Goal: Book appointment/travel/reservation

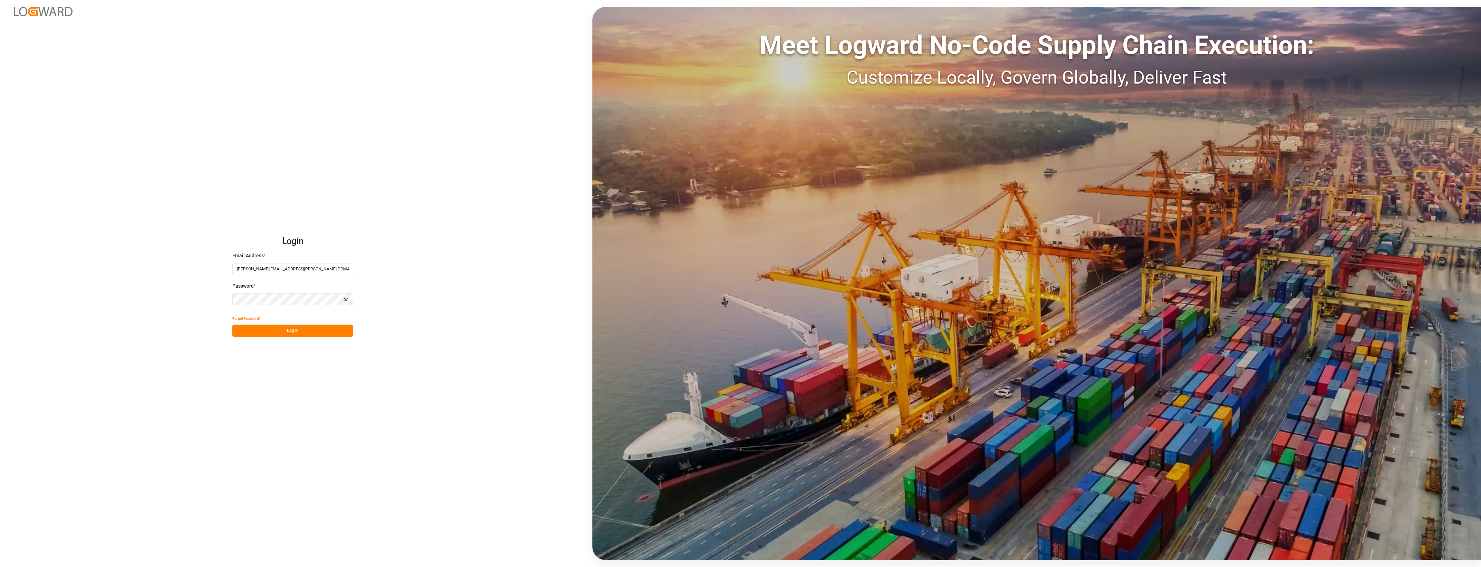
click at [296, 333] on button "Log In" at bounding box center [292, 331] width 121 height 12
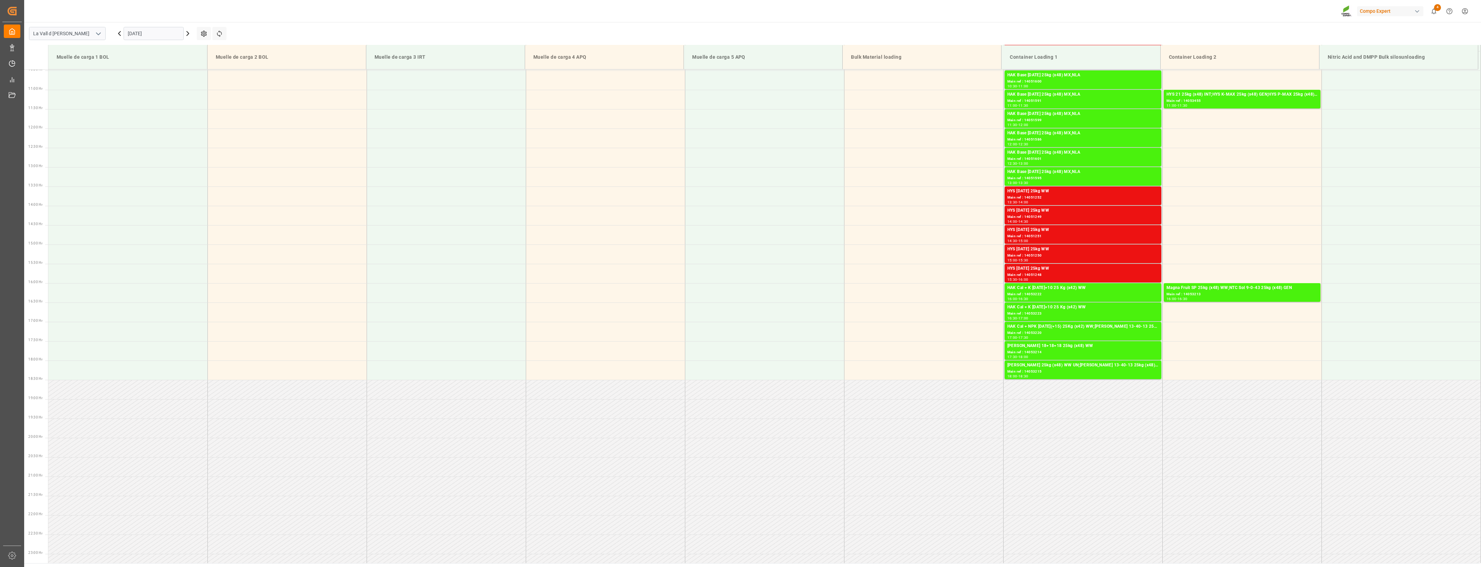
scroll to position [421, 0]
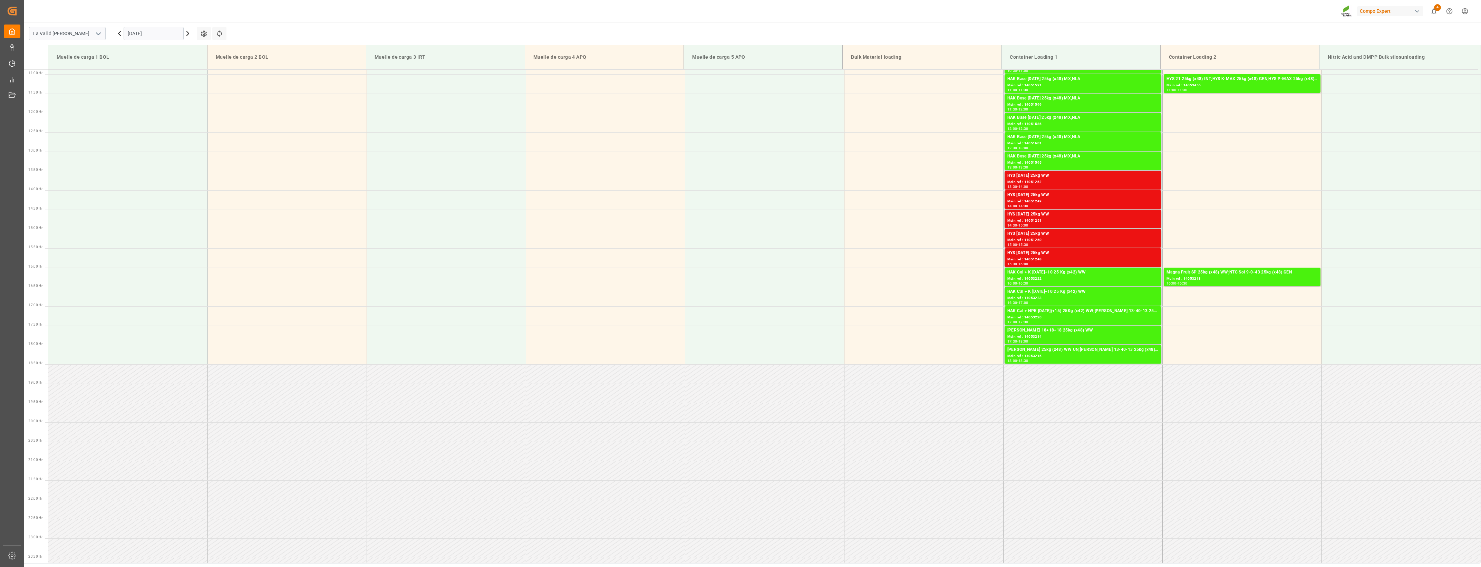
click at [152, 32] on input "[DATE]" at bounding box center [154, 33] width 60 height 13
click at [188, 90] on span "10" at bounding box center [186, 88] width 4 height 5
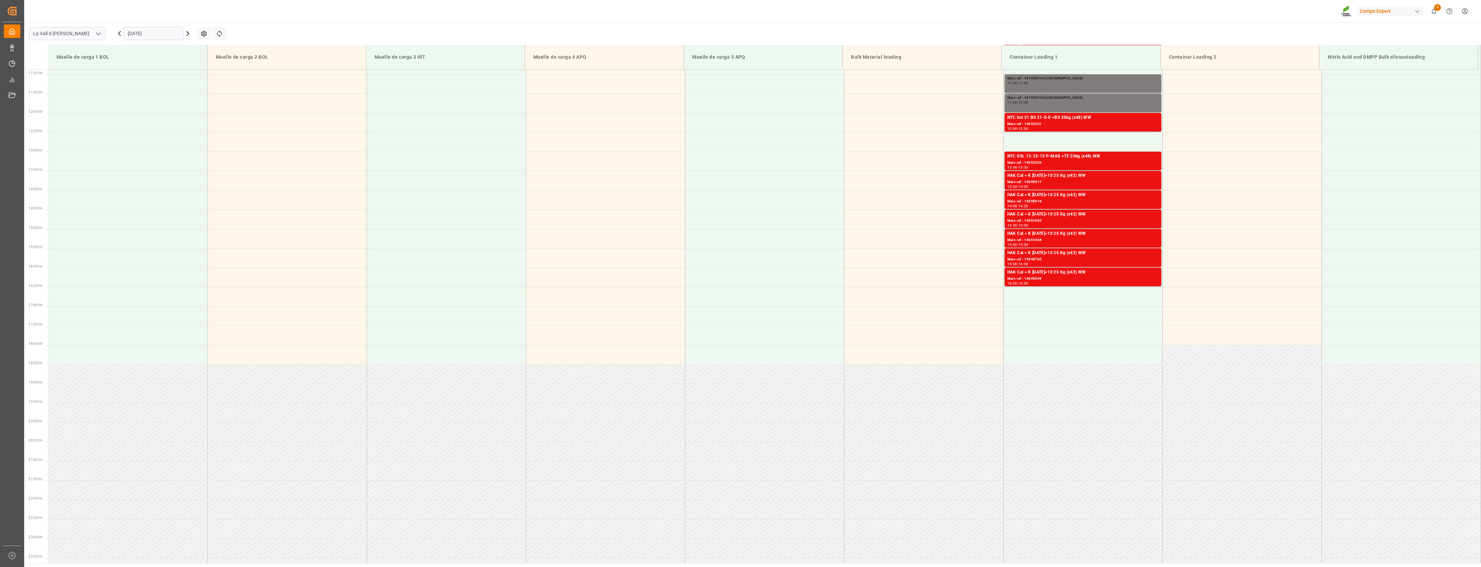
scroll to position [205, 0]
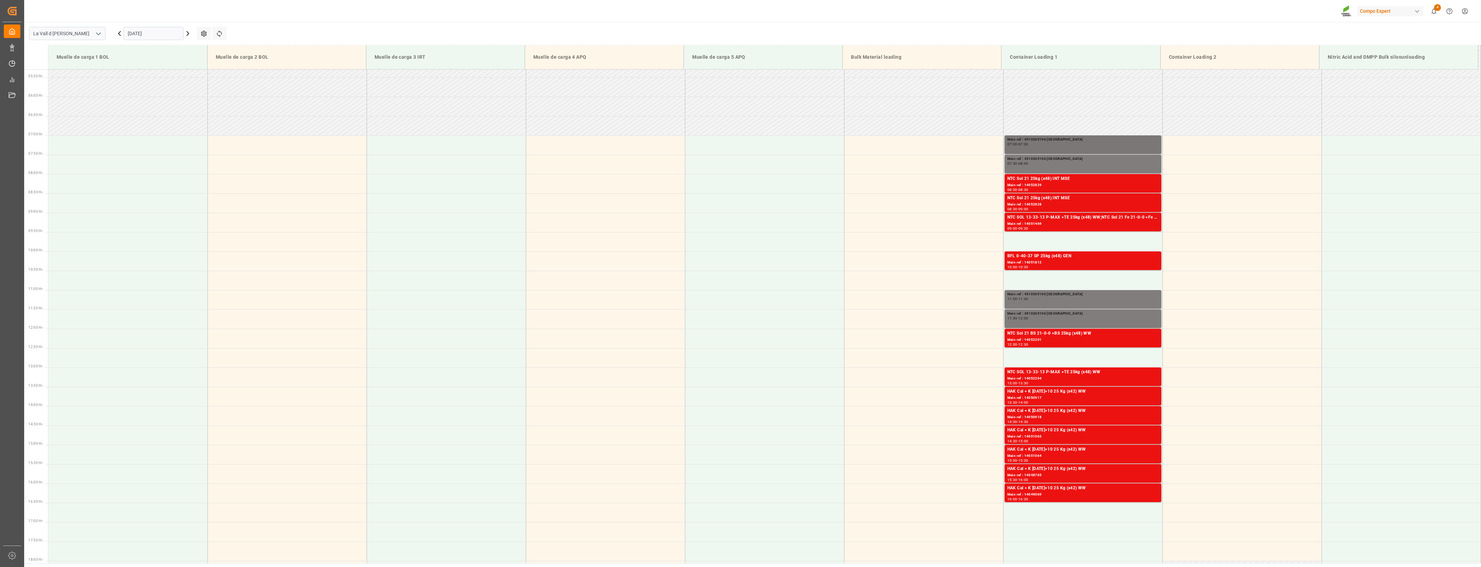
click at [1028, 148] on div "Main ref : 4510365106 [GEOGRAPHIC_DATA] 07:00 - 07:30" at bounding box center [1083, 145] width 151 height 16
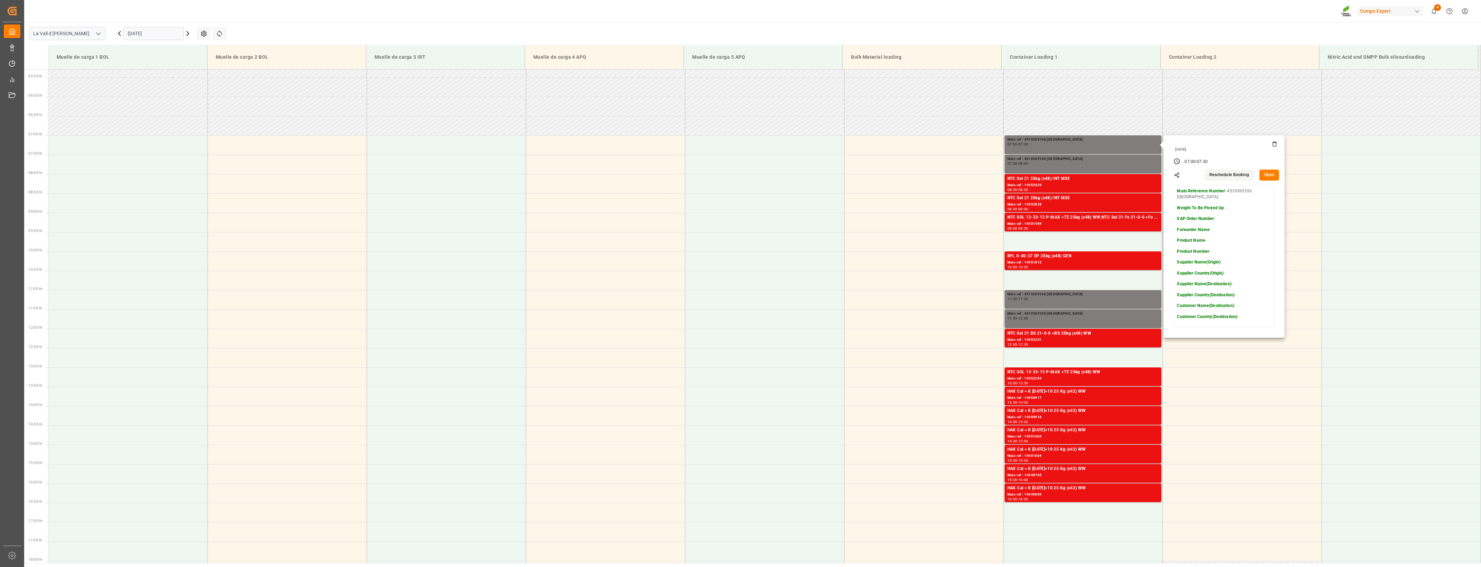
click at [1273, 144] on icon at bounding box center [1275, 144] width 6 height 6
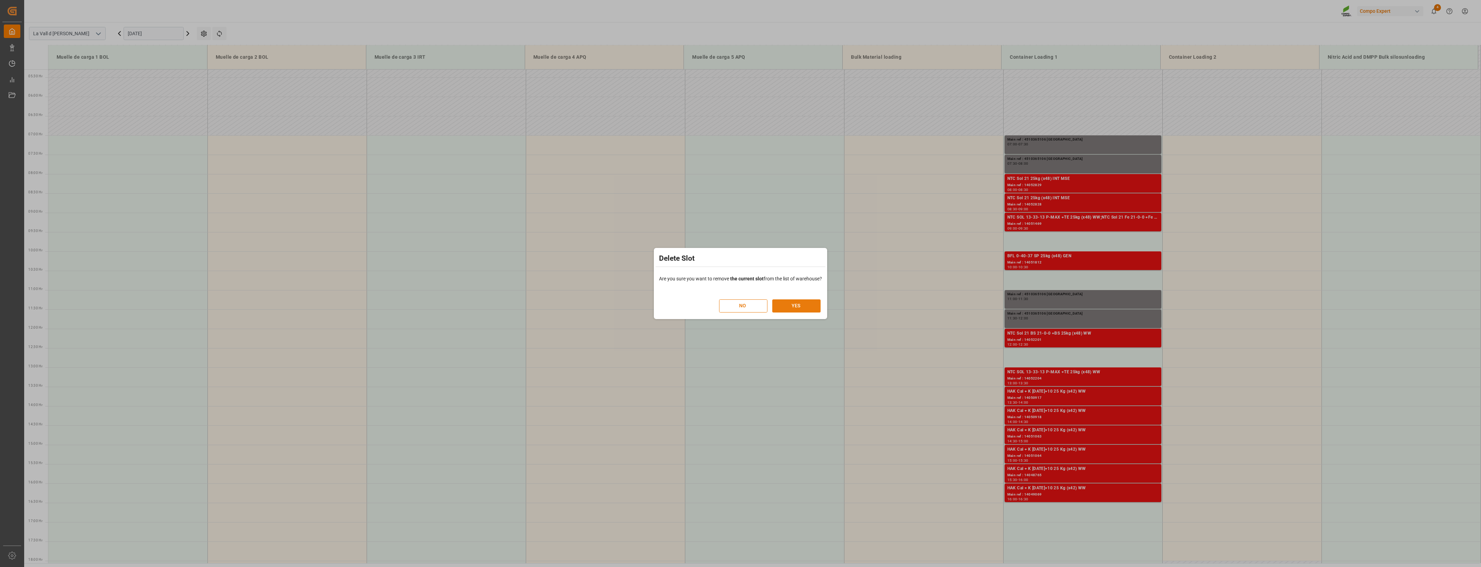
click at [797, 309] on button "YES" at bounding box center [796, 305] width 48 height 13
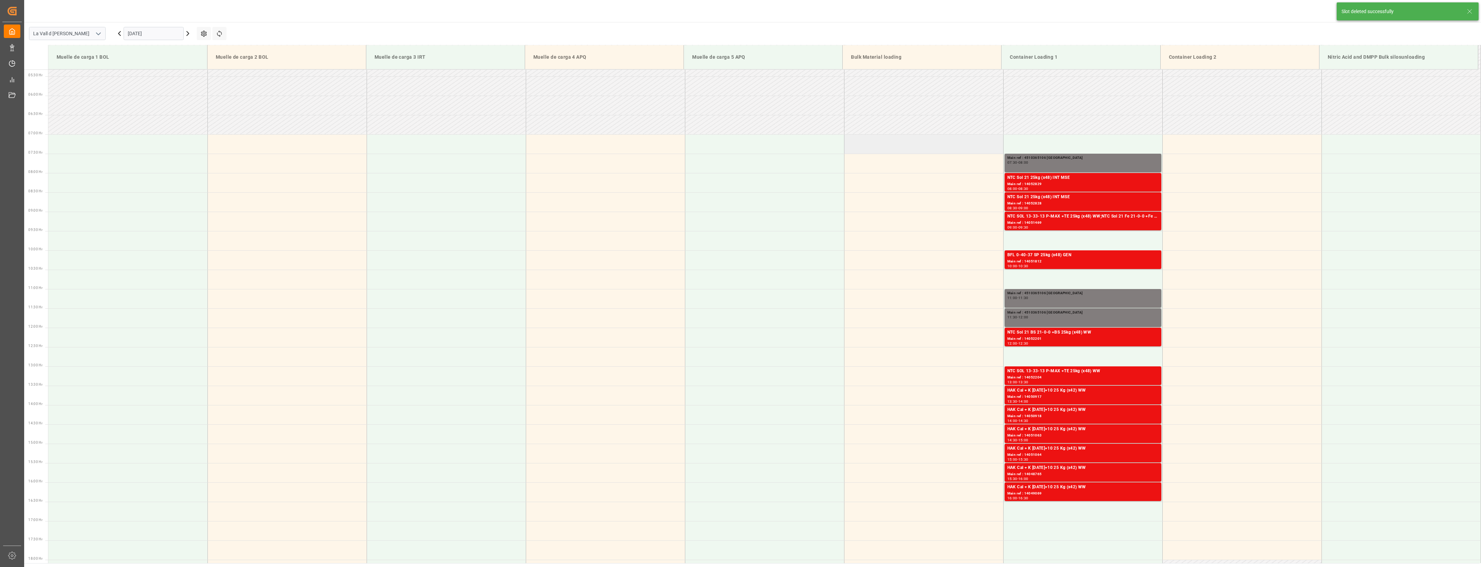
scroll to position [227, 0]
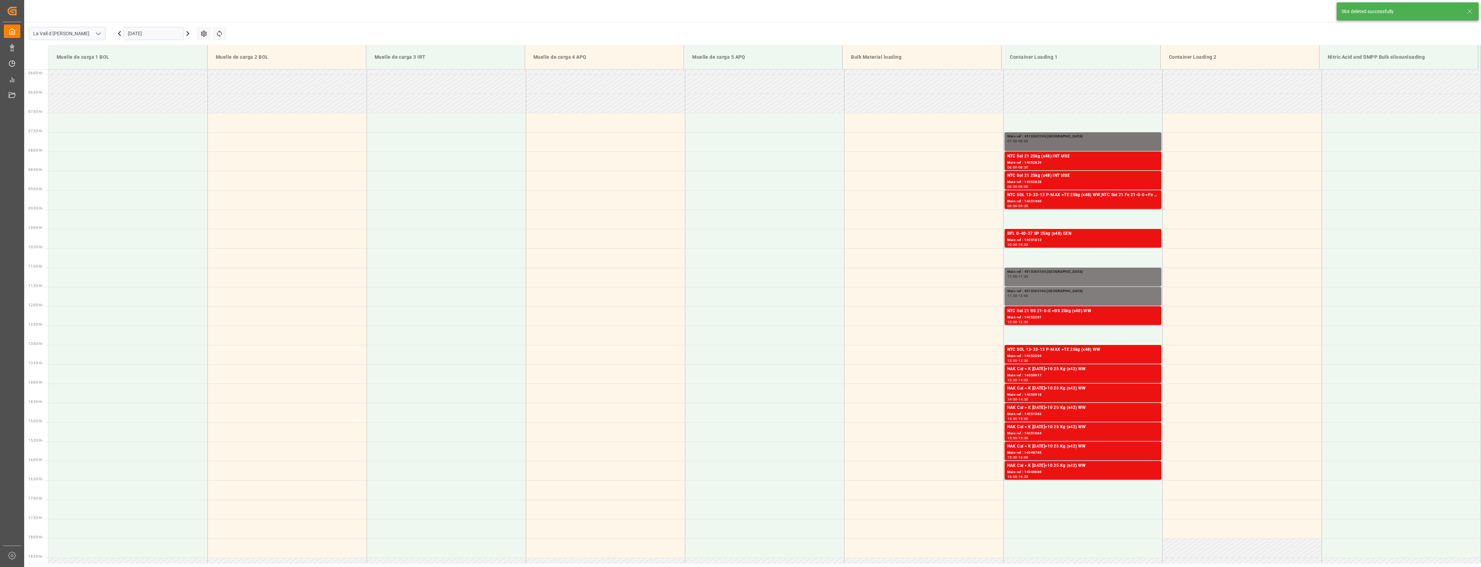
click at [1036, 138] on div "Main ref : 4510365106 [GEOGRAPHIC_DATA]" at bounding box center [1083, 137] width 151 height 6
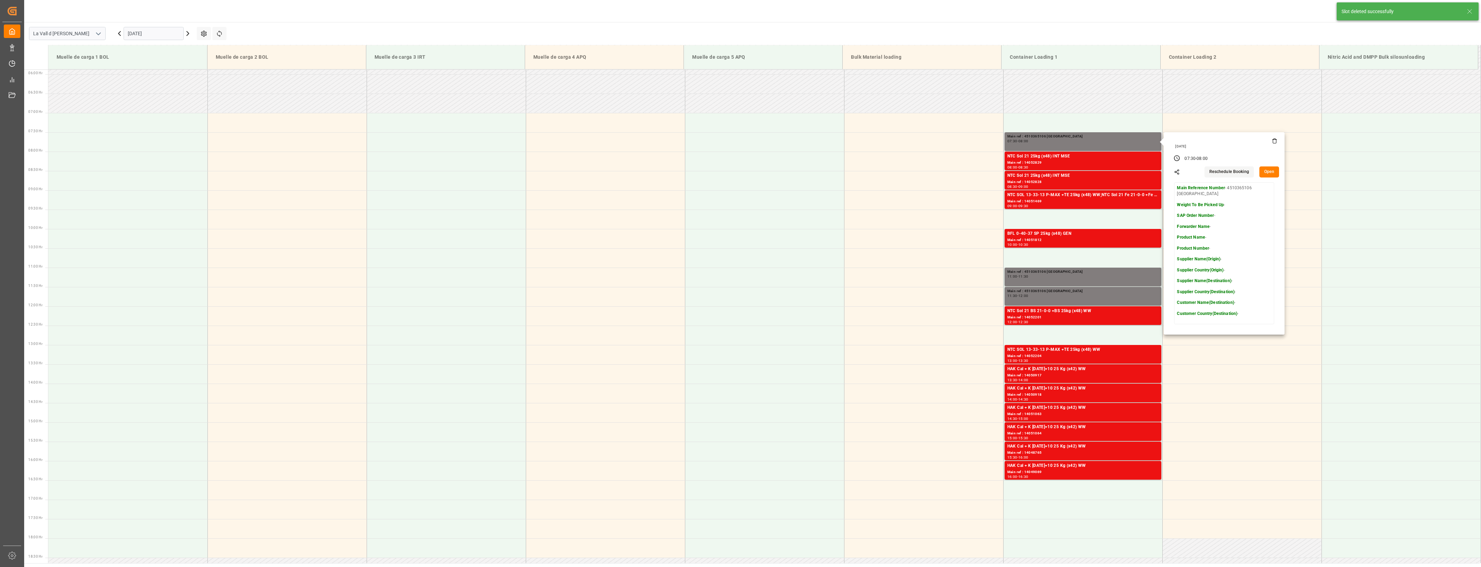
click at [1272, 142] on icon at bounding box center [1275, 141] width 6 height 6
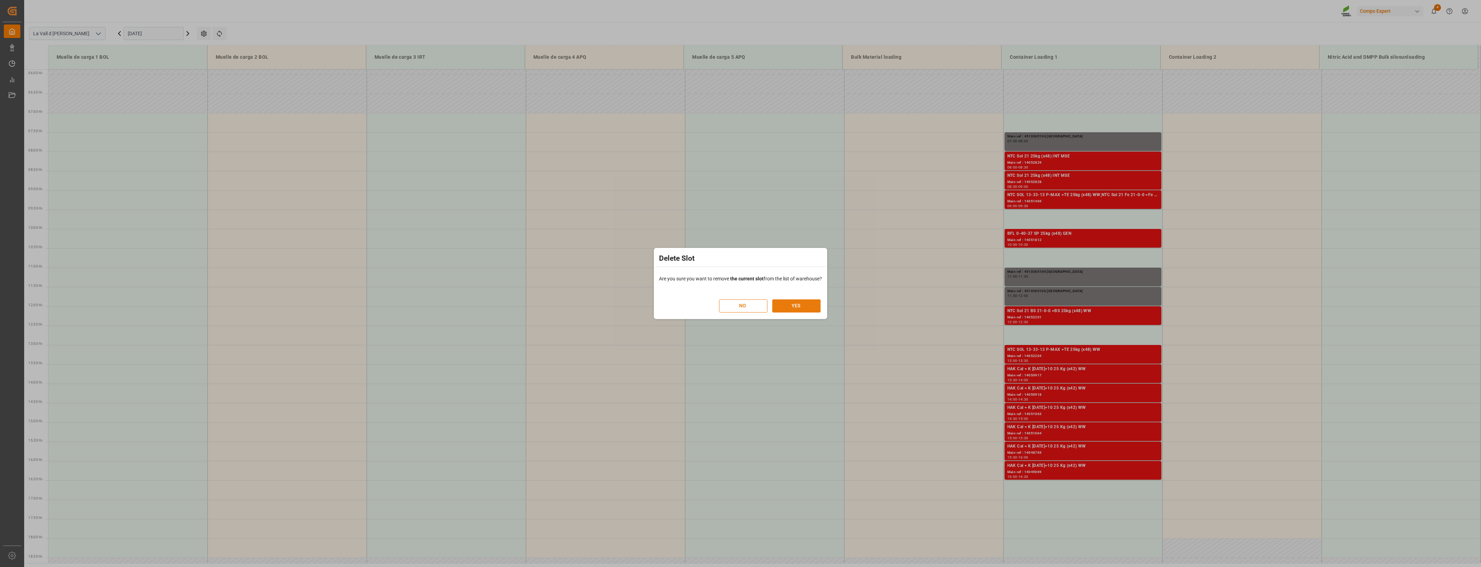
click at [784, 305] on button "YES" at bounding box center [796, 305] width 48 height 13
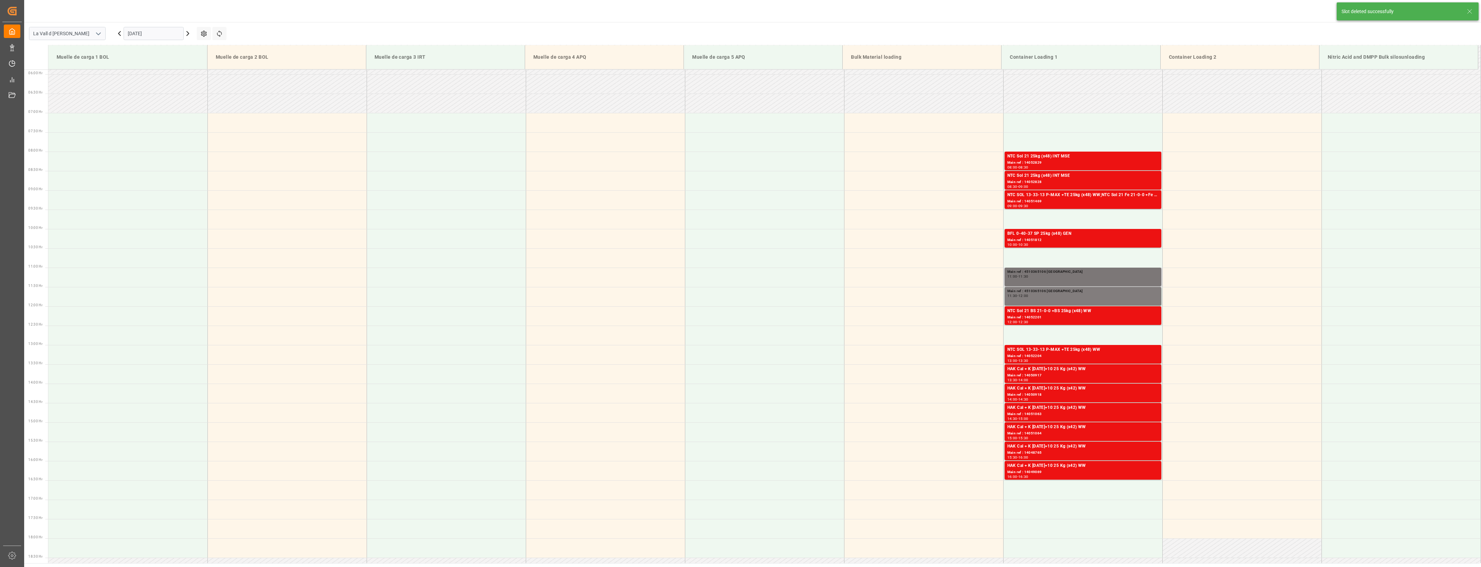
click at [1074, 275] on div "11:00 - 11:30" at bounding box center [1083, 277] width 151 height 4
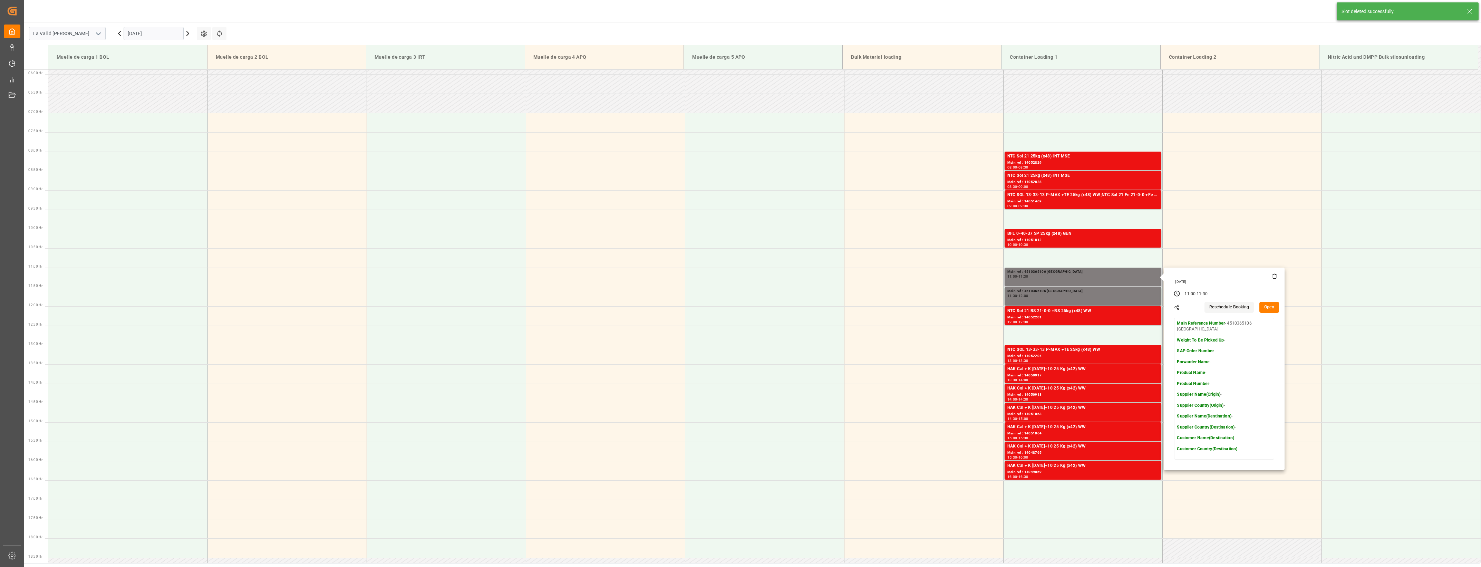
click at [1273, 278] on icon at bounding box center [1274, 277] width 3 height 4
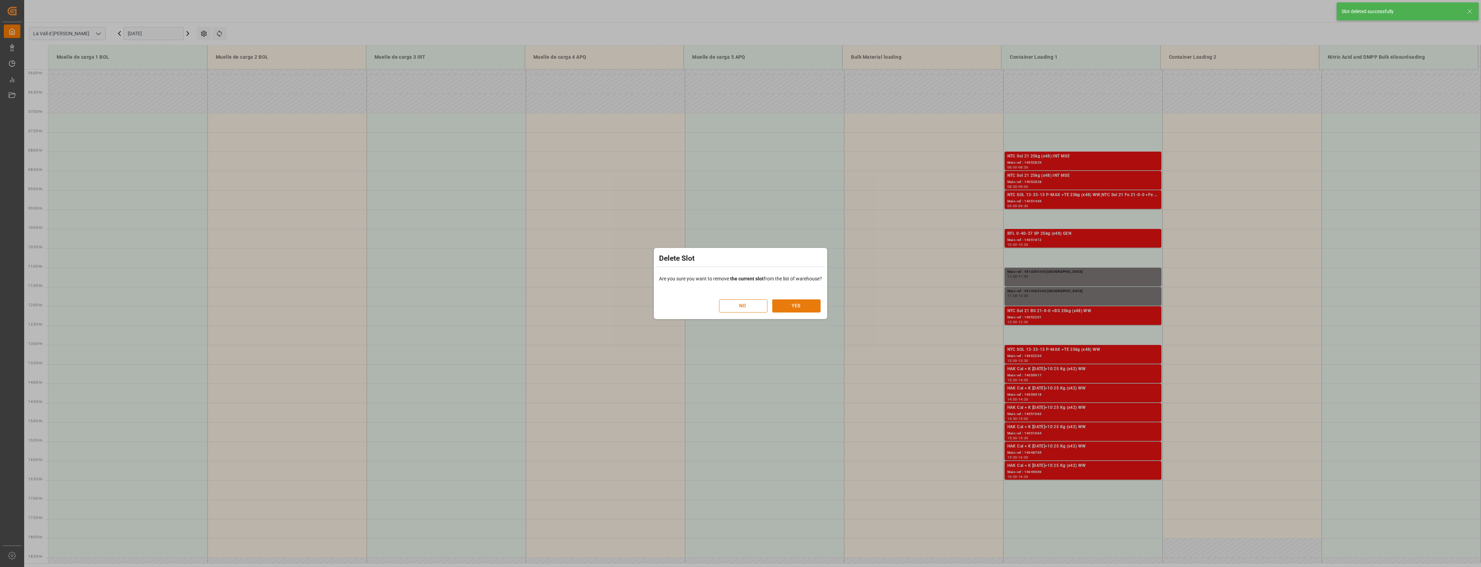
click at [786, 307] on button "YES" at bounding box center [796, 305] width 48 height 13
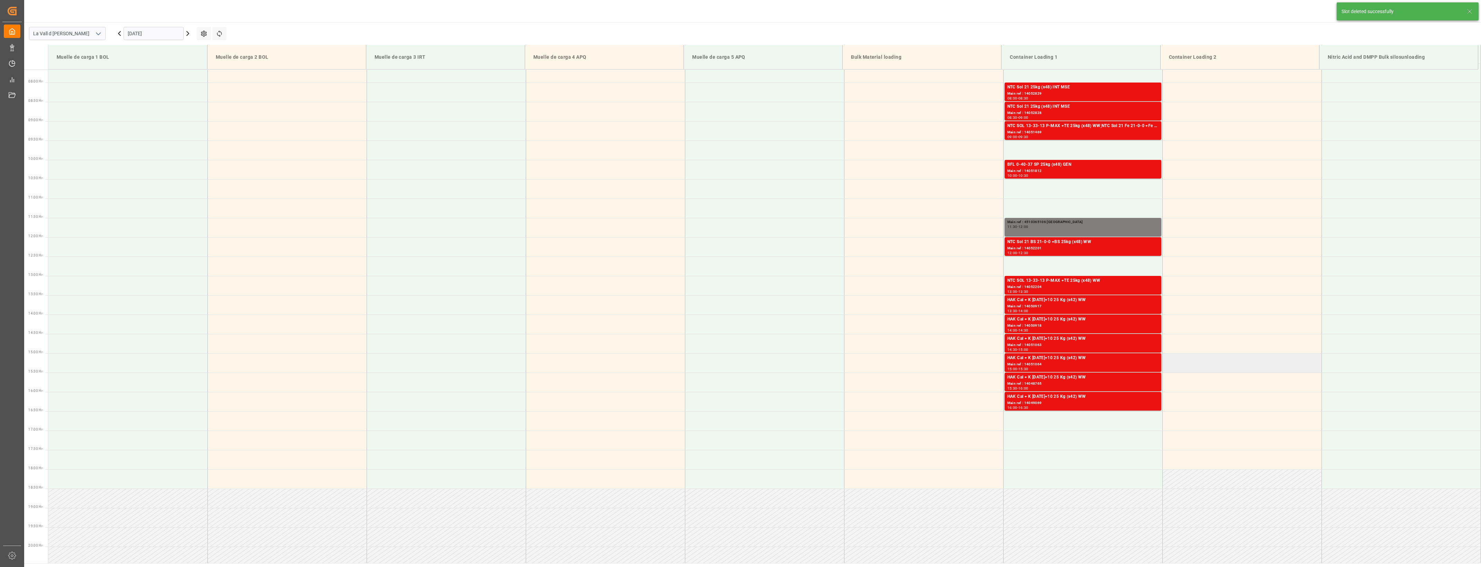
scroll to position [382, 0]
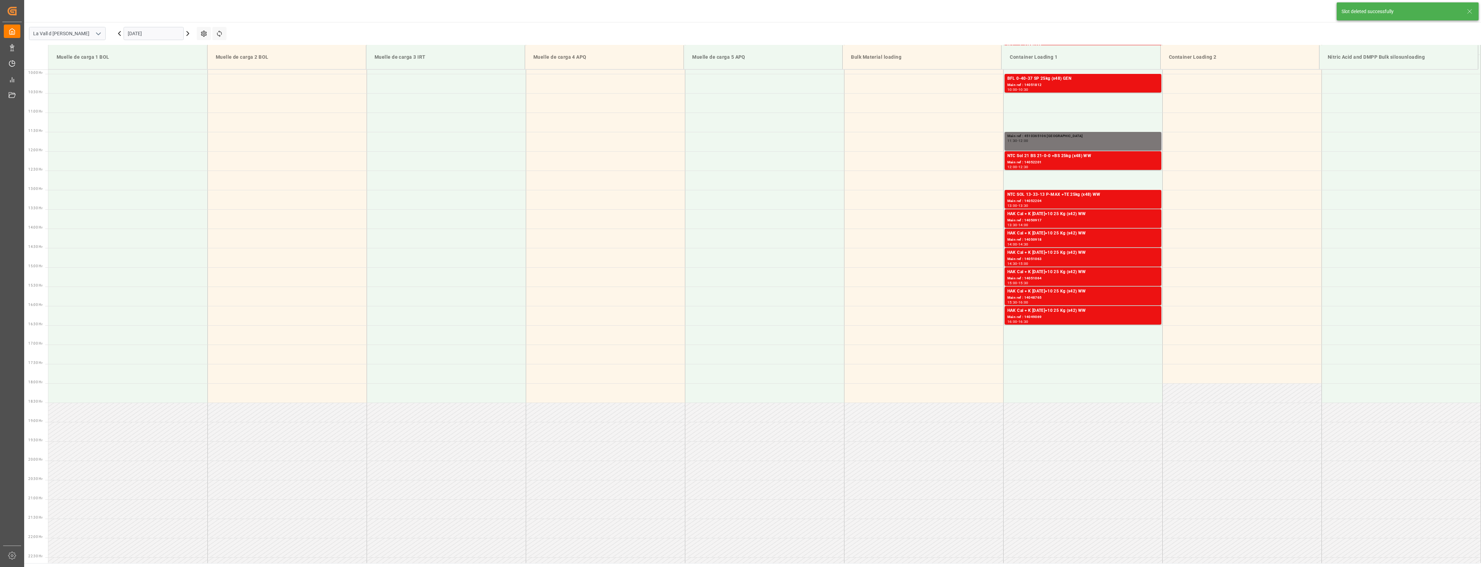
click at [1066, 142] on div "11:30 - 12:00" at bounding box center [1083, 141] width 151 height 4
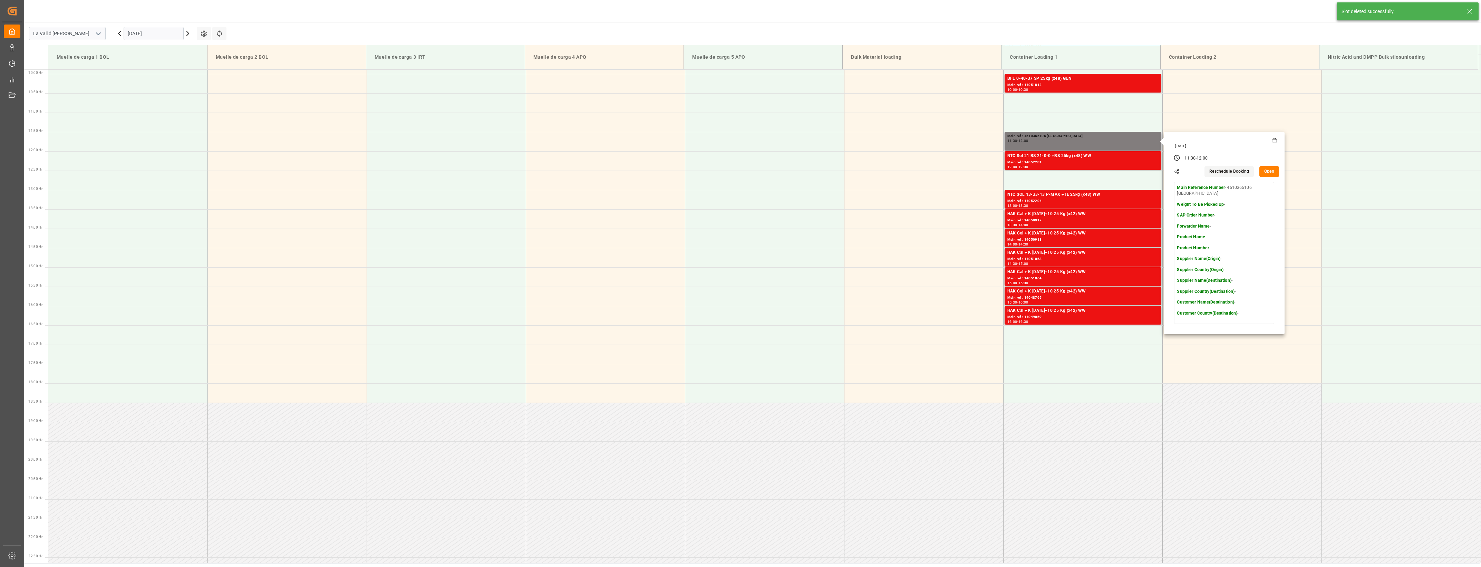
click at [1273, 141] on icon at bounding box center [1275, 141] width 6 height 6
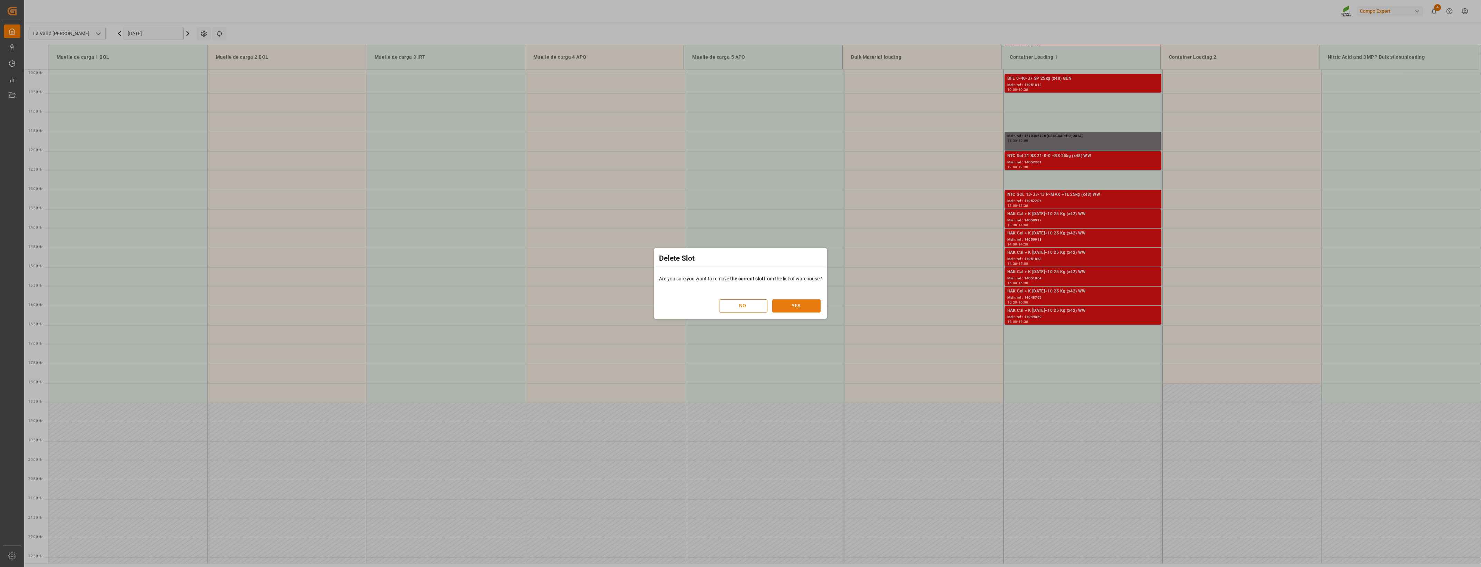
click at [786, 309] on button "YES" at bounding box center [796, 305] width 48 height 13
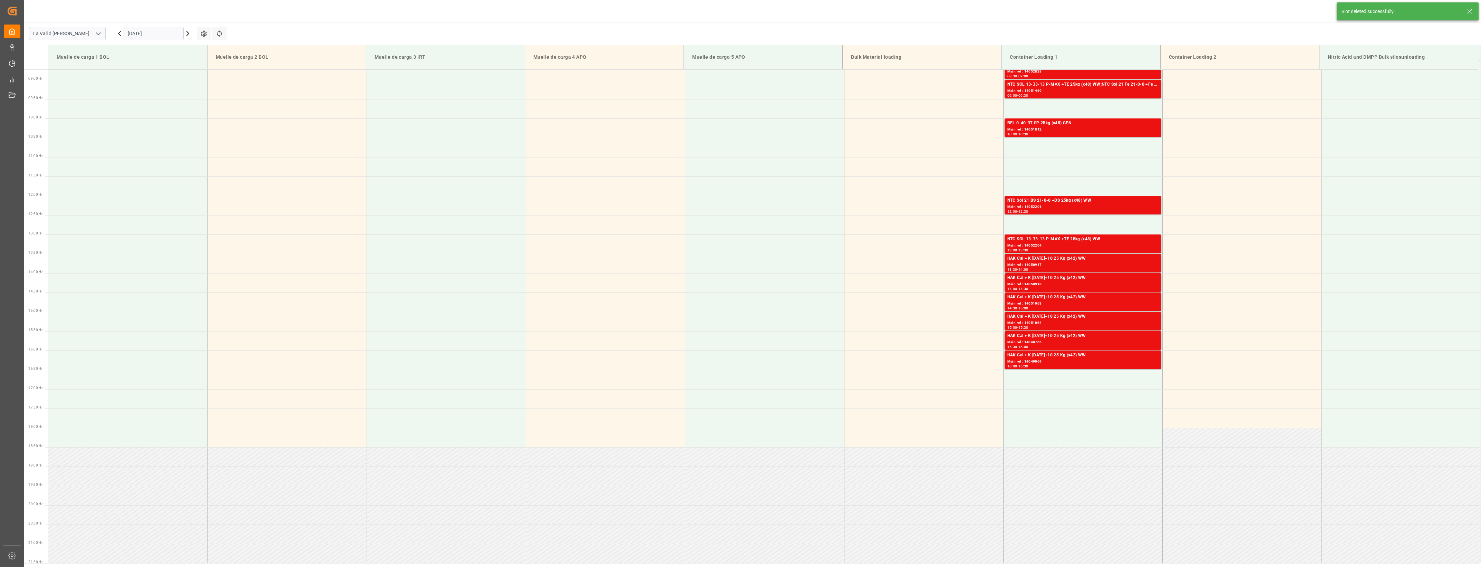
scroll to position [358, 0]
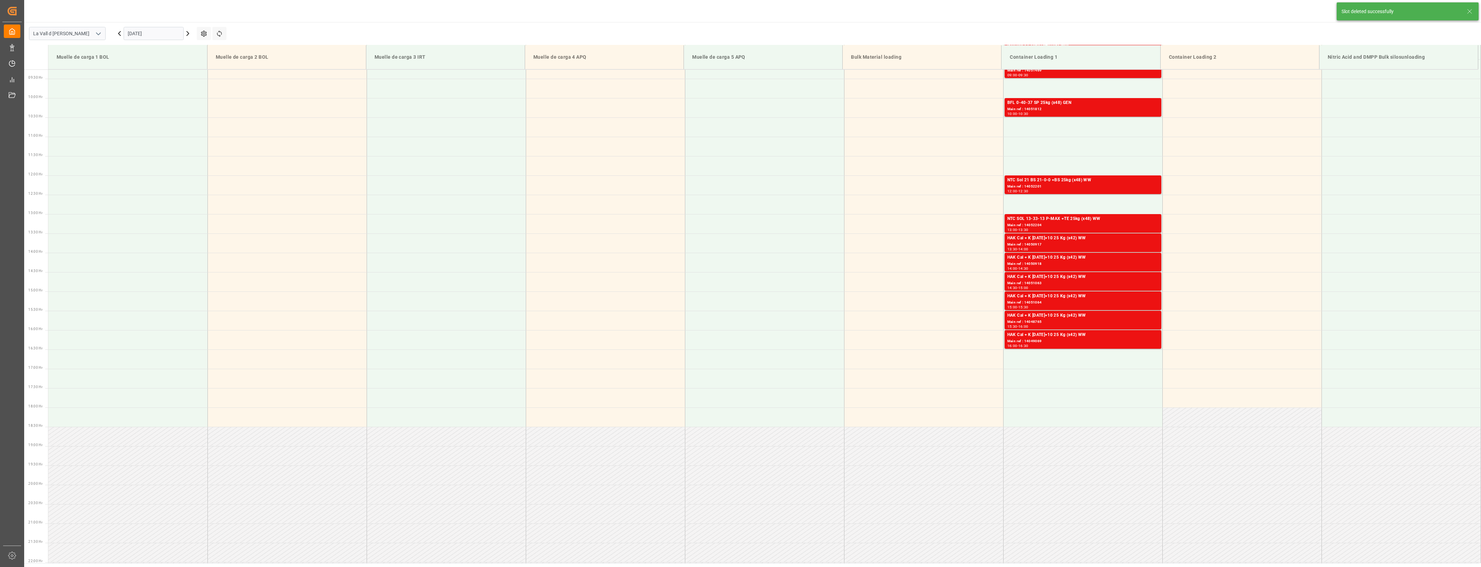
click at [187, 34] on icon at bounding box center [188, 33] width 8 height 8
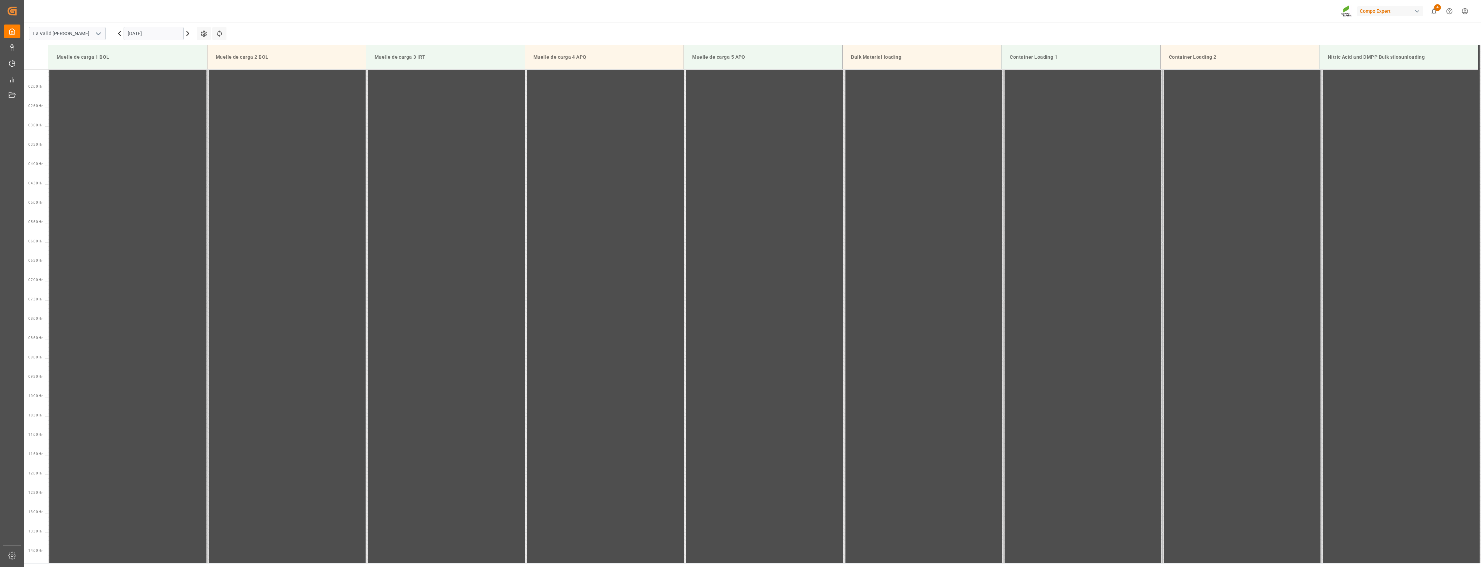
scroll to position [0, 0]
click at [169, 35] on input "[DATE]" at bounding box center [154, 33] width 60 height 13
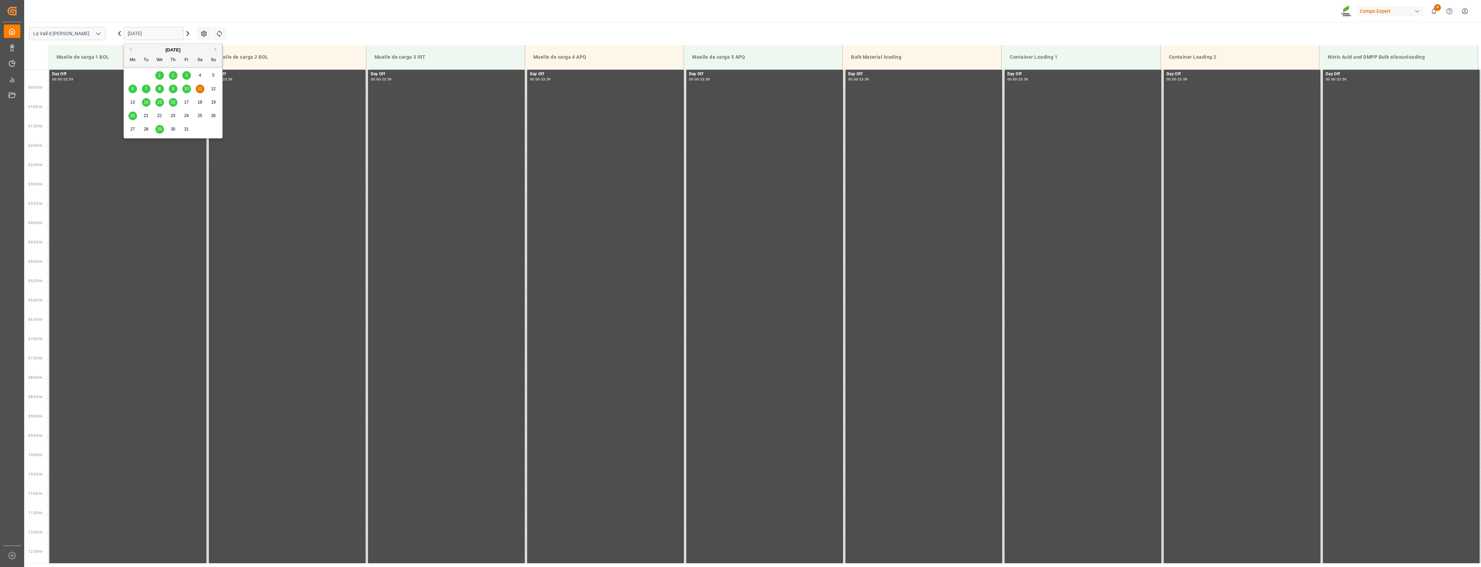
click at [147, 101] on span "14" at bounding box center [146, 102] width 4 height 5
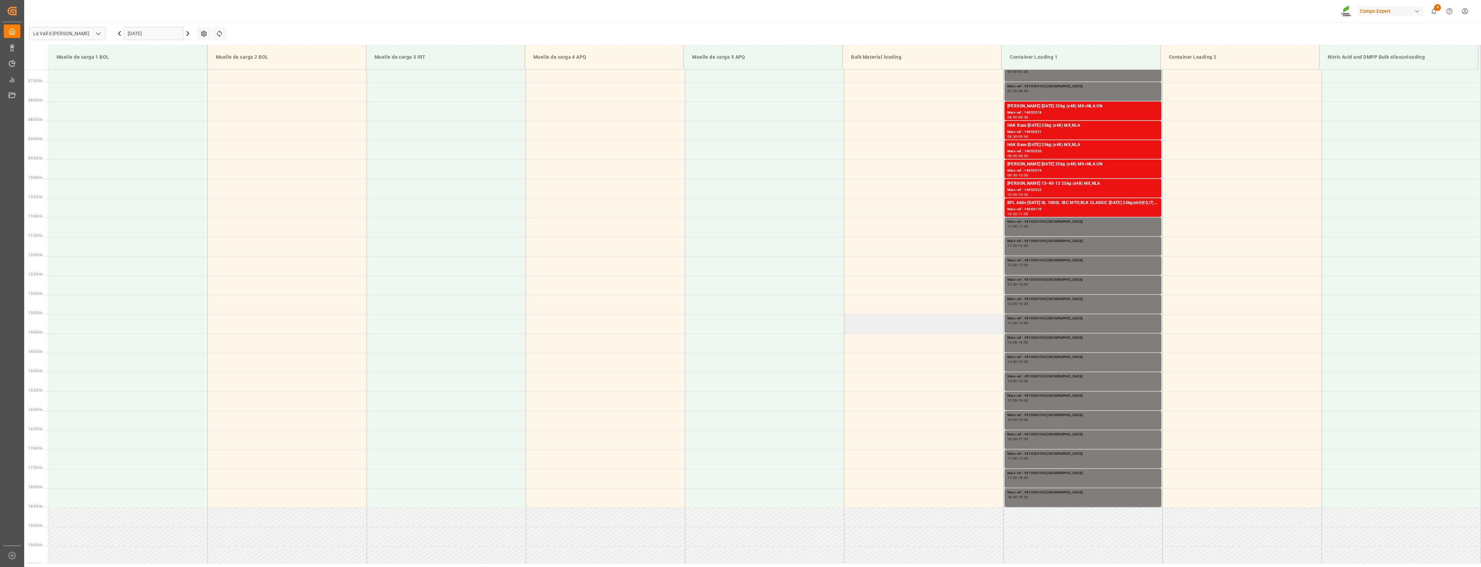
scroll to position [162, 0]
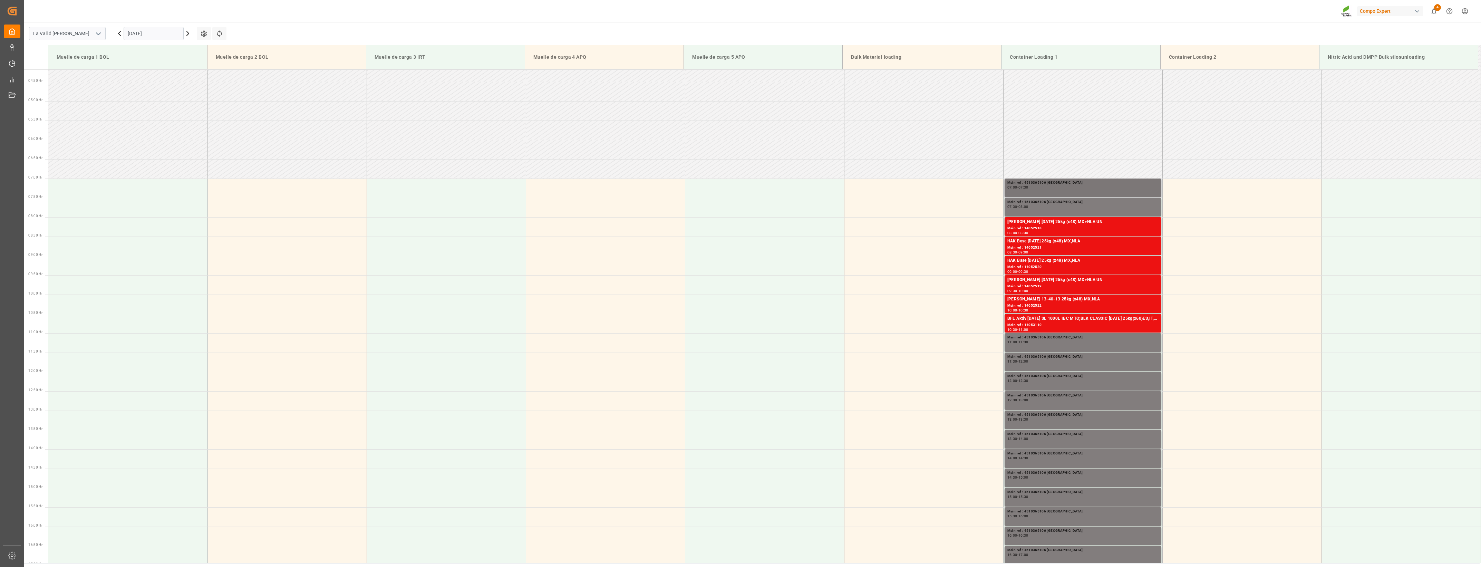
click at [1058, 183] on div "Main ref : 4510365106 [GEOGRAPHIC_DATA]" at bounding box center [1083, 183] width 151 height 6
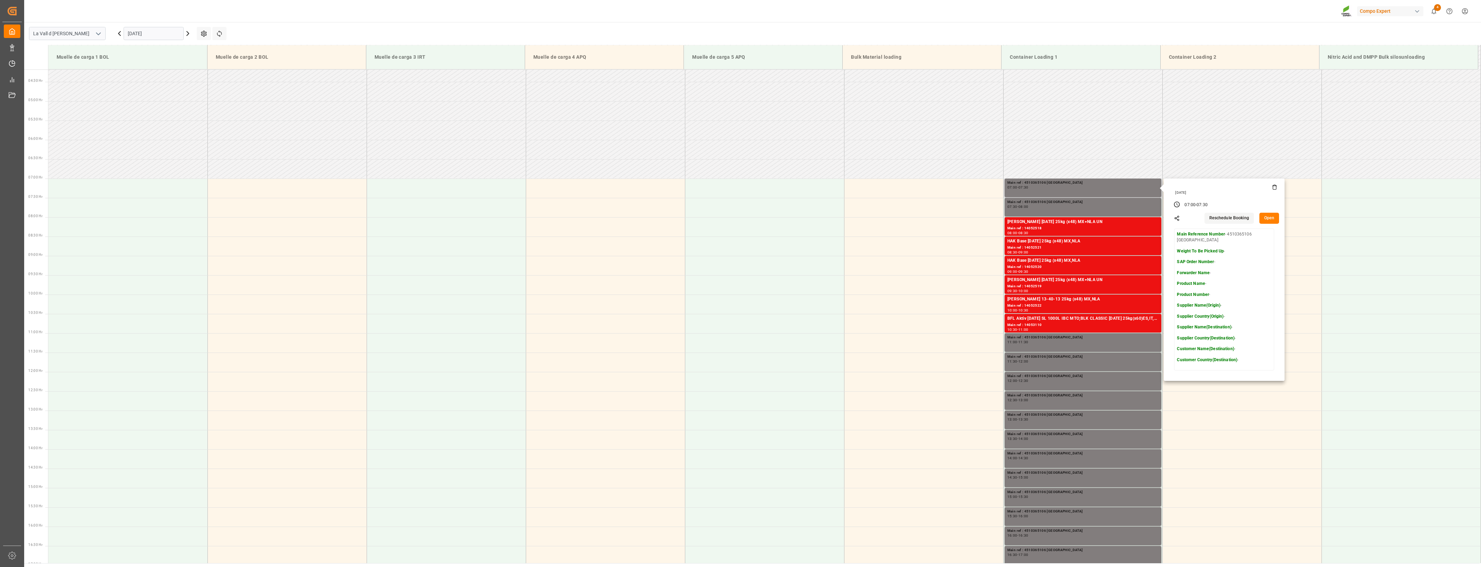
click at [1272, 187] on icon at bounding box center [1275, 187] width 6 height 6
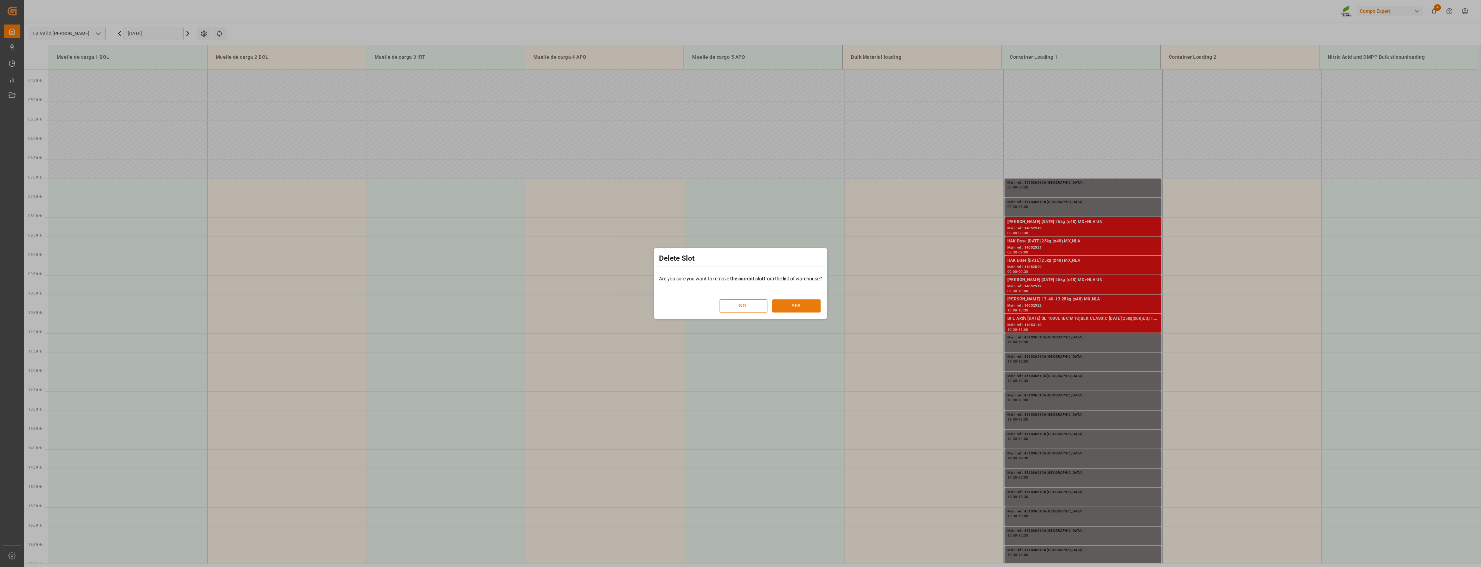
click at [787, 305] on button "YES" at bounding box center [796, 305] width 48 height 13
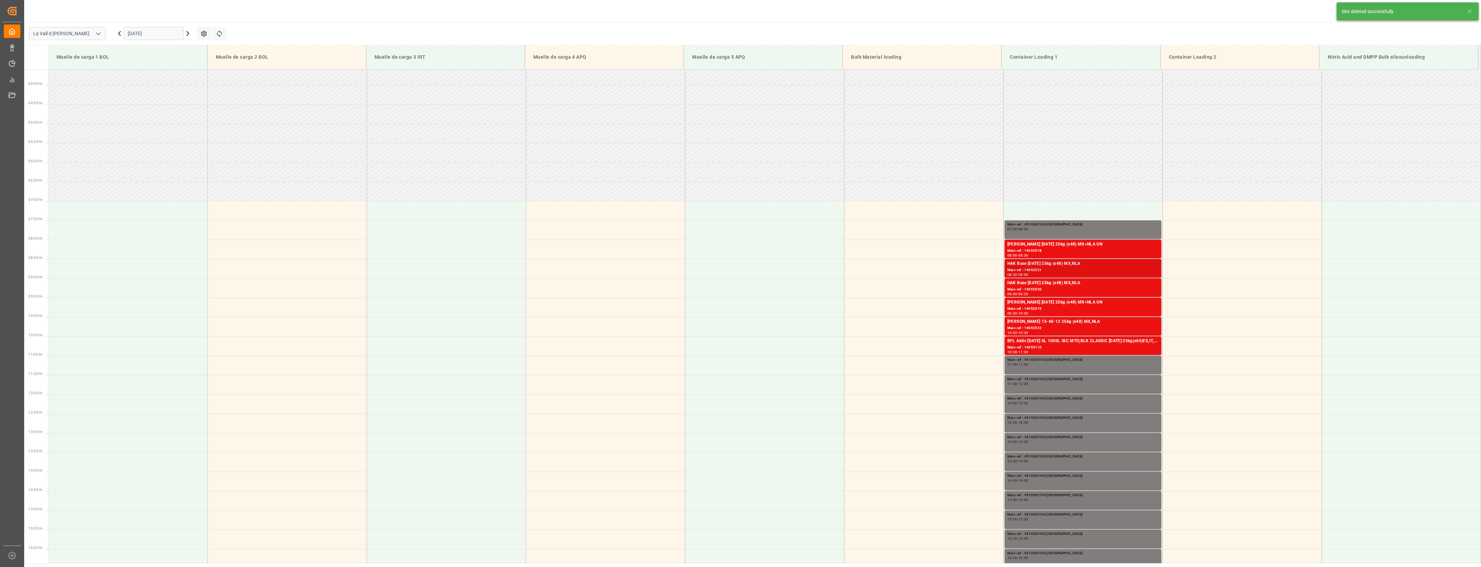
scroll to position [227, 0]
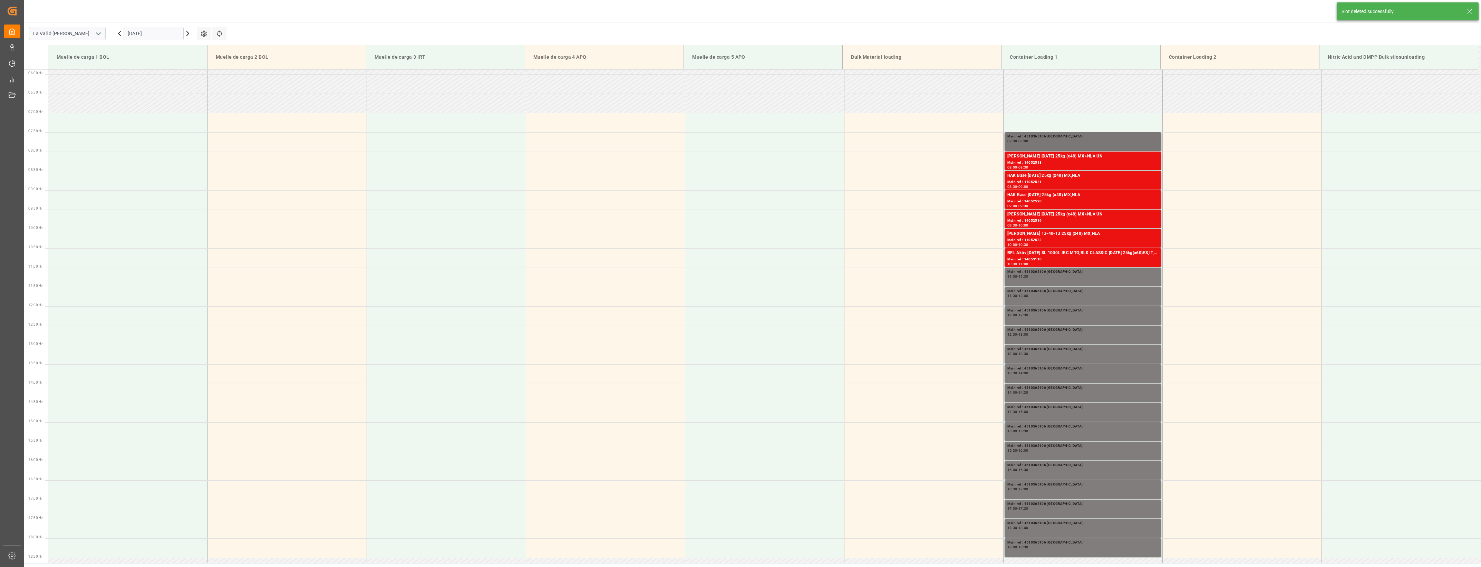
click at [1090, 137] on div "Main ref : 4510365106 [GEOGRAPHIC_DATA]" at bounding box center [1083, 137] width 151 height 6
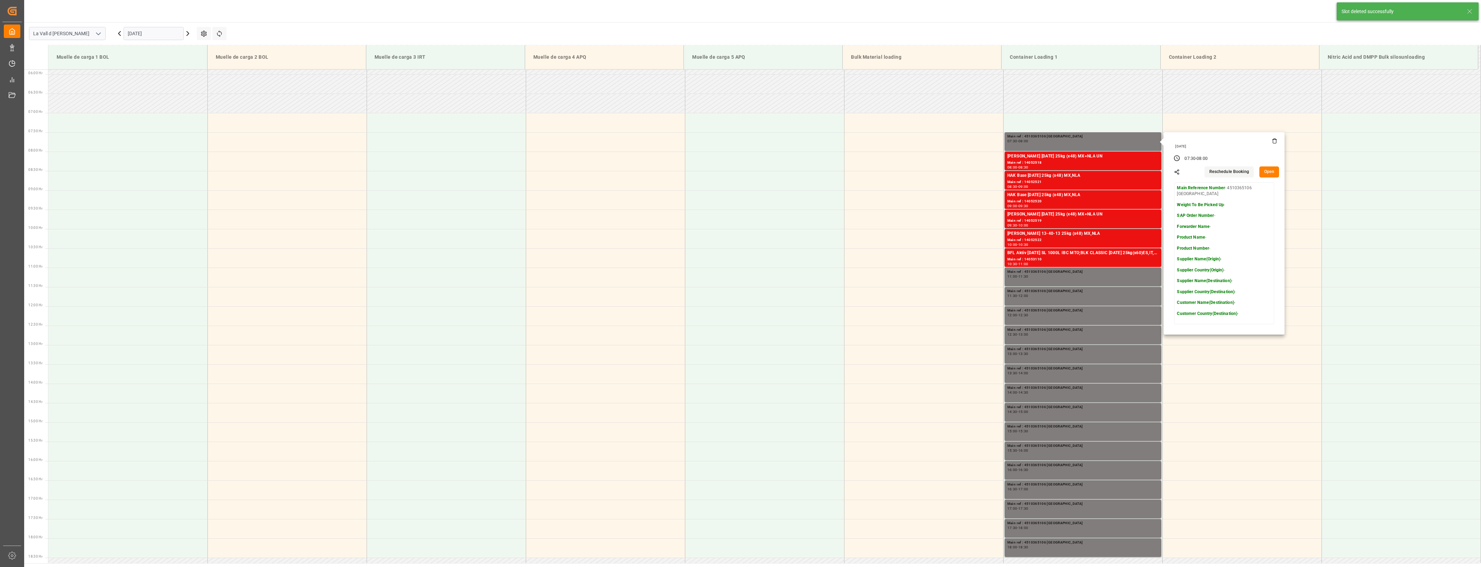
click at [1273, 142] on icon at bounding box center [1275, 141] width 6 height 6
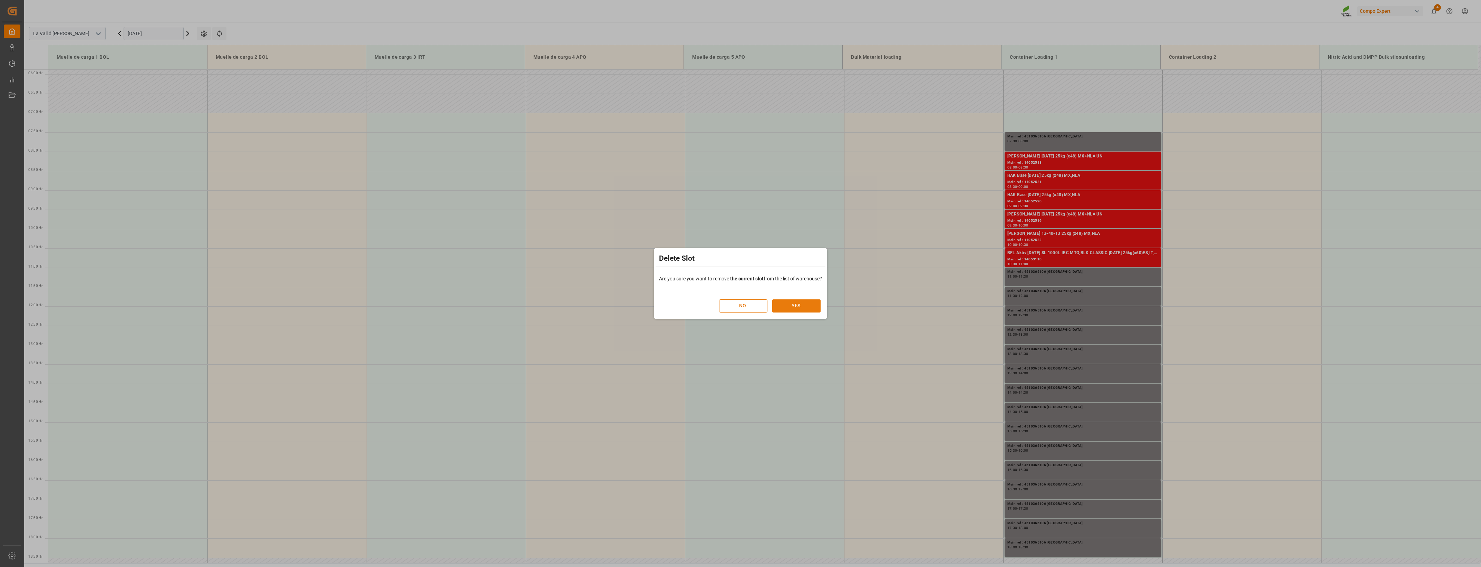
click at [792, 306] on button "YES" at bounding box center [796, 305] width 48 height 13
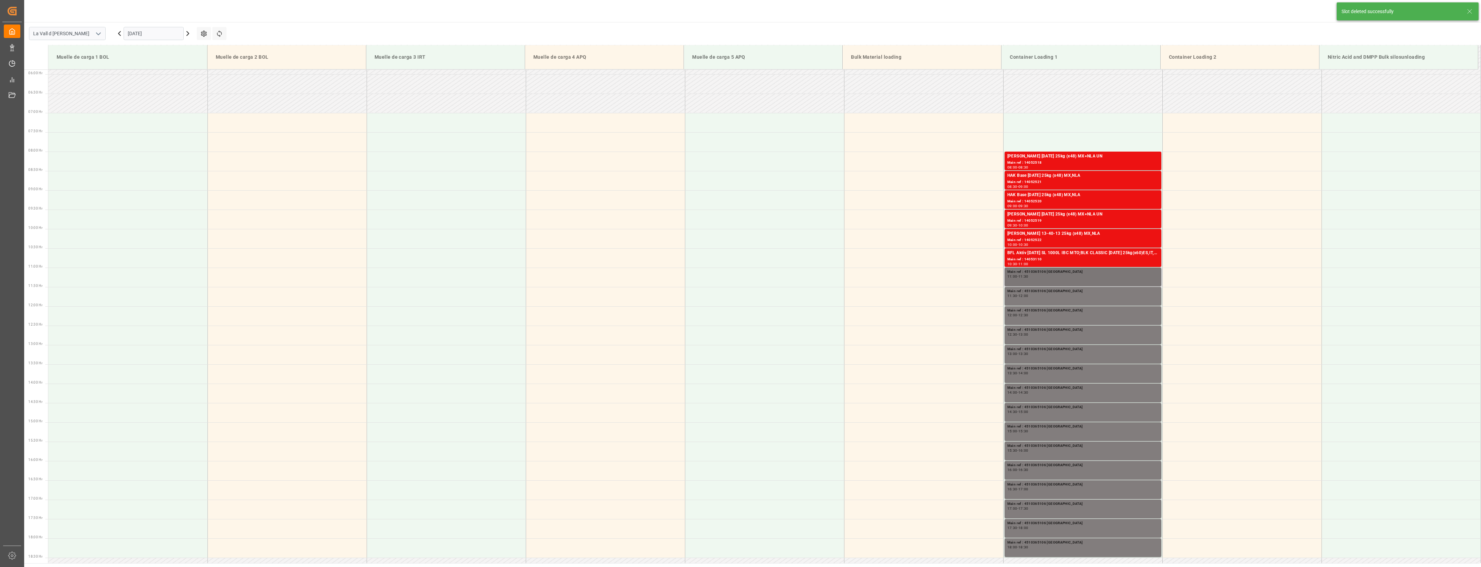
click at [1122, 276] on div "11:00 - 11:30" at bounding box center [1083, 277] width 151 height 4
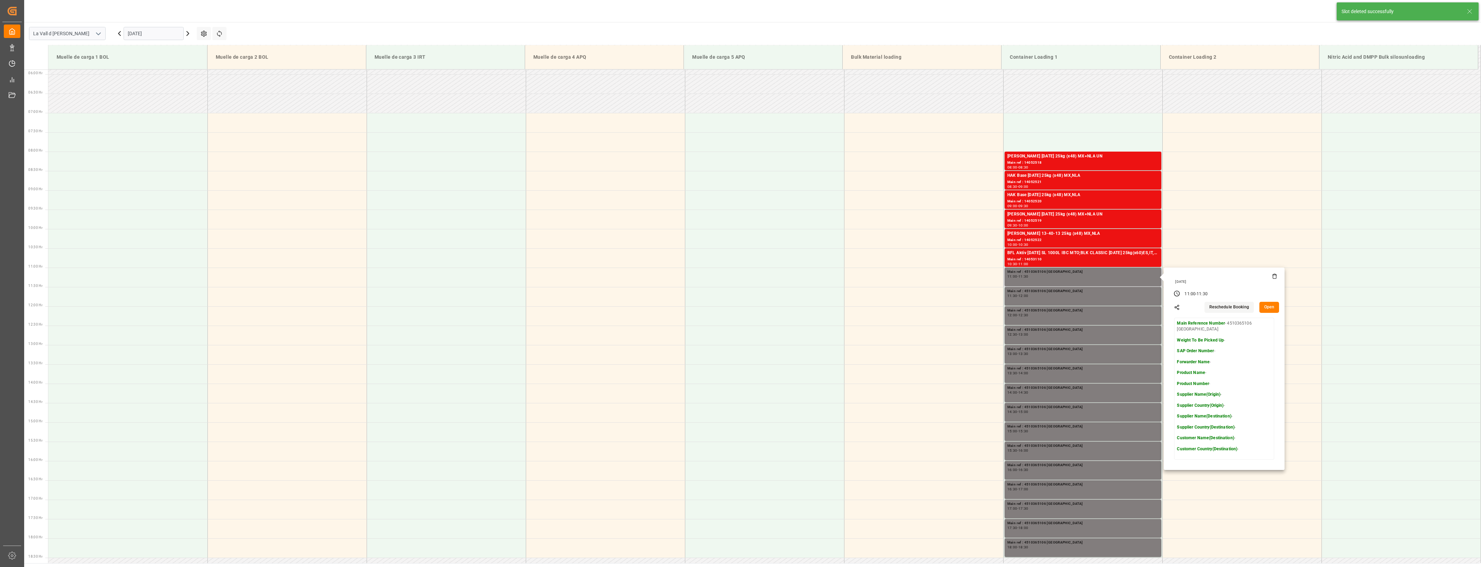
click at [1273, 277] on icon at bounding box center [1274, 277] width 3 height 4
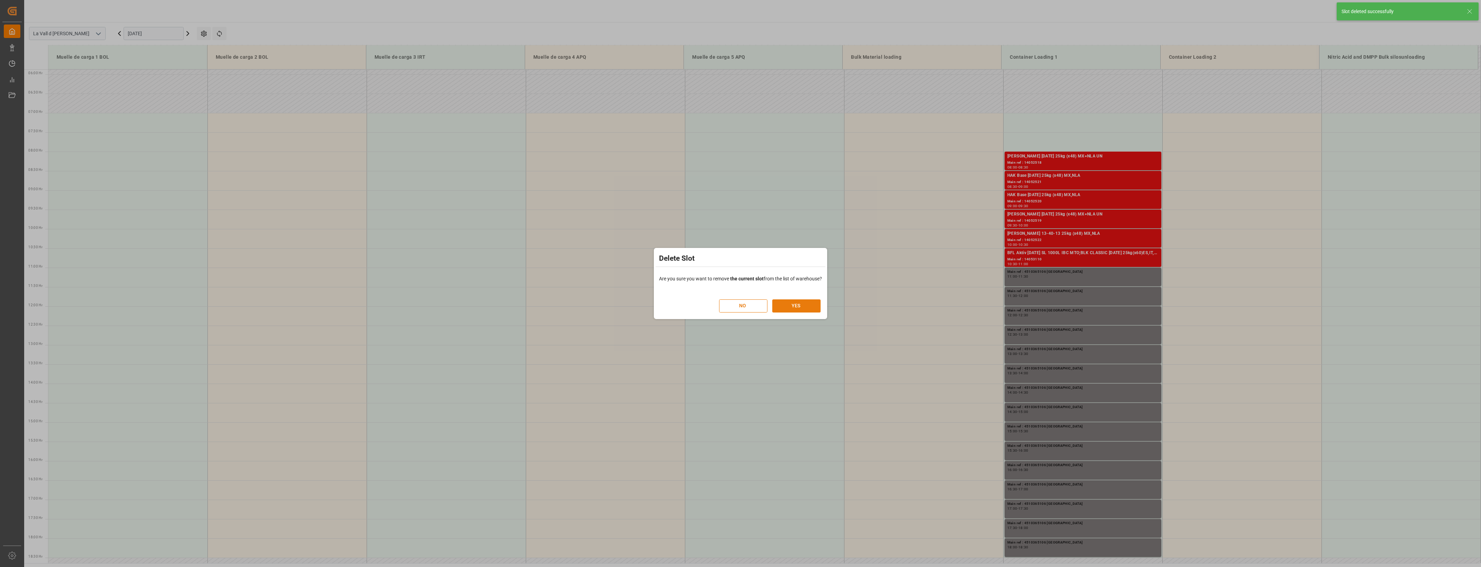
click at [797, 309] on button "YES" at bounding box center [796, 305] width 48 height 13
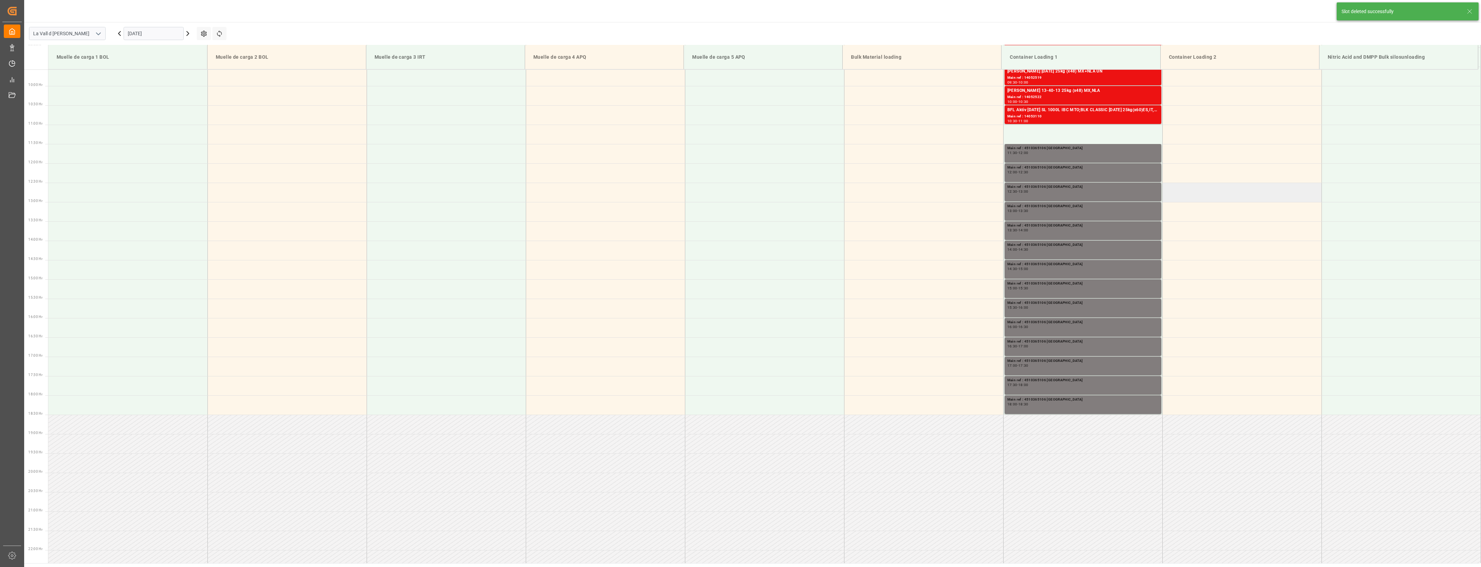
scroll to position [382, 0]
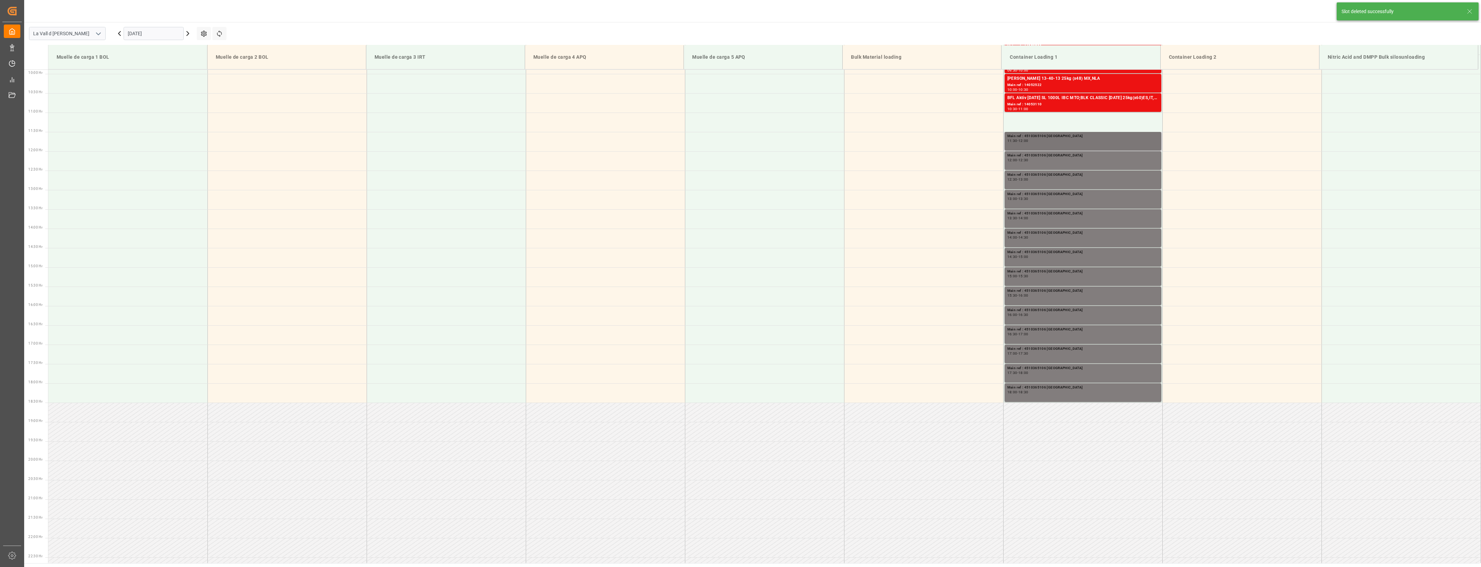
click at [1136, 141] on div "11:30 - 12:00" at bounding box center [1083, 141] width 151 height 4
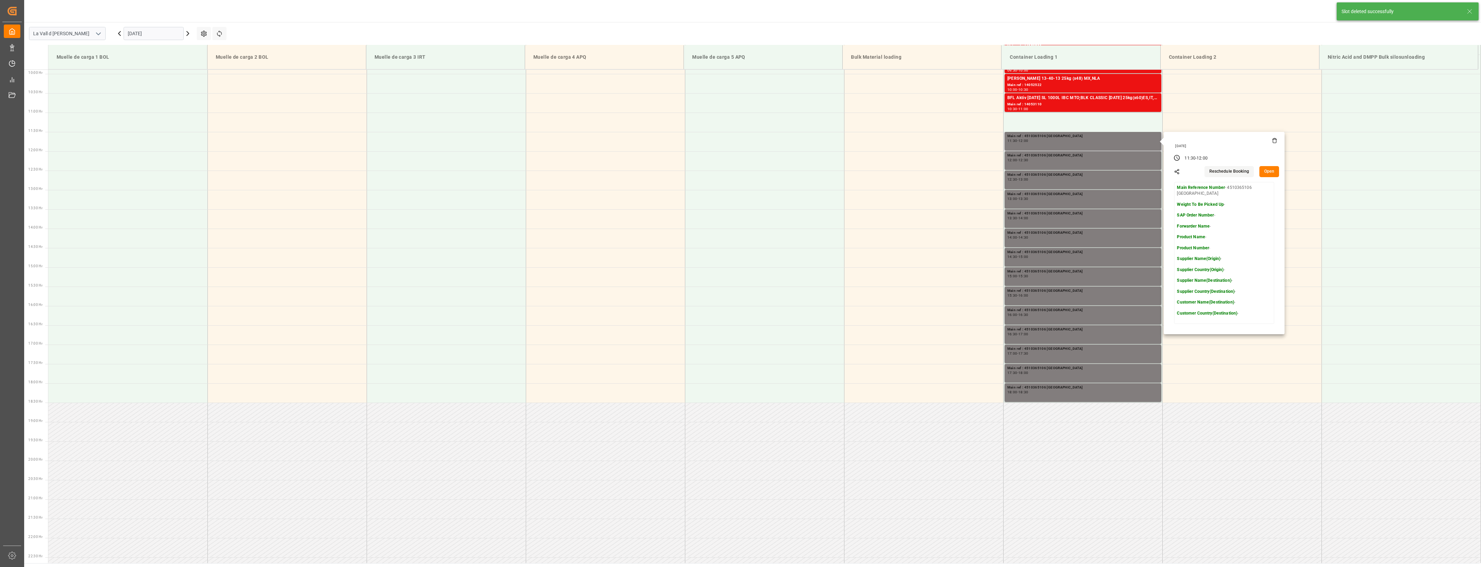
click at [1273, 141] on icon at bounding box center [1275, 141] width 6 height 6
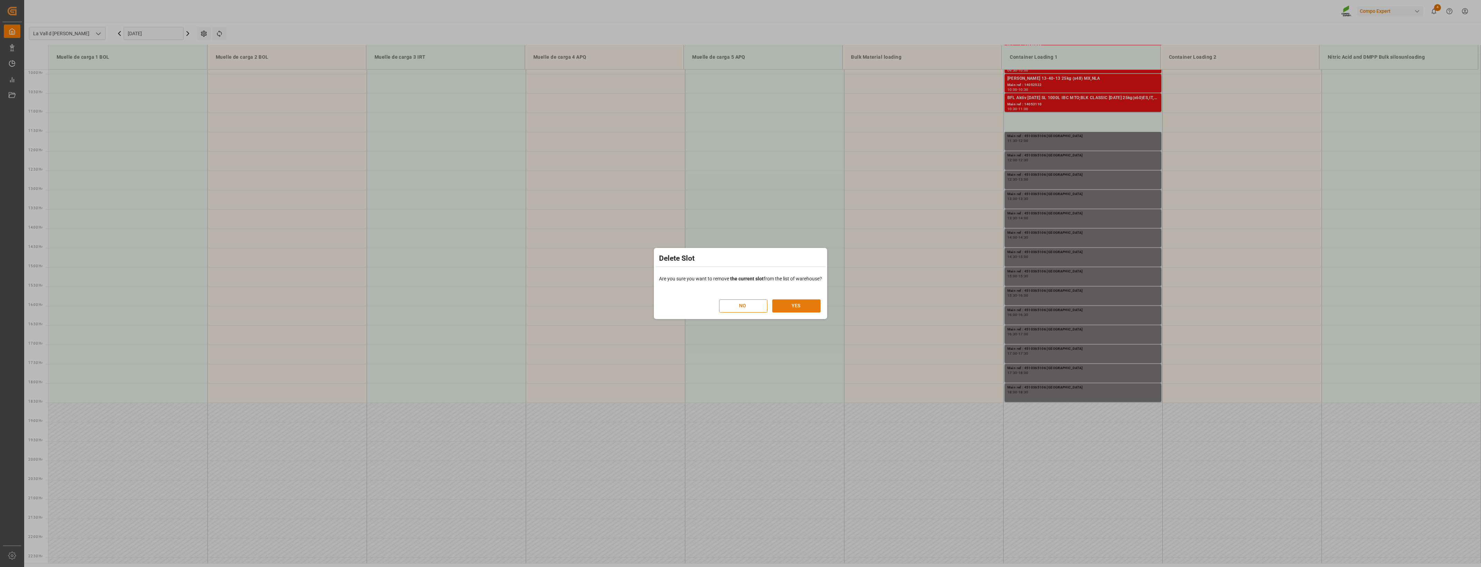
click at [788, 306] on button "YES" at bounding box center [796, 305] width 48 height 13
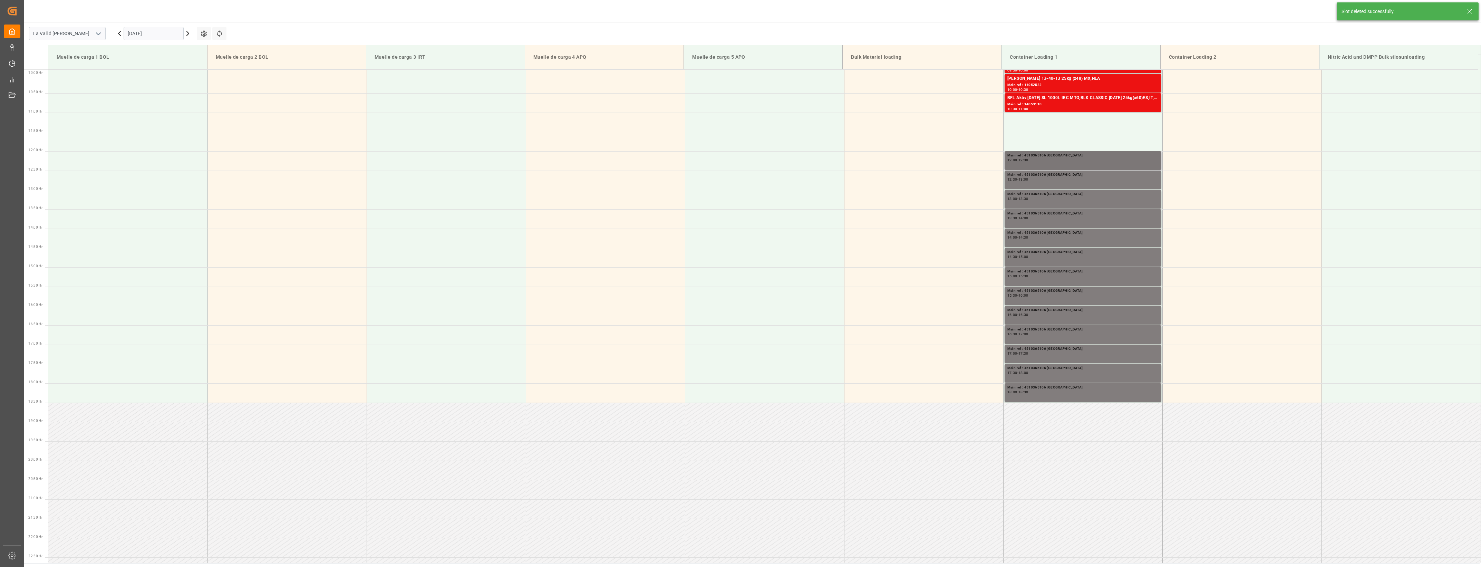
click at [1108, 158] on div "12:00 - 12:30" at bounding box center [1083, 160] width 151 height 4
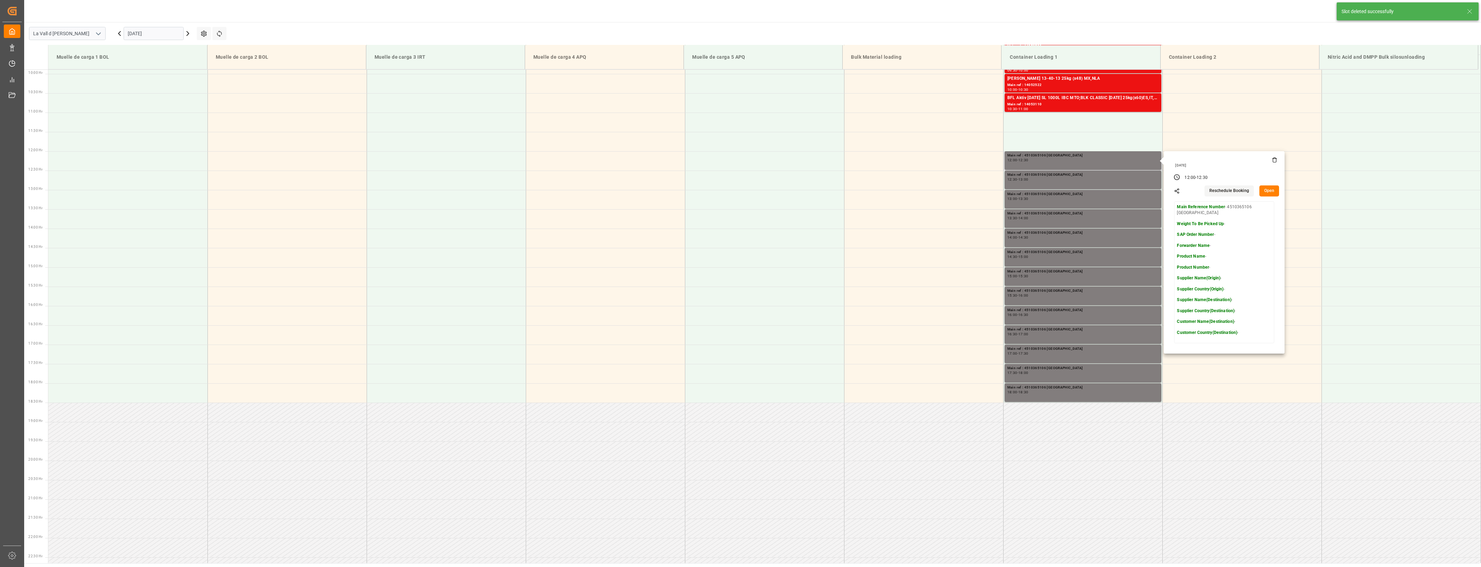
click at [1274, 158] on icon at bounding box center [1275, 157] width 2 height 1
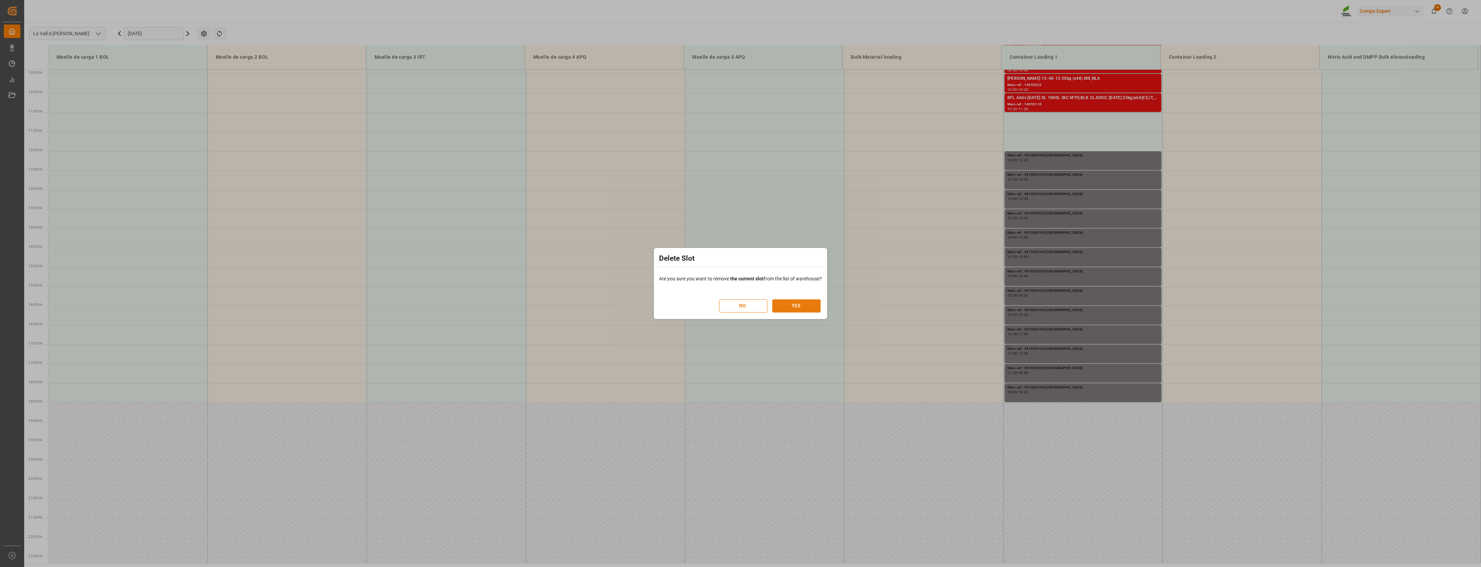
click at [789, 306] on button "YES" at bounding box center [796, 305] width 48 height 13
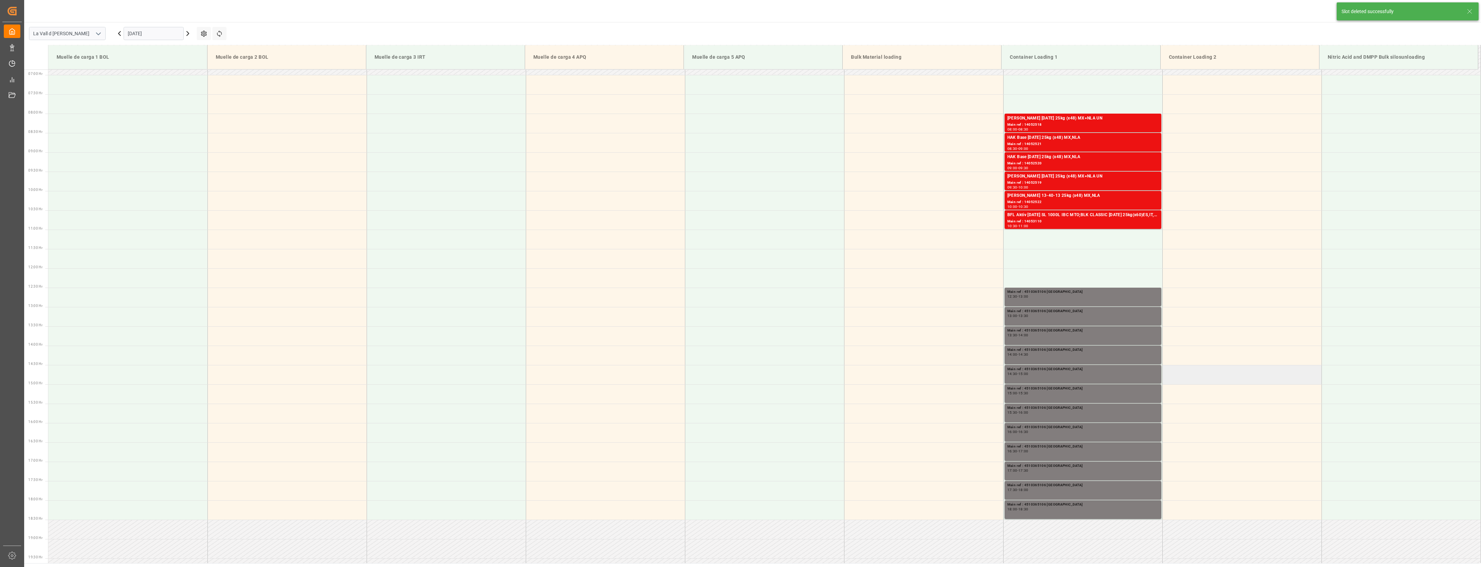
scroll to position [421, 0]
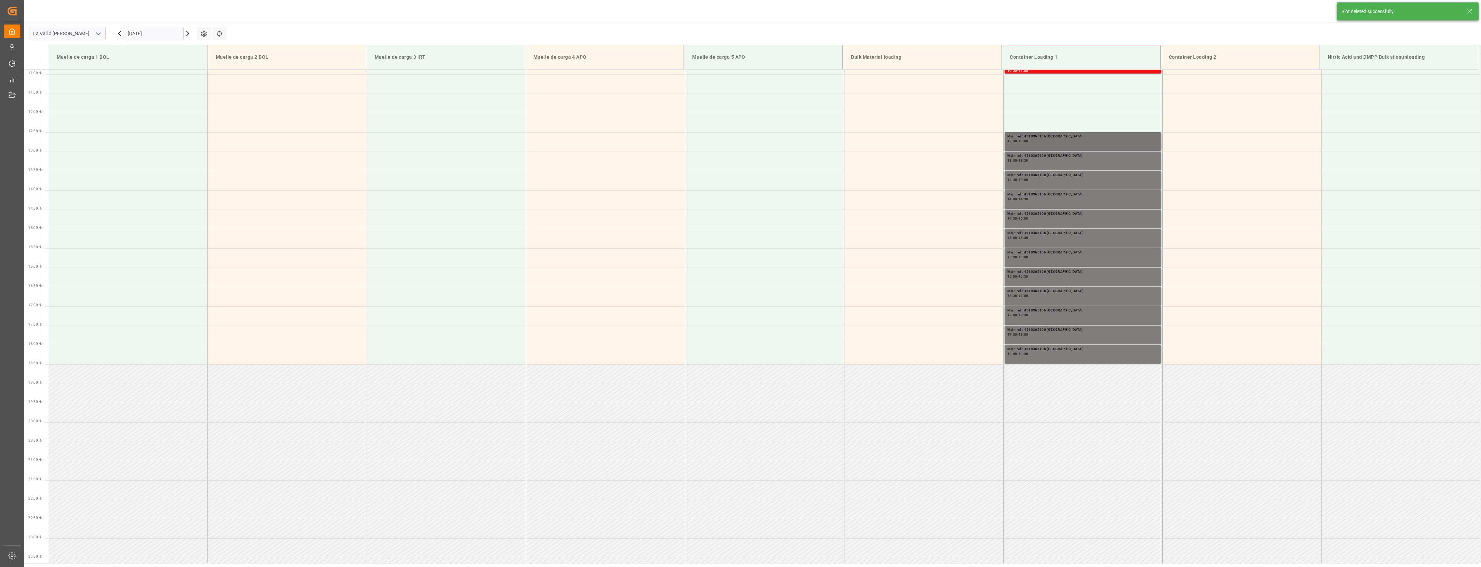
click at [1122, 145] on div "Main ref : 4510365106 [GEOGRAPHIC_DATA] 12:30 - 13:00" at bounding box center [1083, 142] width 151 height 16
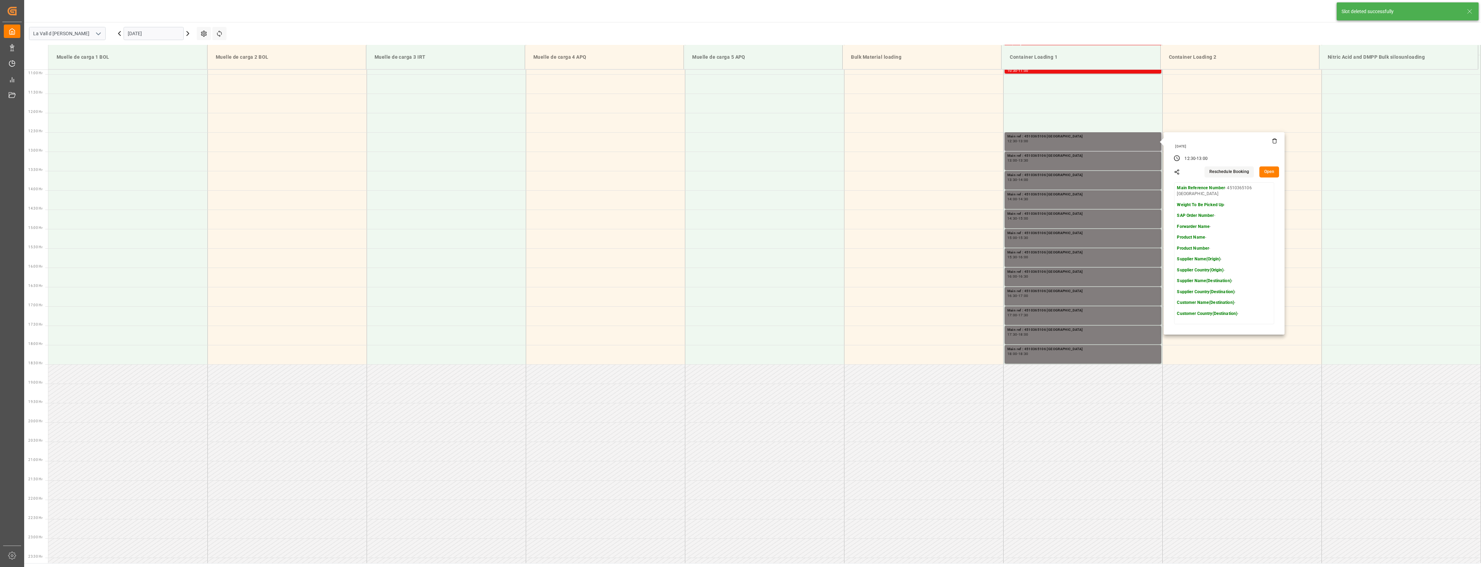
click at [1273, 140] on icon at bounding box center [1275, 141] width 6 height 6
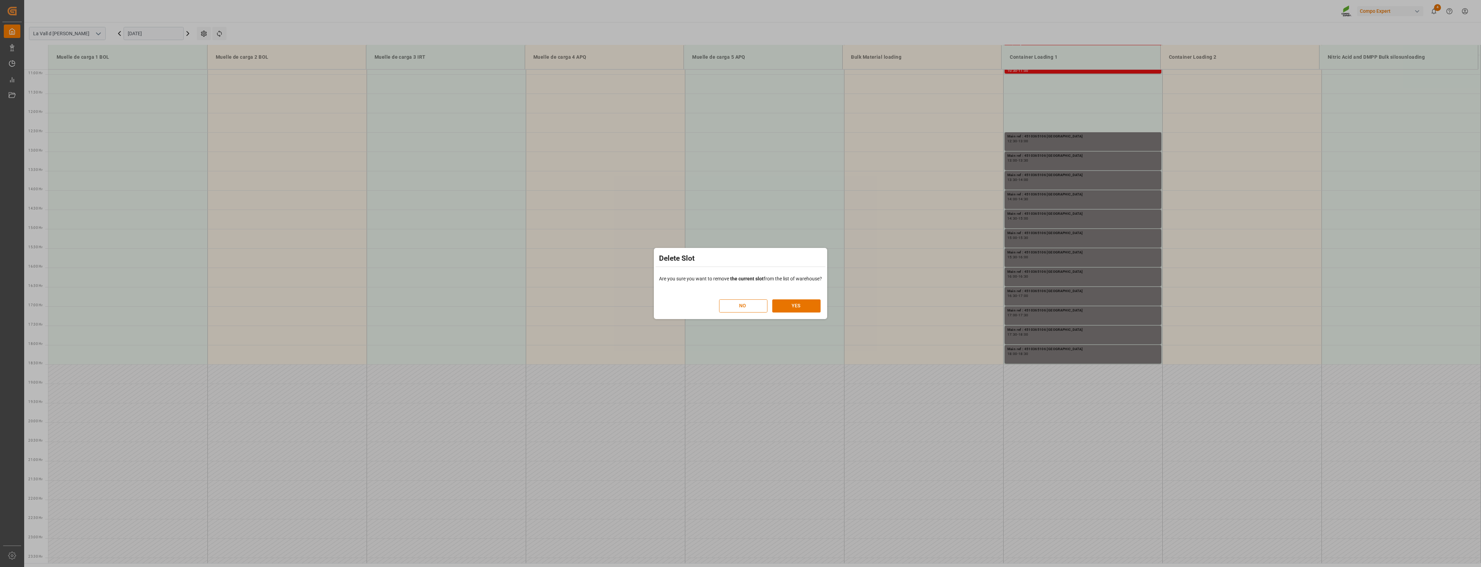
drag, startPoint x: 798, startPoint y: 313, endPoint x: 797, endPoint y: 309, distance: 4.0
click at [798, 312] on div "NO YES" at bounding box center [741, 302] width 170 height 30
click at [797, 306] on button "YES" at bounding box center [796, 305] width 48 height 13
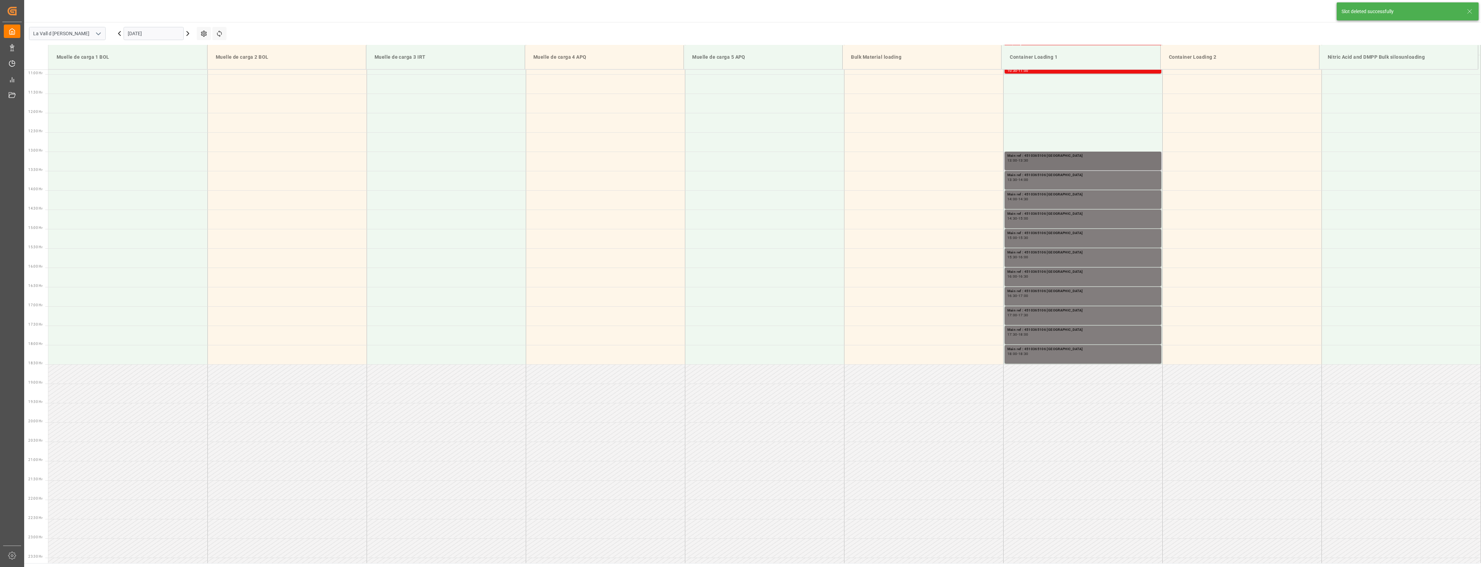
click at [1093, 163] on div "Main ref : 4510365106 [GEOGRAPHIC_DATA] 13:00 - 13:30" at bounding box center [1083, 161] width 151 height 16
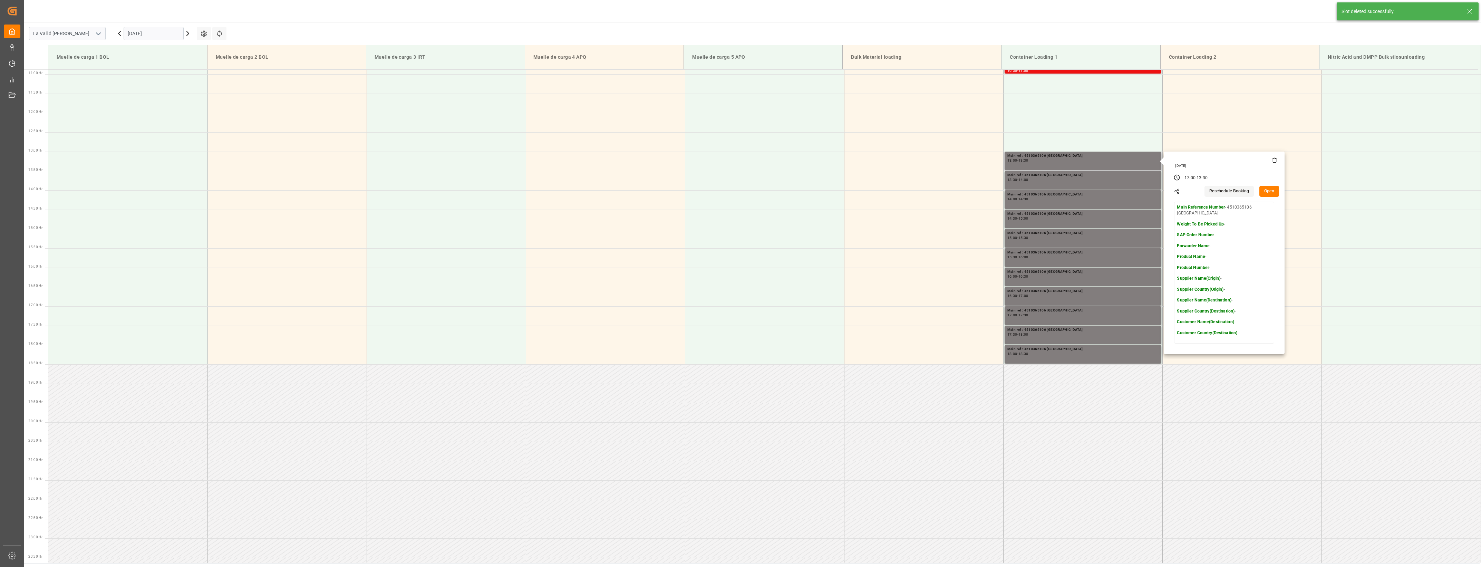
click at [1276, 159] on div "[DATE]" at bounding box center [1224, 165] width 110 height 16
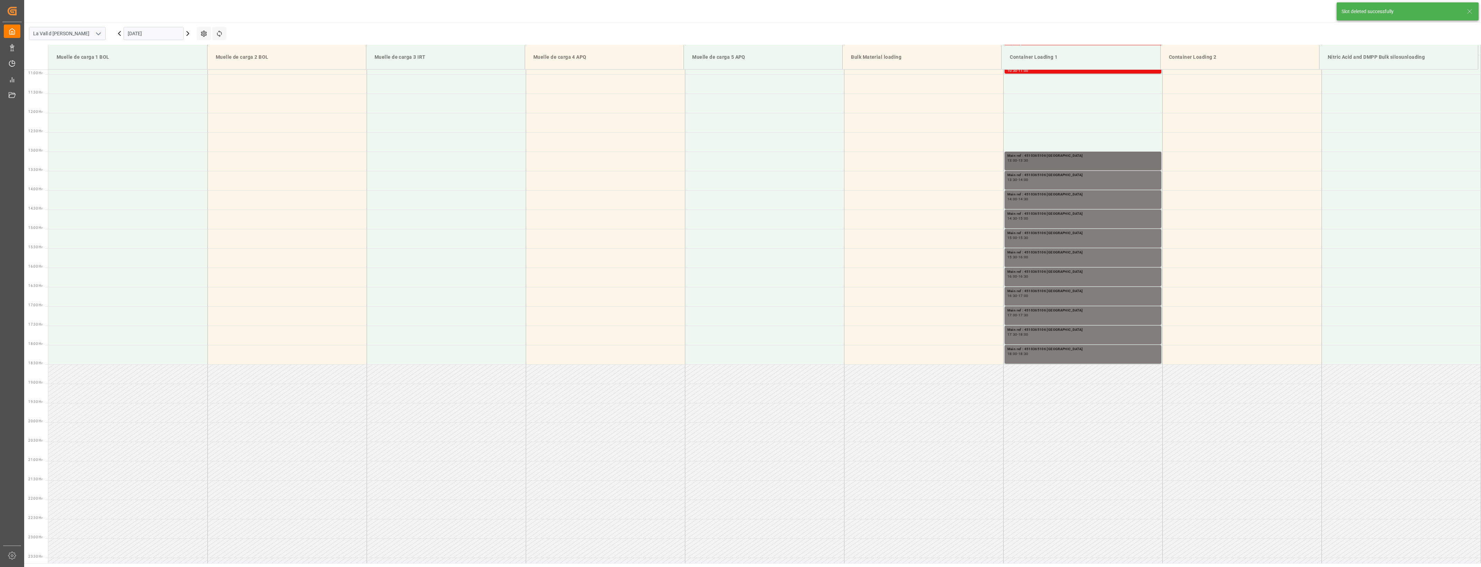
click at [1136, 167] on div "Main ref : 4510365106 [GEOGRAPHIC_DATA] 13:00 - 13:30" at bounding box center [1083, 161] width 151 height 16
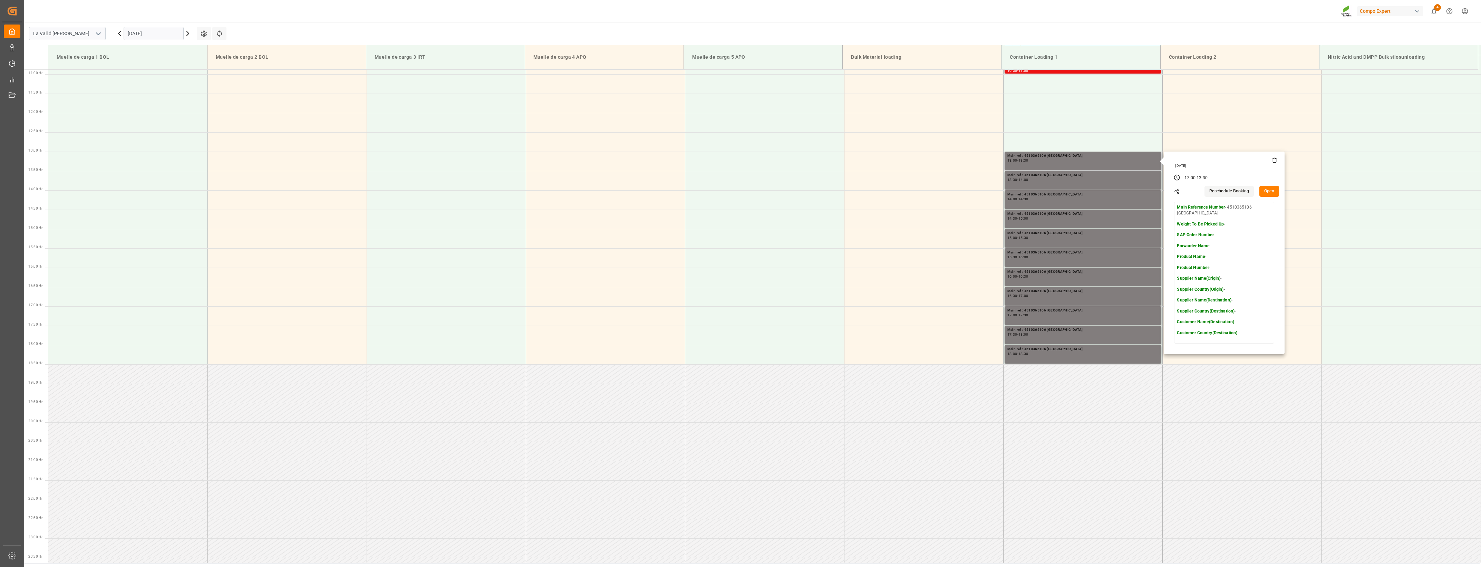
click at [1272, 161] on icon at bounding box center [1275, 160] width 6 height 6
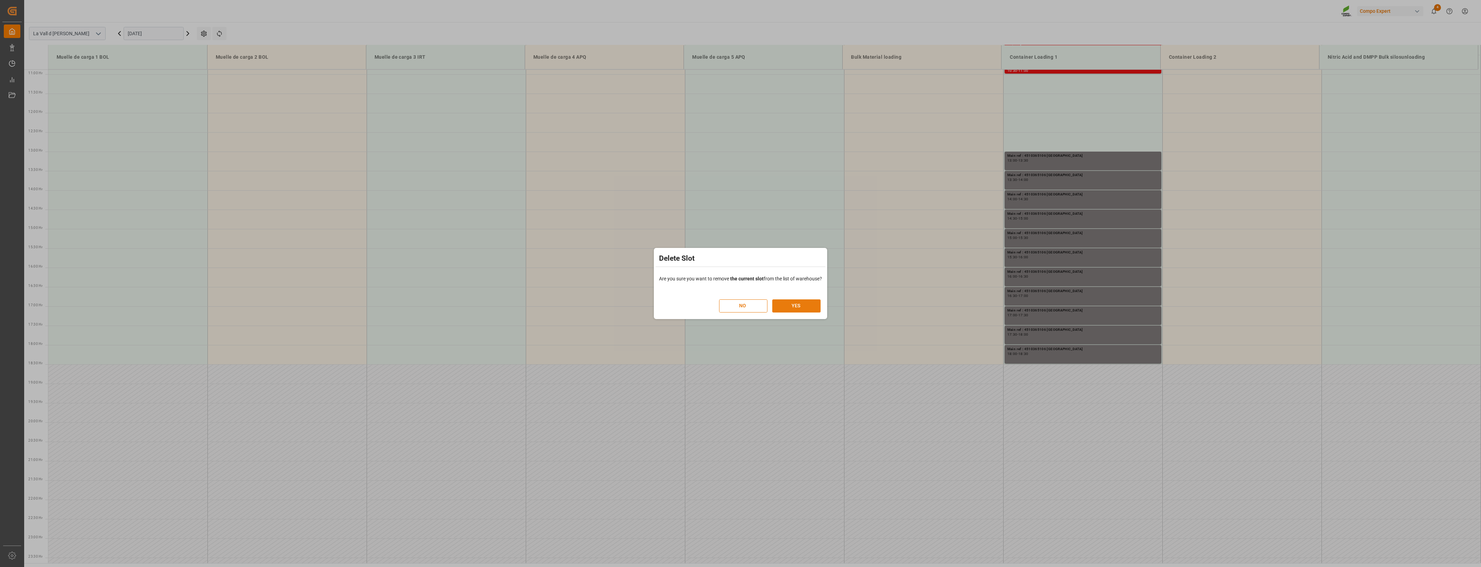
click at [792, 306] on button "YES" at bounding box center [796, 305] width 48 height 13
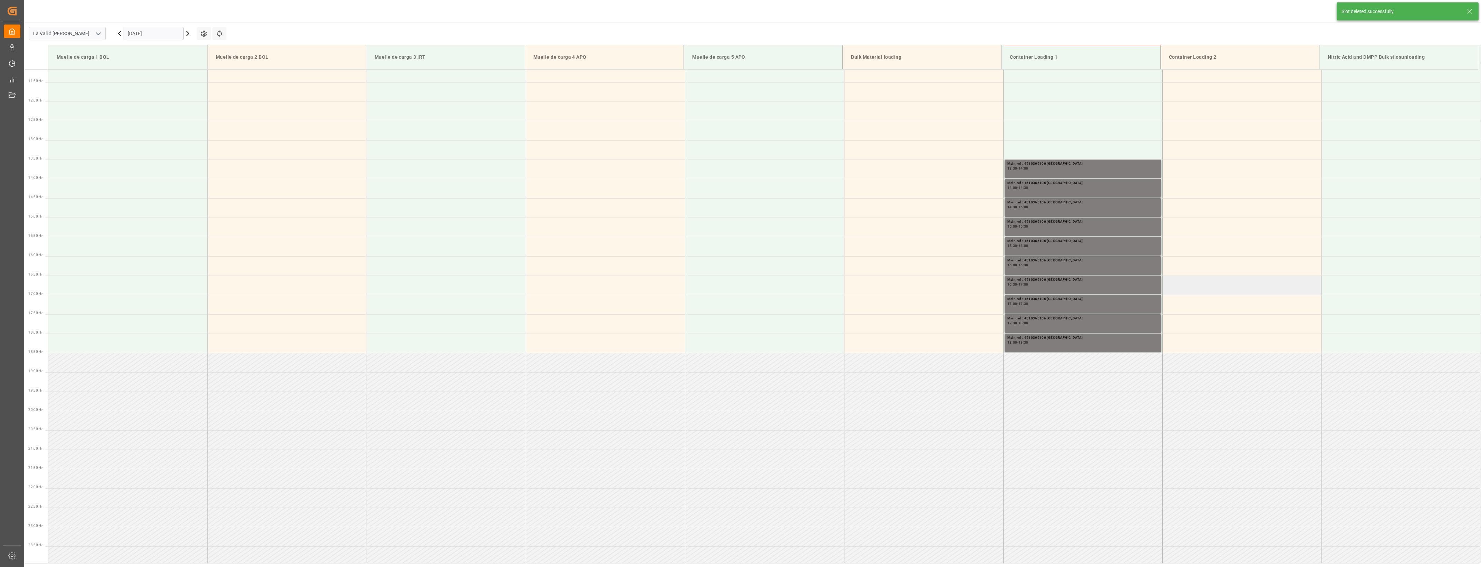
scroll to position [434, 0]
click at [1036, 163] on div "Main ref : 4510365106 [GEOGRAPHIC_DATA]" at bounding box center [1083, 161] width 151 height 6
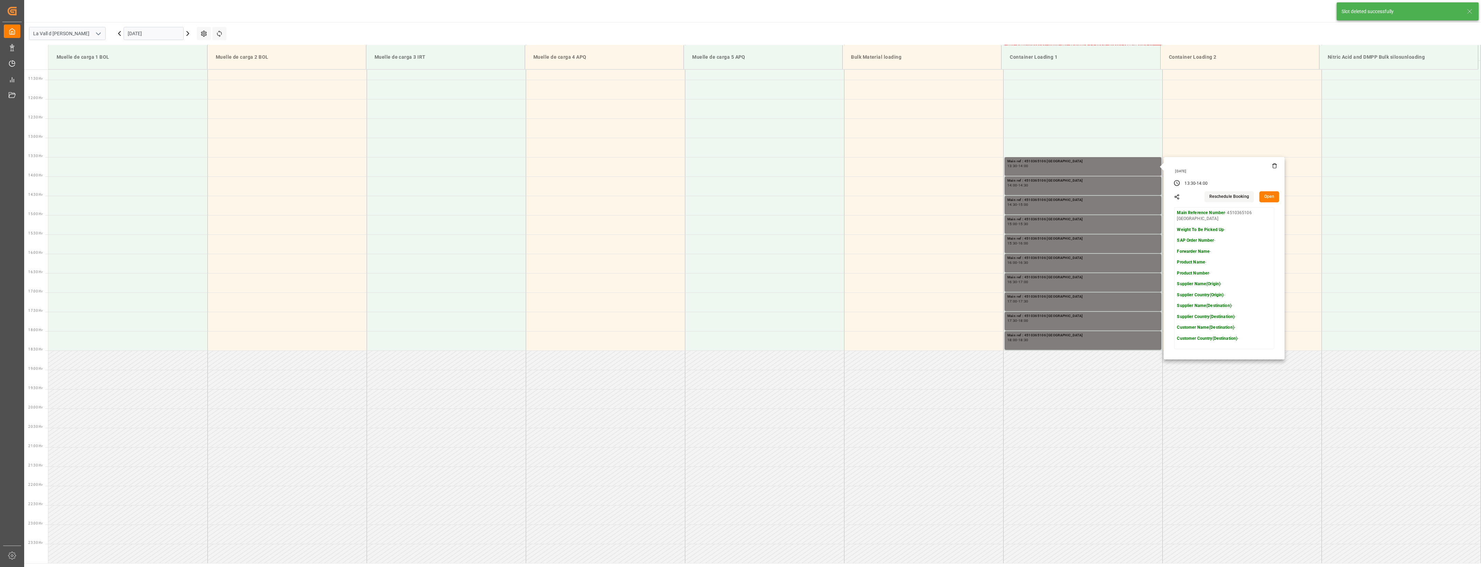
click at [1273, 165] on icon at bounding box center [1275, 166] width 6 height 6
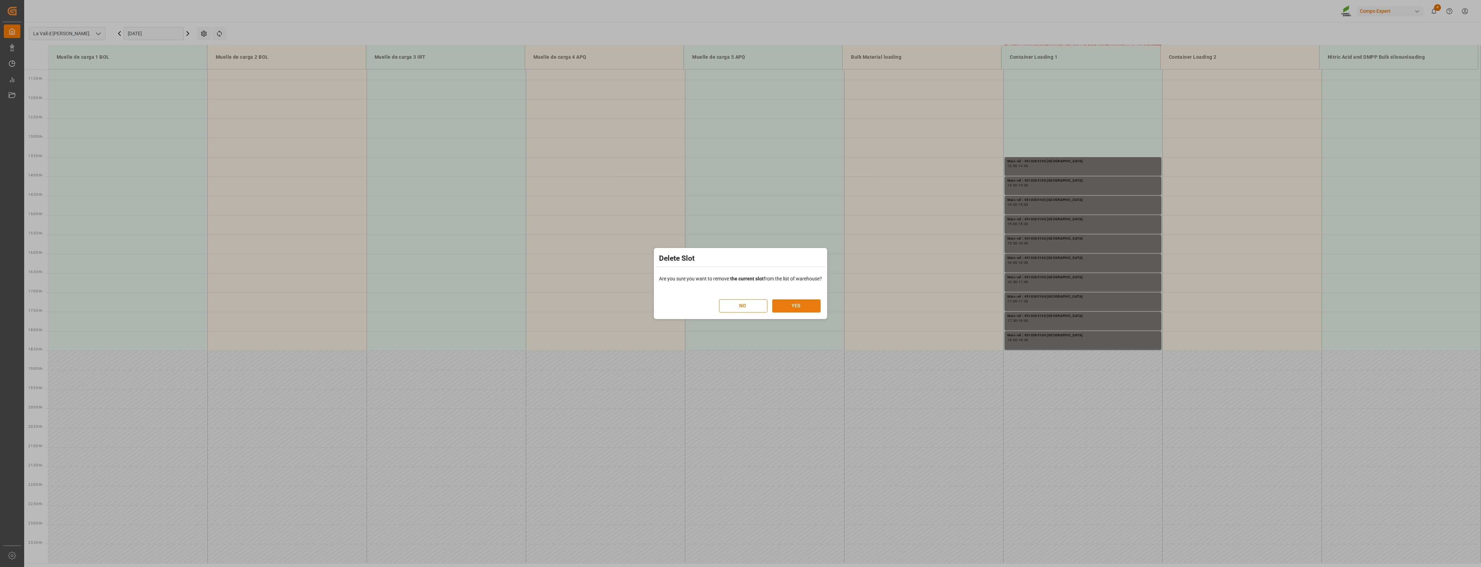
click at [798, 301] on button "YES" at bounding box center [796, 305] width 48 height 13
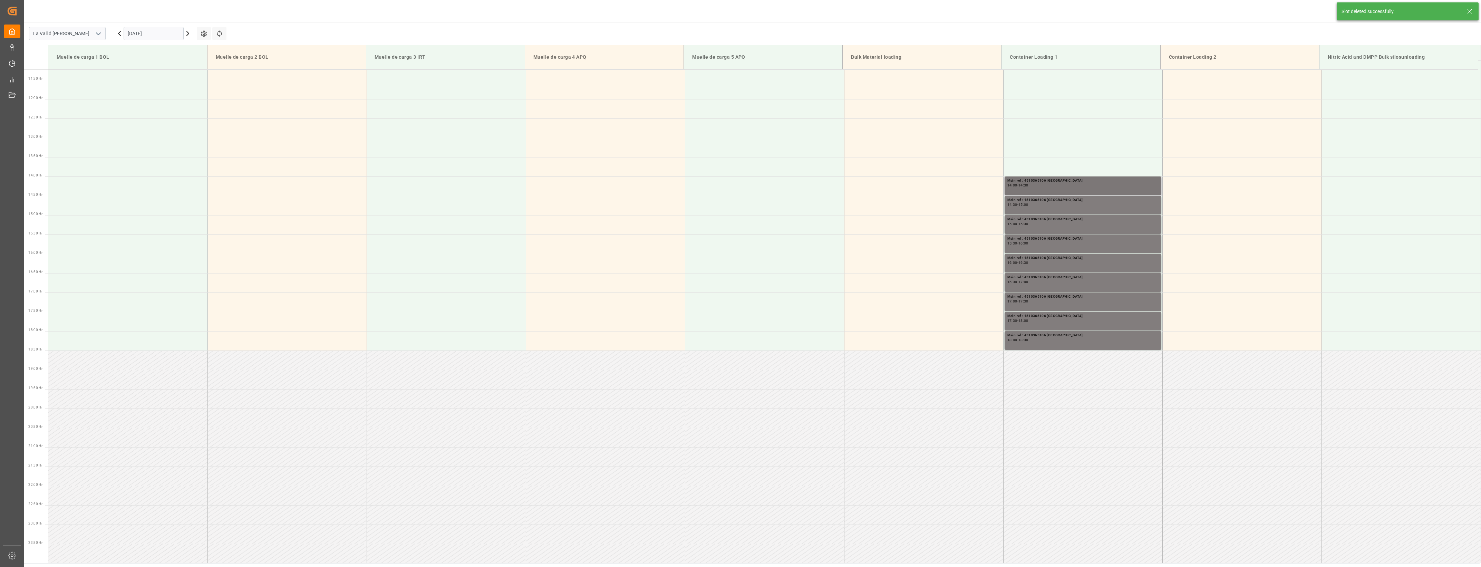
click at [1030, 190] on div "Main ref : 4510365106 [GEOGRAPHIC_DATA] 14:00 - 14:30" at bounding box center [1083, 186] width 151 height 16
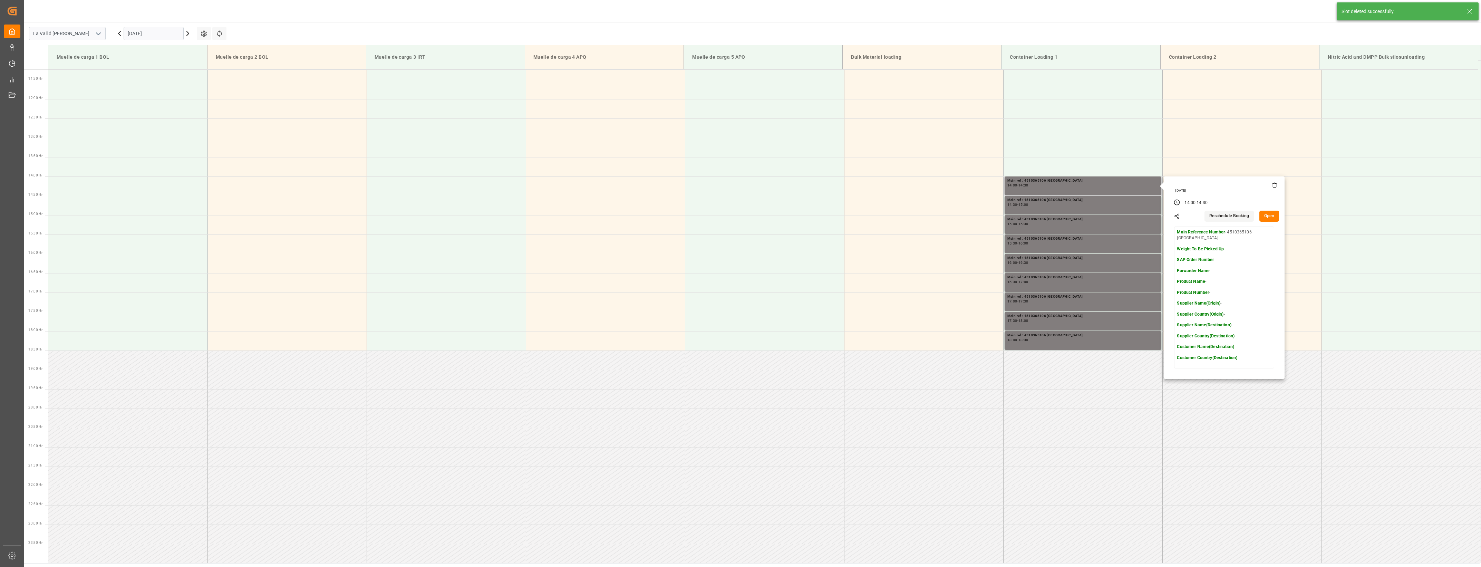
click at [1273, 185] on icon at bounding box center [1275, 185] width 6 height 6
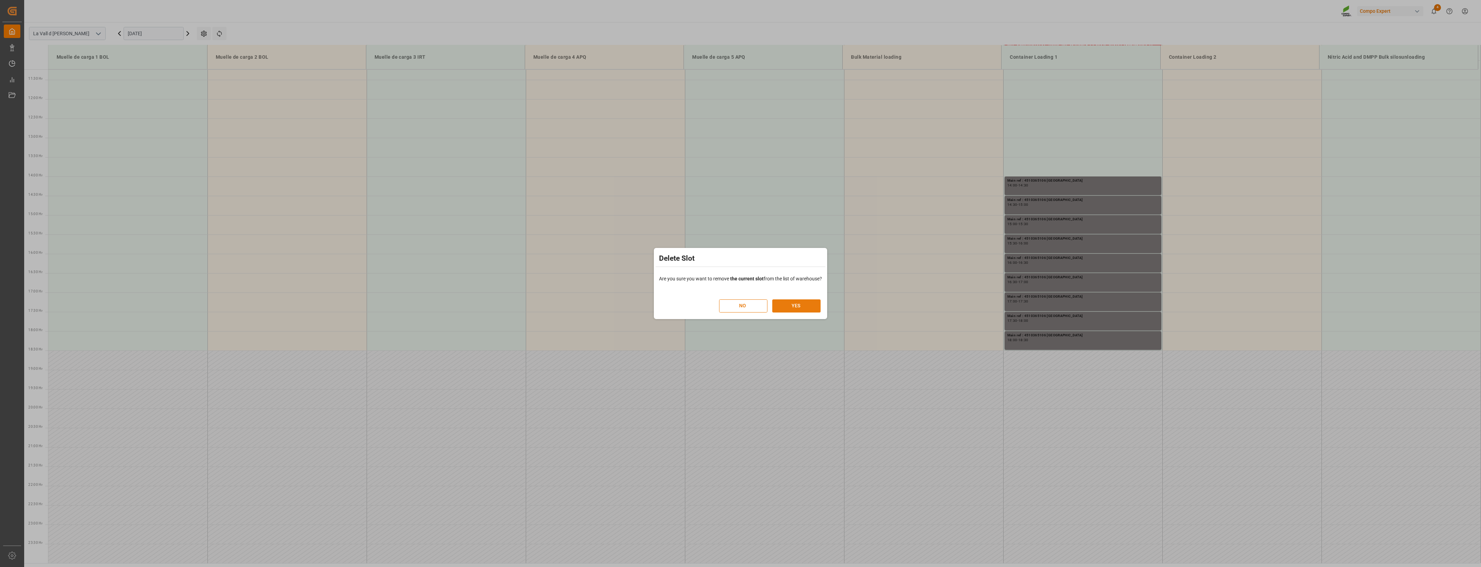
click at [793, 301] on button "YES" at bounding box center [796, 305] width 48 height 13
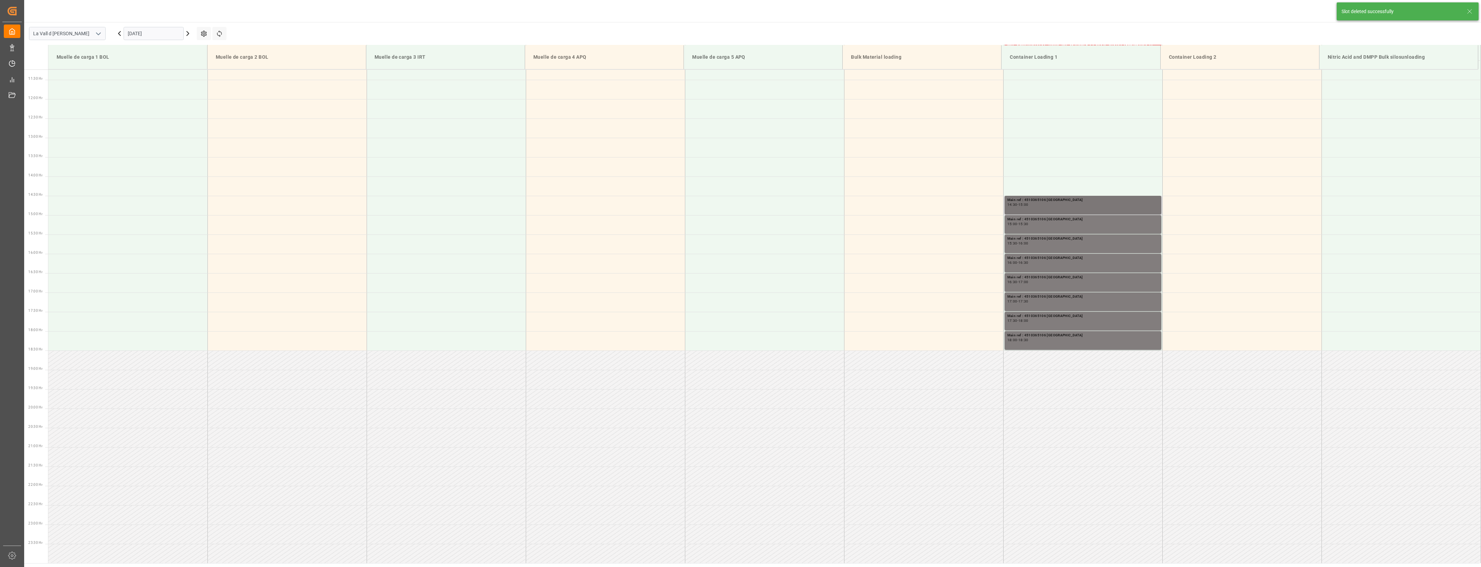
click at [1059, 211] on div "Main ref : 4510365106 [GEOGRAPHIC_DATA] 14:30 - 15:00" at bounding box center [1083, 205] width 151 height 16
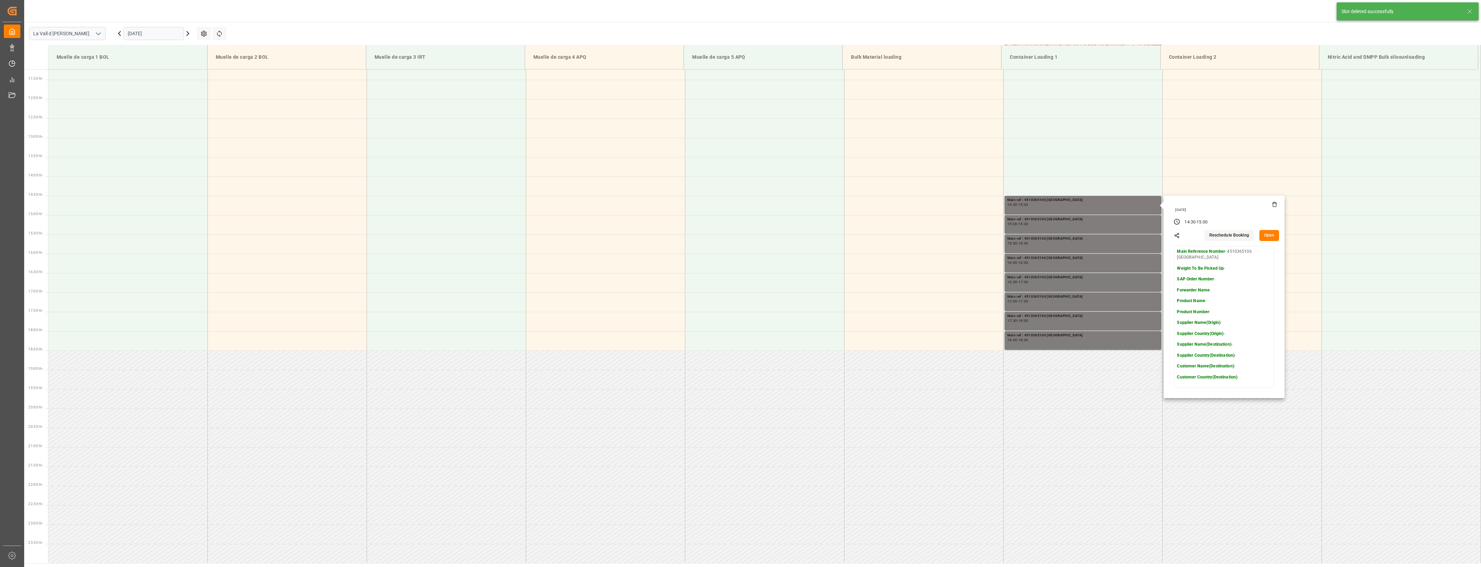
click at [1272, 204] on icon at bounding box center [1275, 205] width 6 height 6
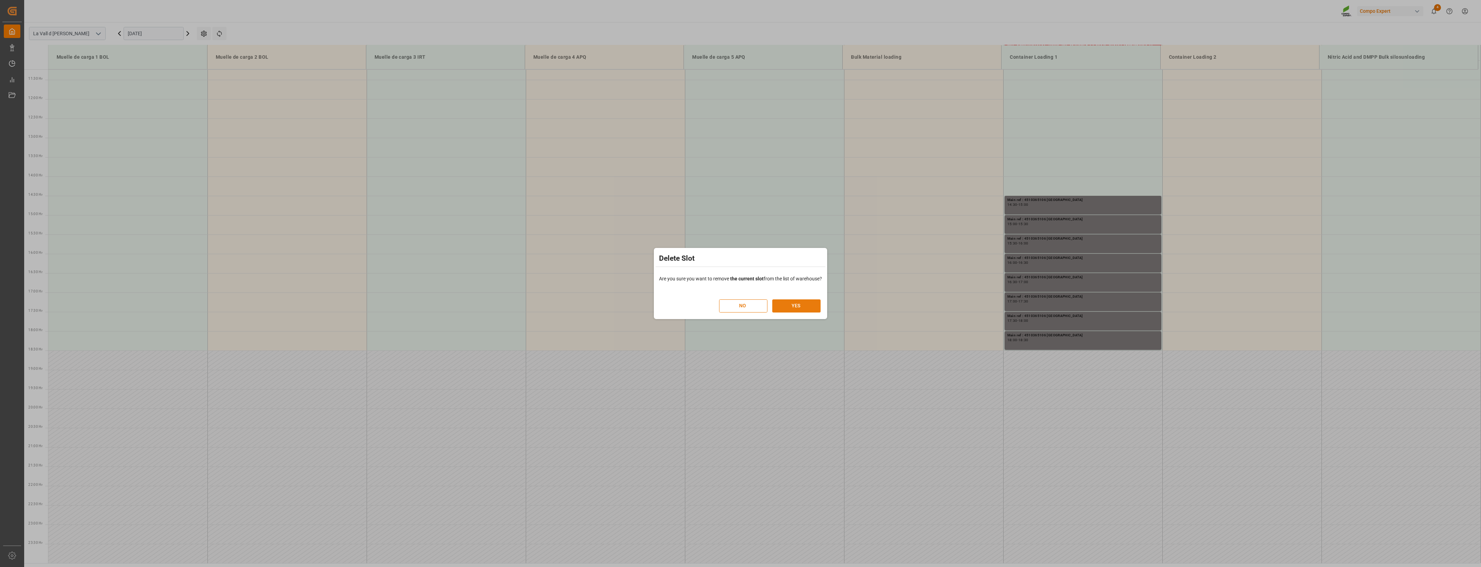
click at [797, 306] on button "YES" at bounding box center [796, 305] width 48 height 13
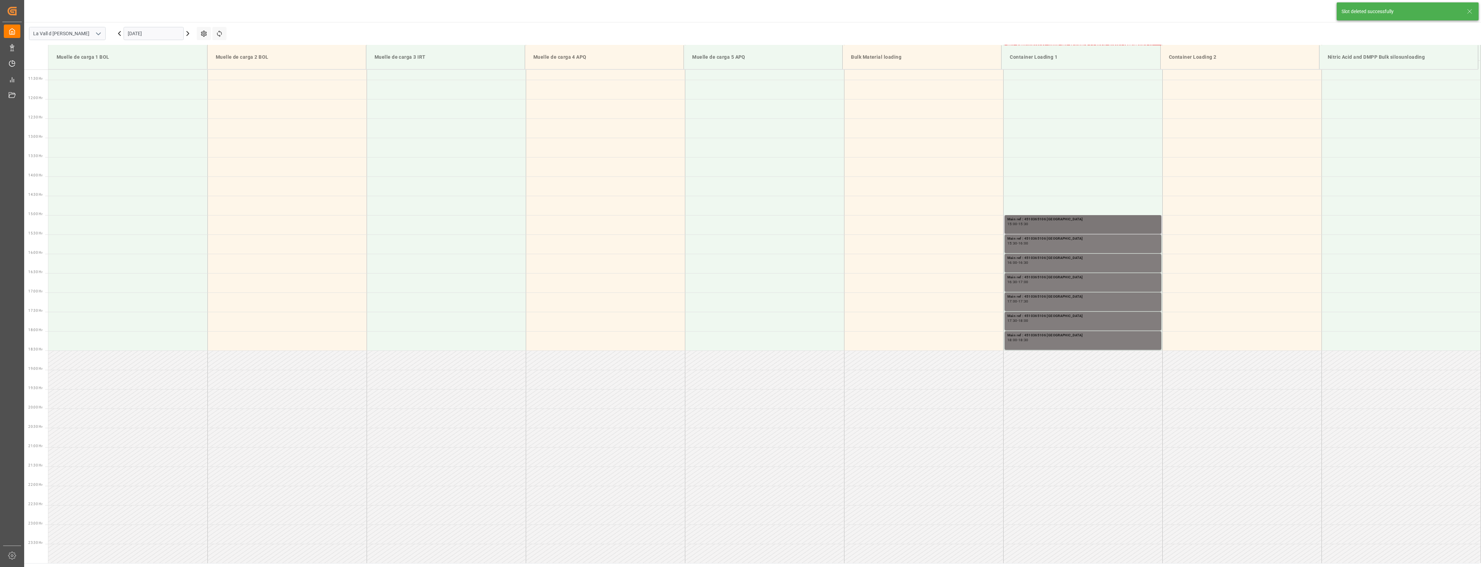
click at [1127, 226] on div "Main ref : 4510365106 [GEOGRAPHIC_DATA] 15:00 - 15:30" at bounding box center [1083, 224] width 151 height 16
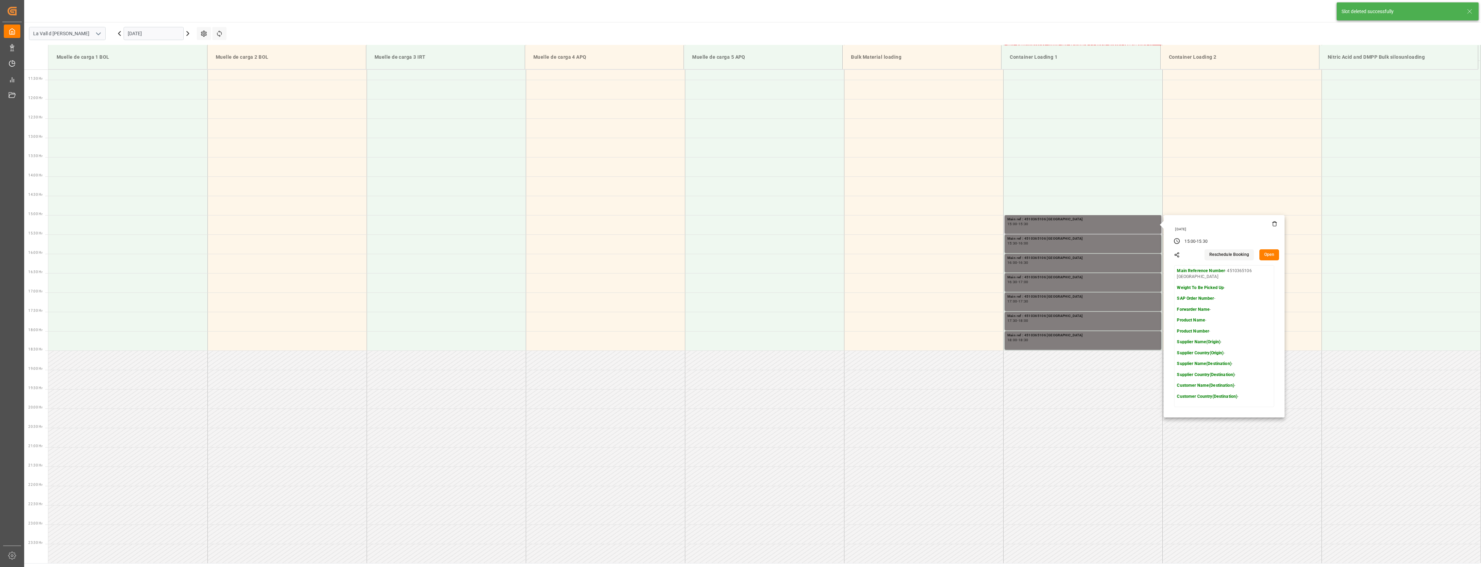
click at [1272, 223] on icon at bounding box center [1275, 224] width 6 height 6
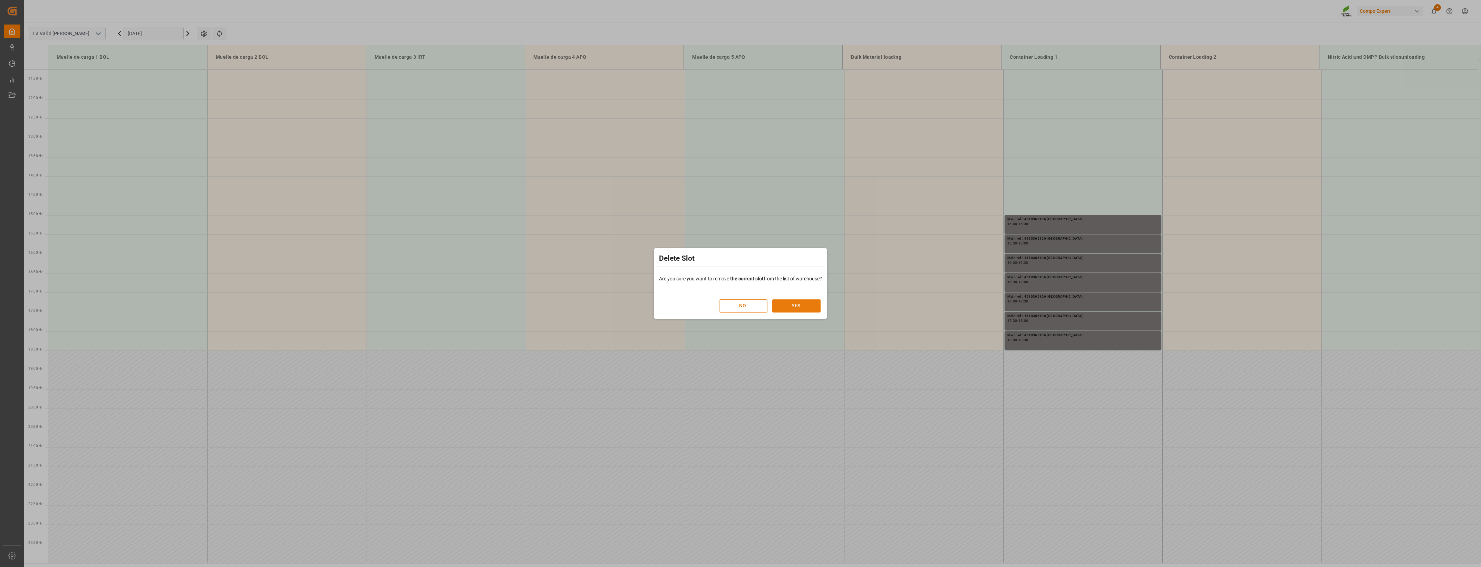
click at [797, 306] on button "YES" at bounding box center [796, 305] width 48 height 13
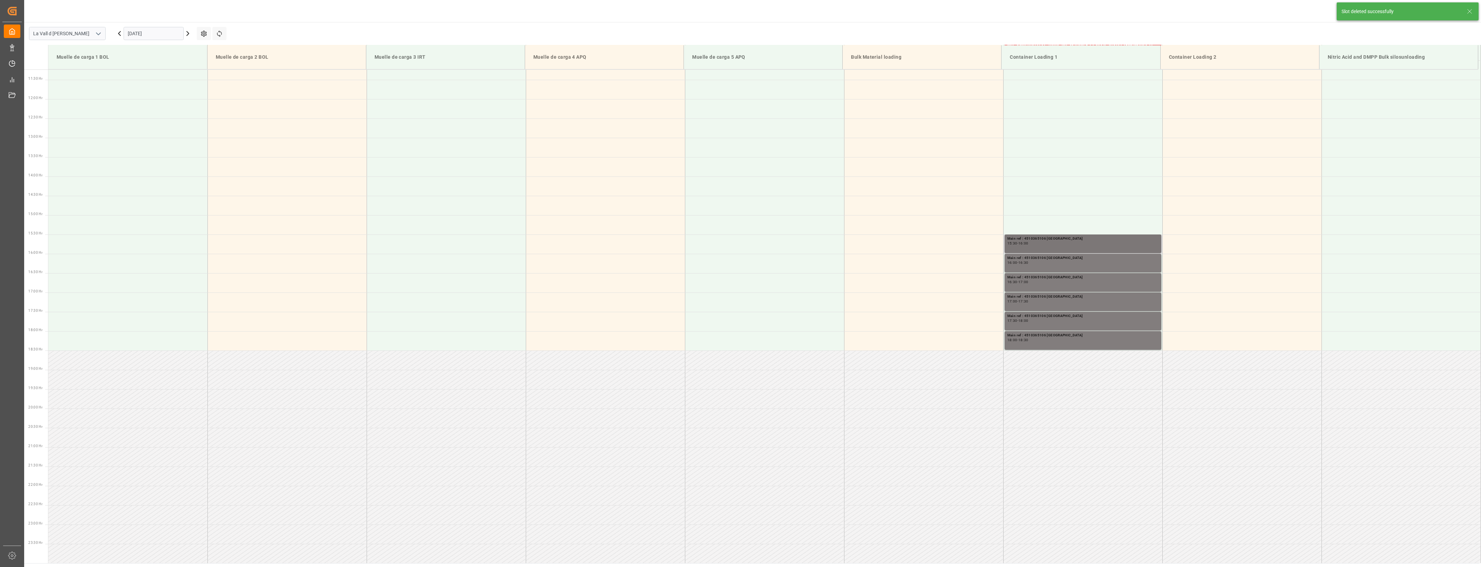
click at [1068, 243] on div "15:30 - 16:00" at bounding box center [1083, 244] width 151 height 4
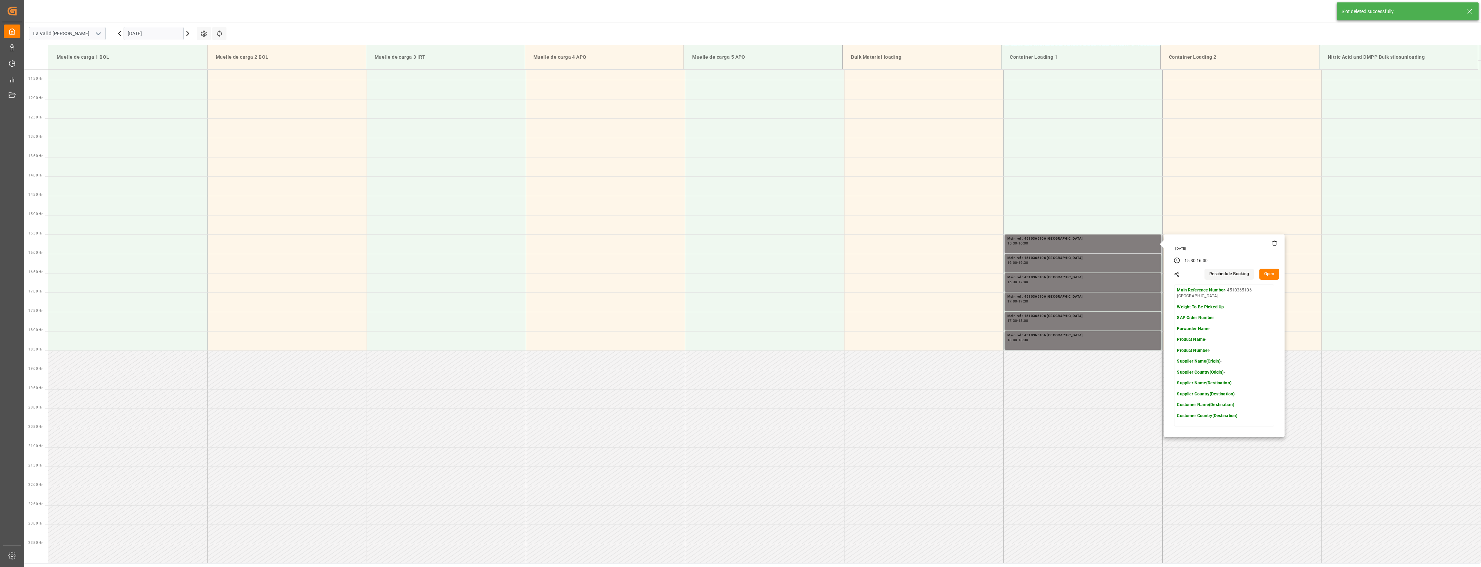
click at [1272, 240] on icon at bounding box center [1275, 243] width 6 height 6
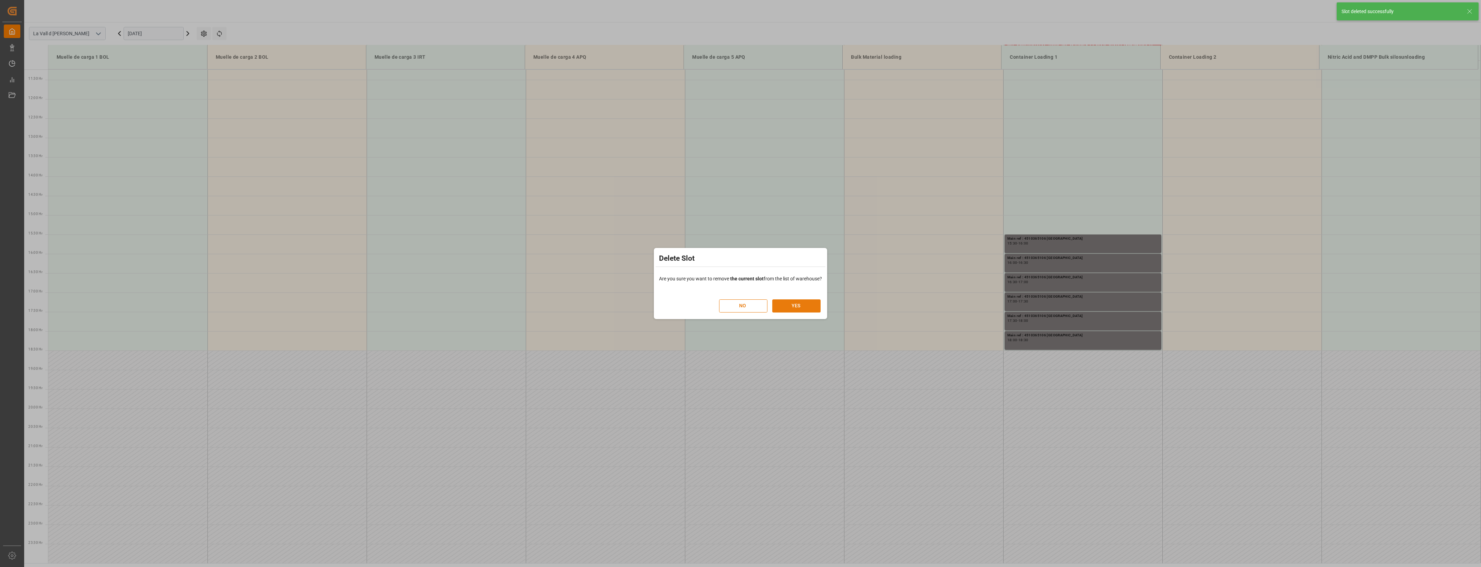
click at [791, 304] on button "YES" at bounding box center [796, 305] width 48 height 13
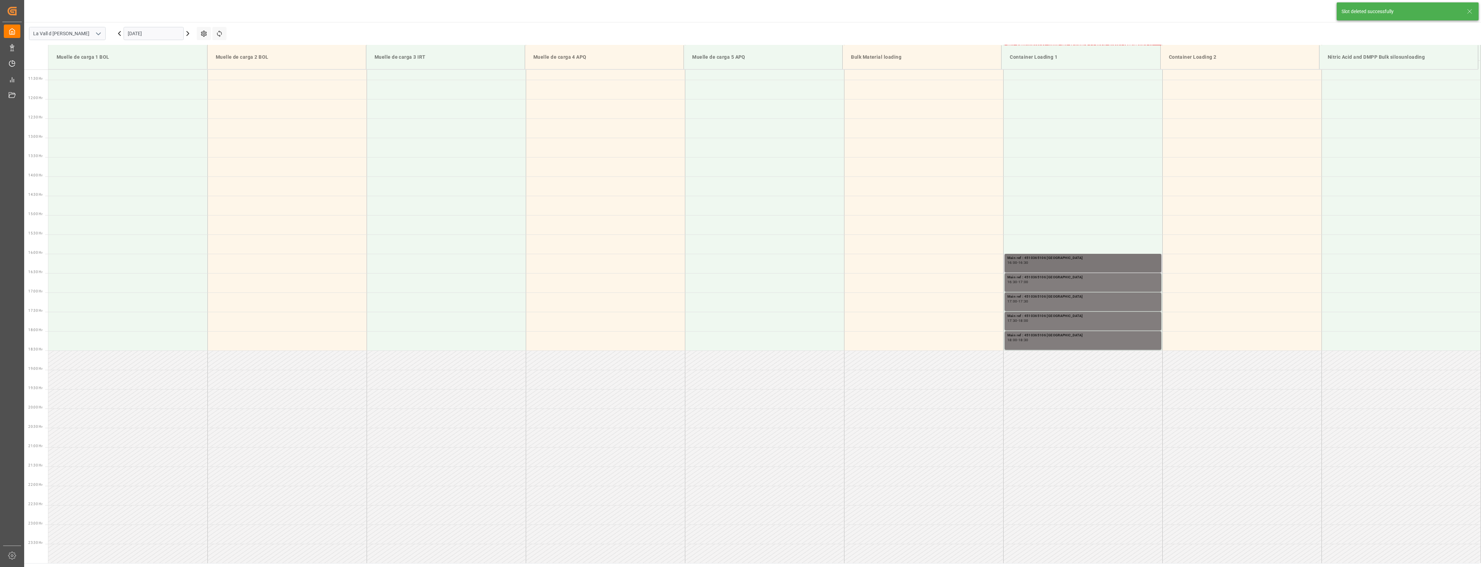
click at [1071, 259] on div "Main ref : 4510365106 [GEOGRAPHIC_DATA]" at bounding box center [1083, 258] width 151 height 6
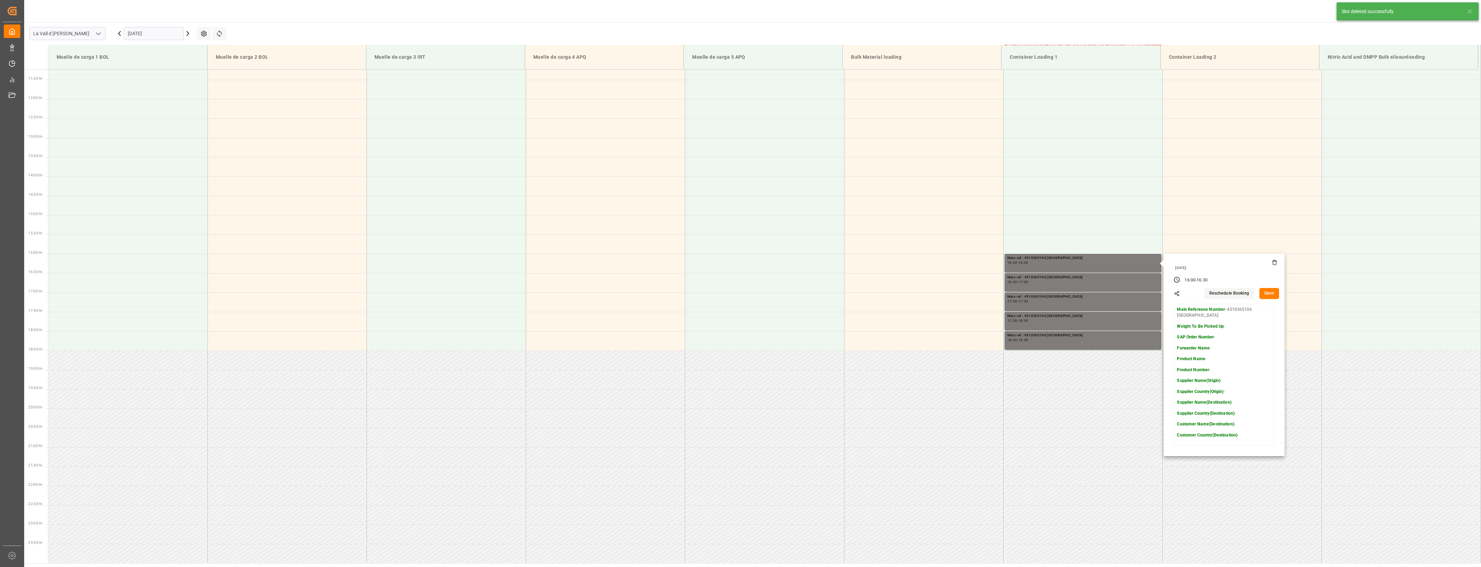
click at [1273, 262] on icon at bounding box center [1275, 263] width 6 height 6
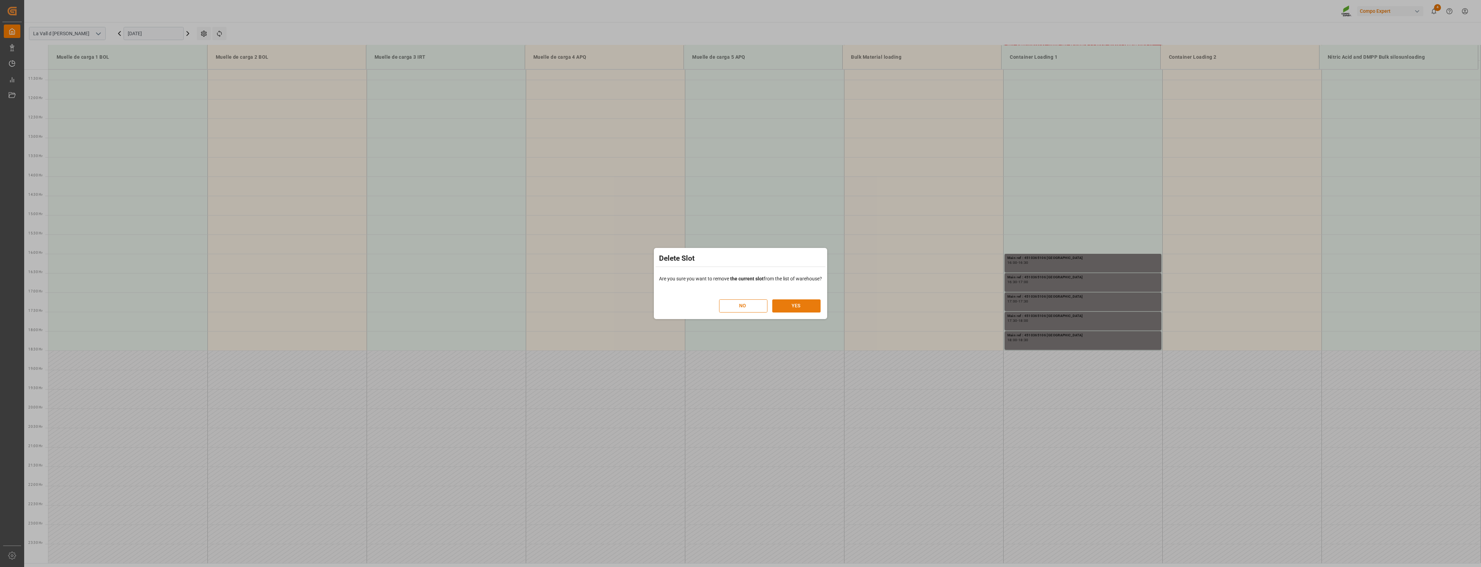
click at [793, 306] on button "YES" at bounding box center [796, 305] width 48 height 13
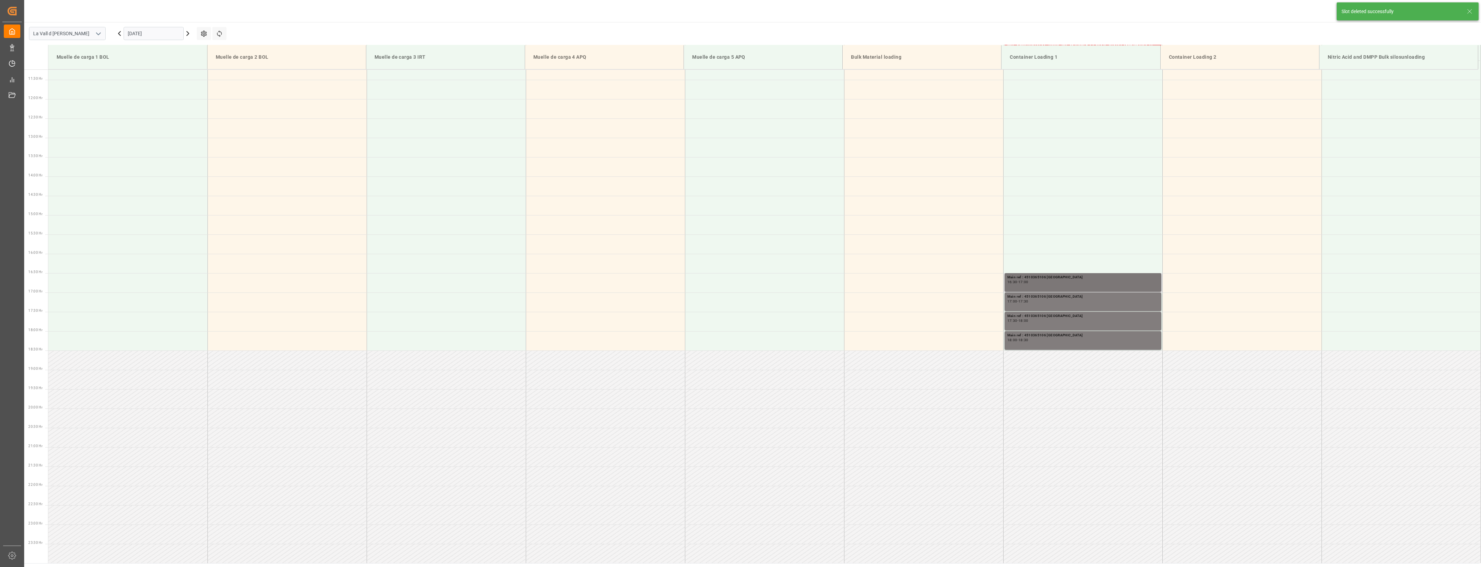
click at [1114, 286] on div "Main ref : 4510365106 [GEOGRAPHIC_DATA] 16:30 - 17:00" at bounding box center [1083, 283] width 151 height 16
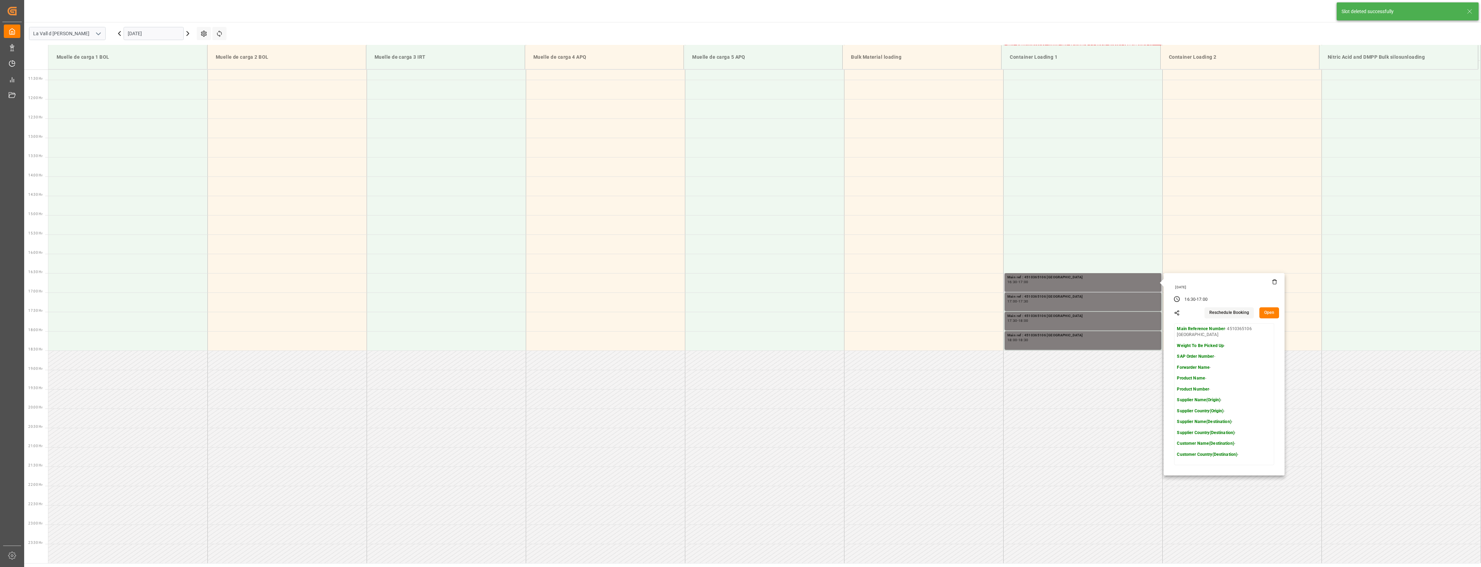
click at [1274, 283] on icon at bounding box center [1275, 282] width 6 height 6
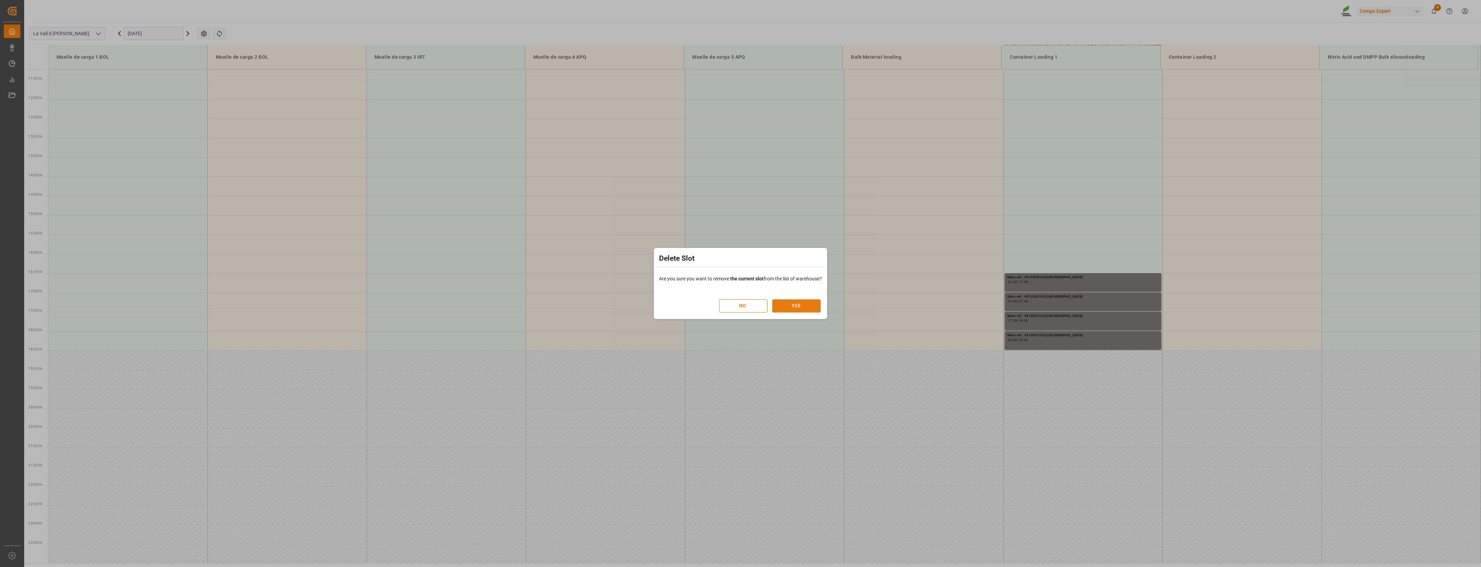
click at [807, 310] on button "YES" at bounding box center [796, 305] width 48 height 13
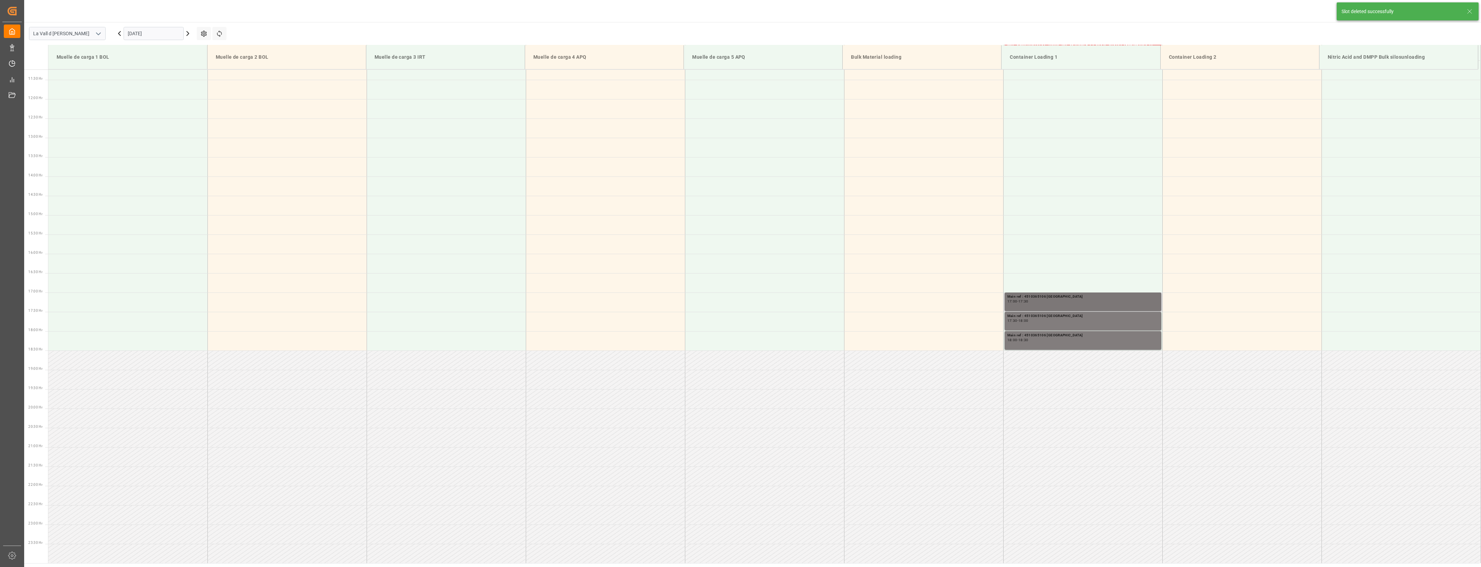
click at [1094, 300] on div "17:00 - 17:30" at bounding box center [1083, 302] width 151 height 4
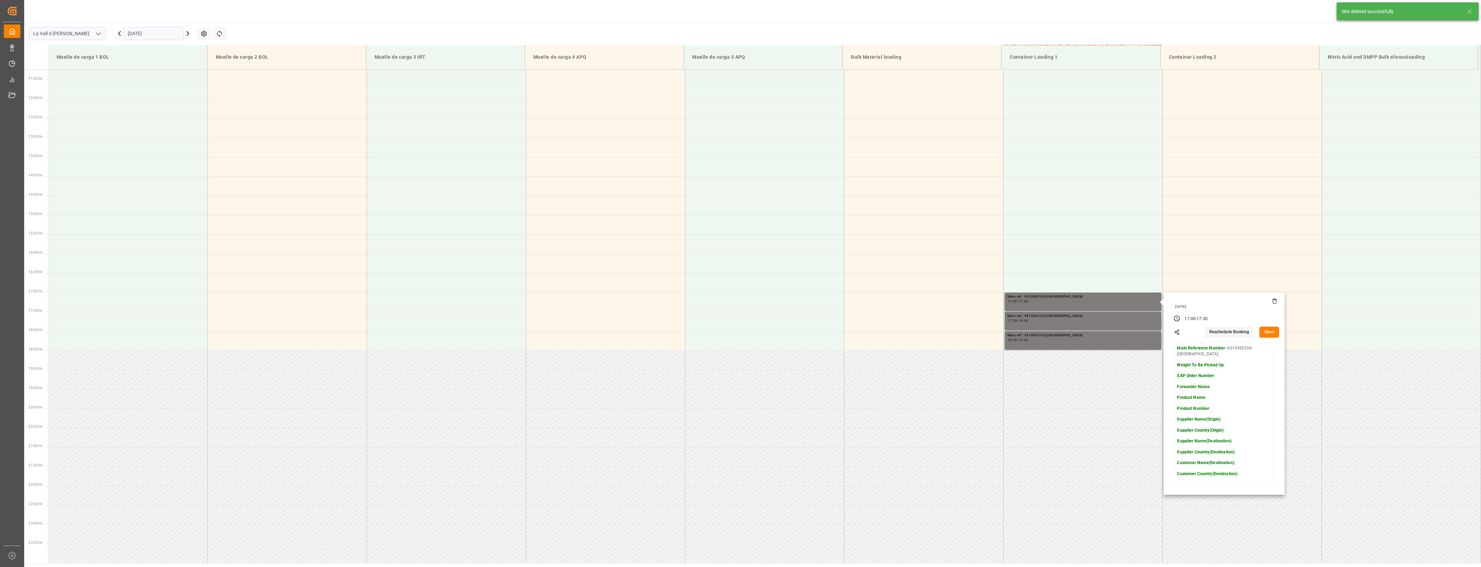
click at [1273, 300] on icon at bounding box center [1275, 301] width 6 height 6
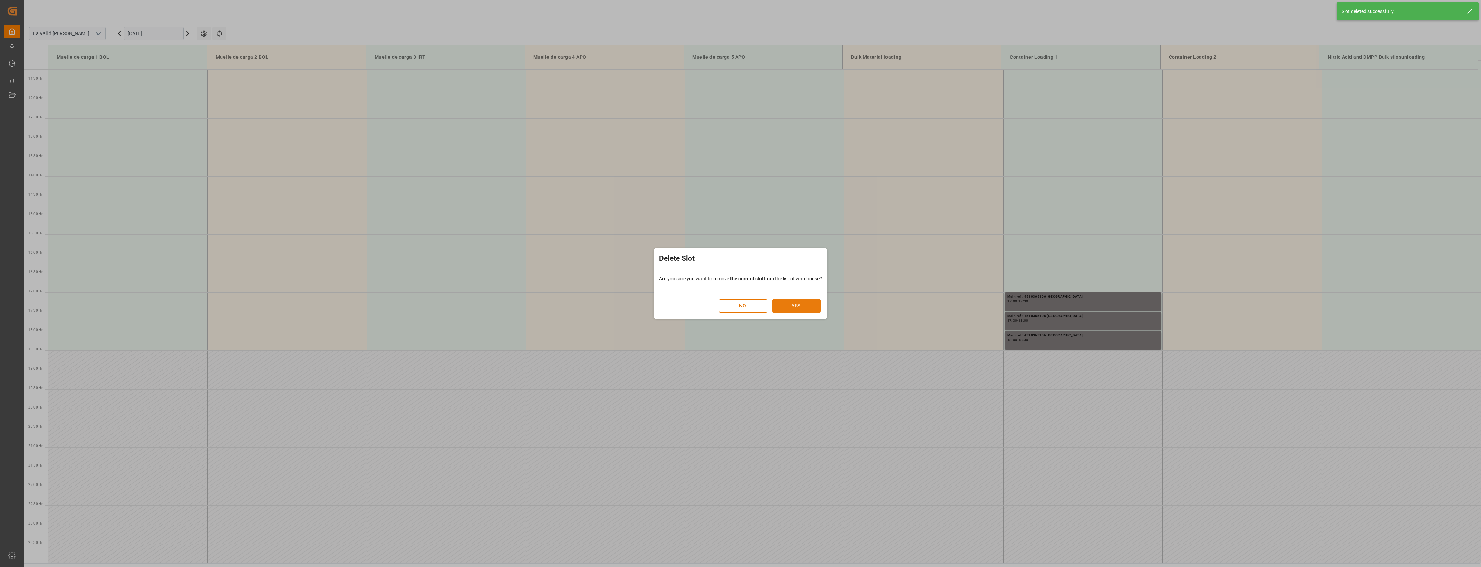
click at [782, 308] on button "YES" at bounding box center [796, 305] width 48 height 13
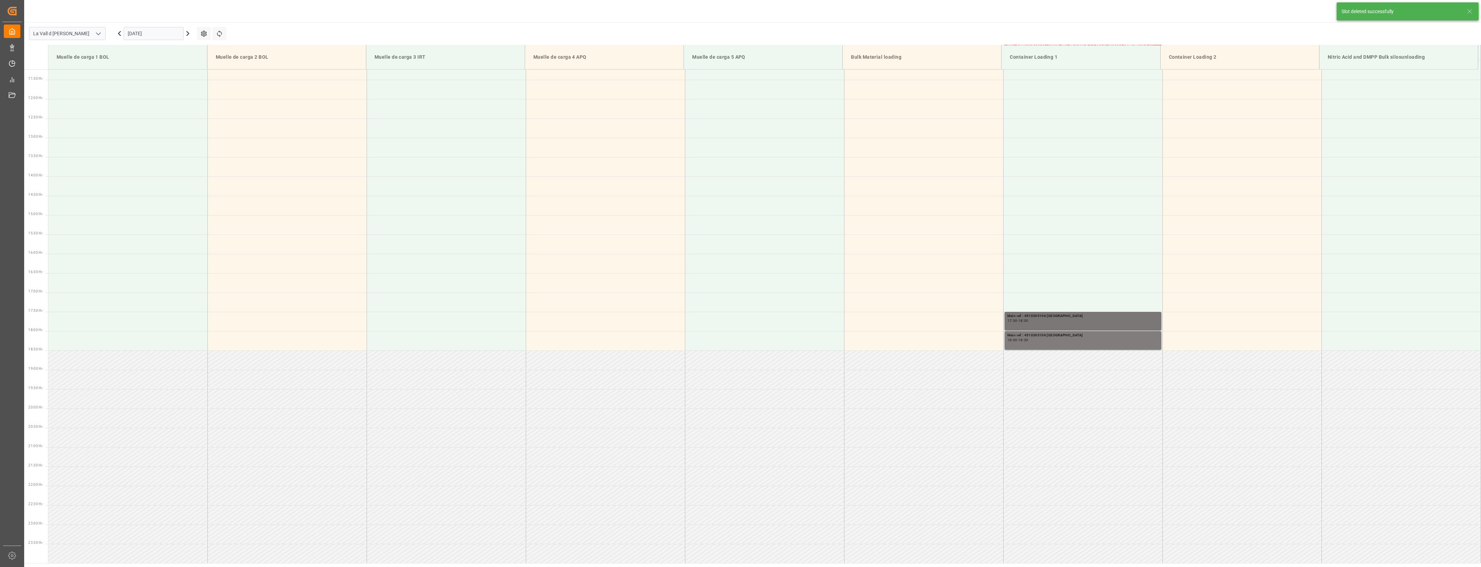
click at [1099, 323] on div "Main ref : 4510365106 [GEOGRAPHIC_DATA] 17:30 - 18:00" at bounding box center [1083, 321] width 151 height 16
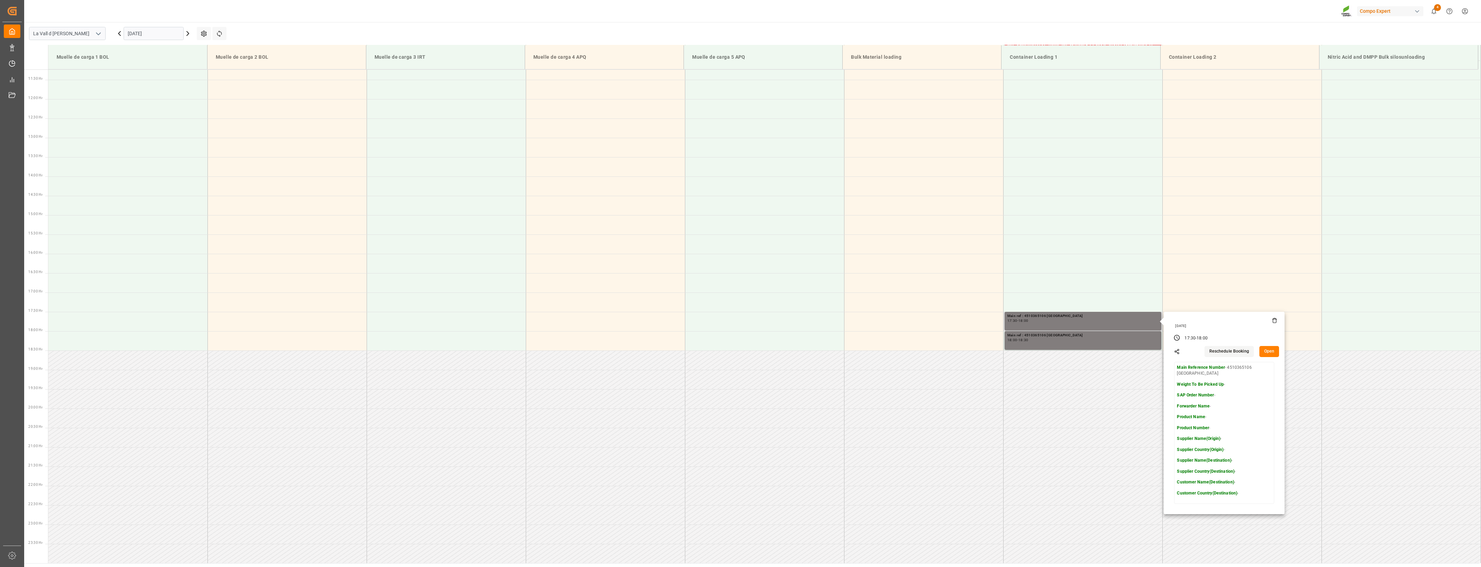
click at [1274, 319] on icon at bounding box center [1274, 321] width 3 height 4
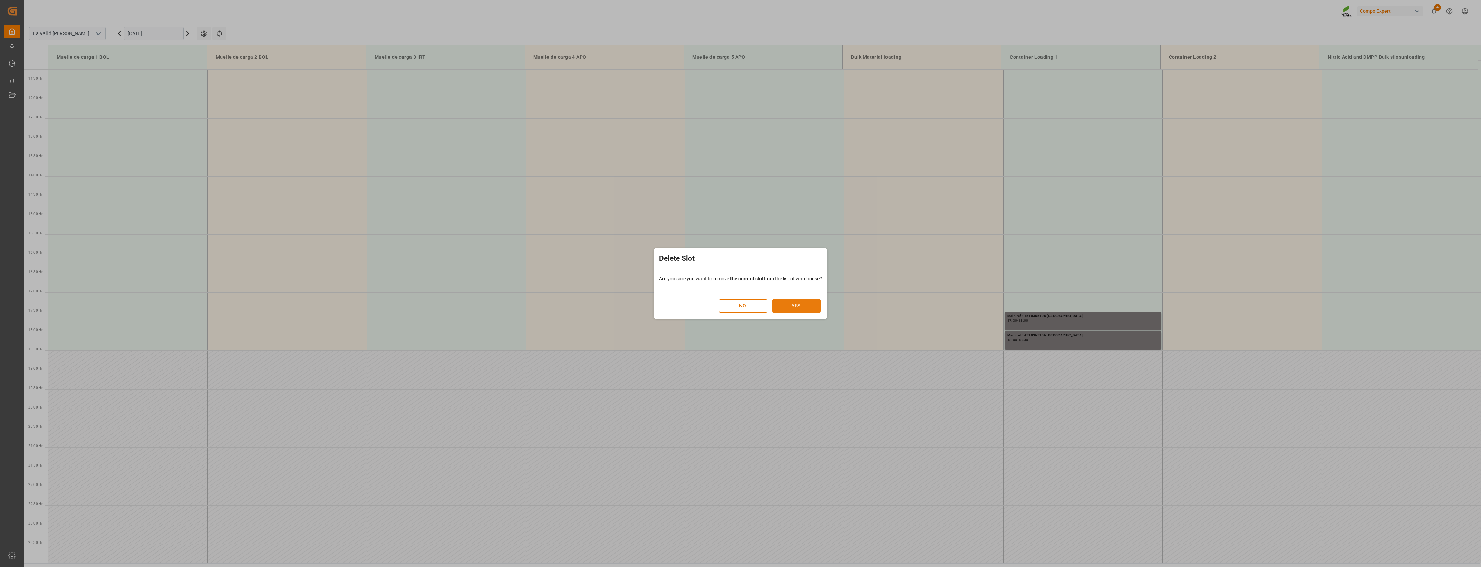
click at [806, 304] on button "YES" at bounding box center [796, 305] width 48 height 13
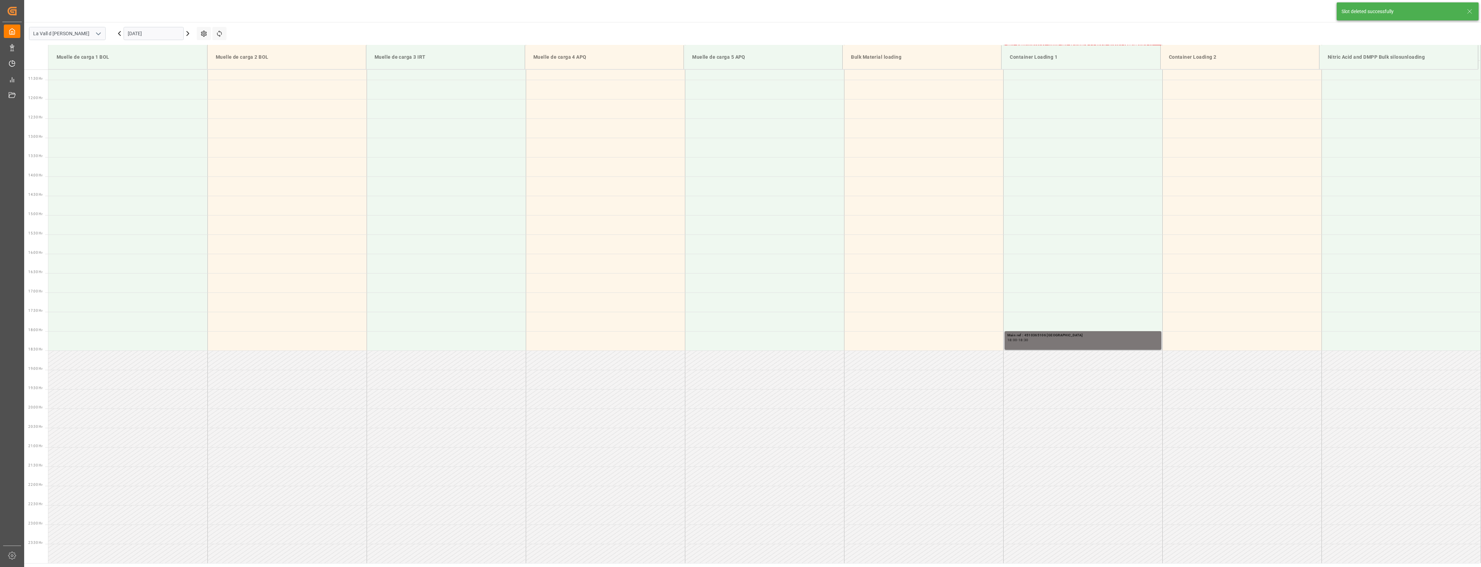
click at [1082, 341] on div "18:00 - 18:30" at bounding box center [1083, 340] width 151 height 4
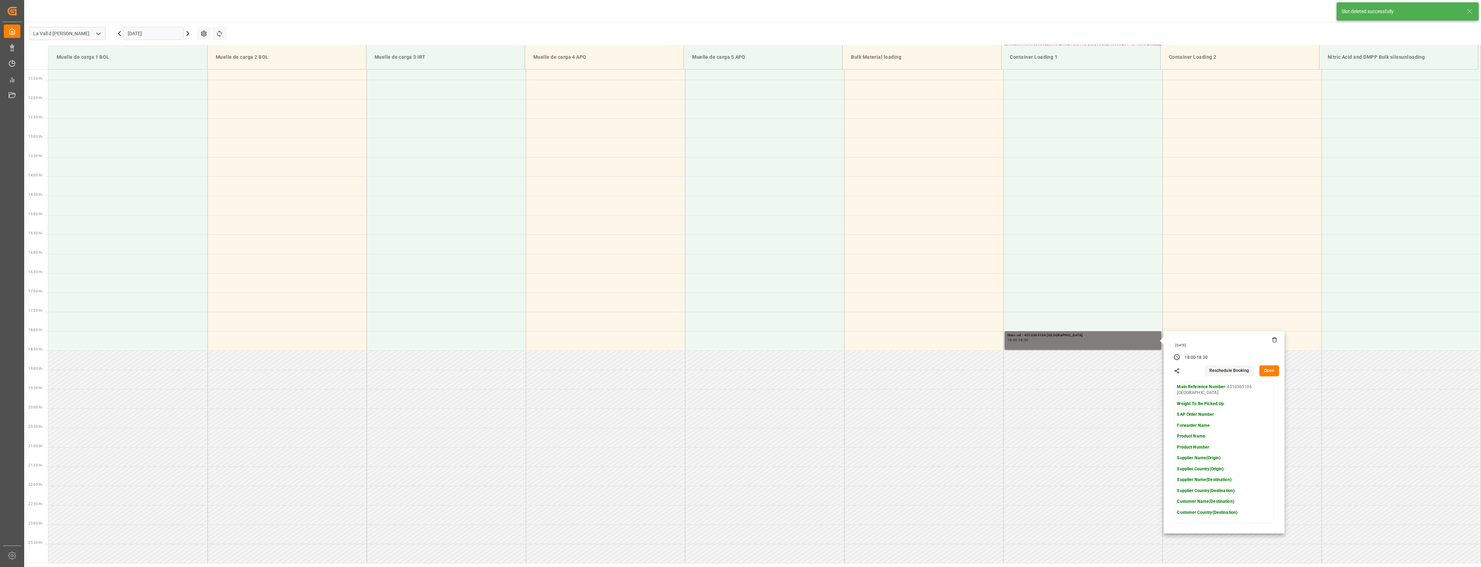
click at [1272, 338] on icon at bounding box center [1275, 340] width 6 height 6
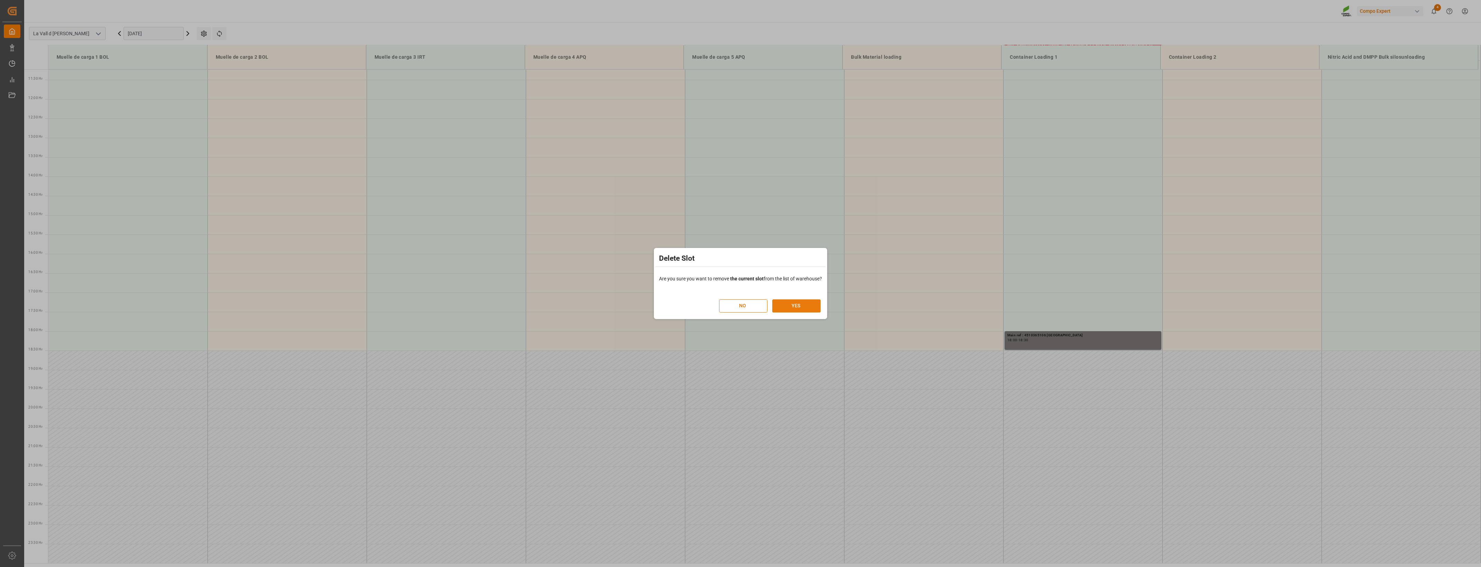
click at [805, 305] on button "YES" at bounding box center [796, 305] width 48 height 13
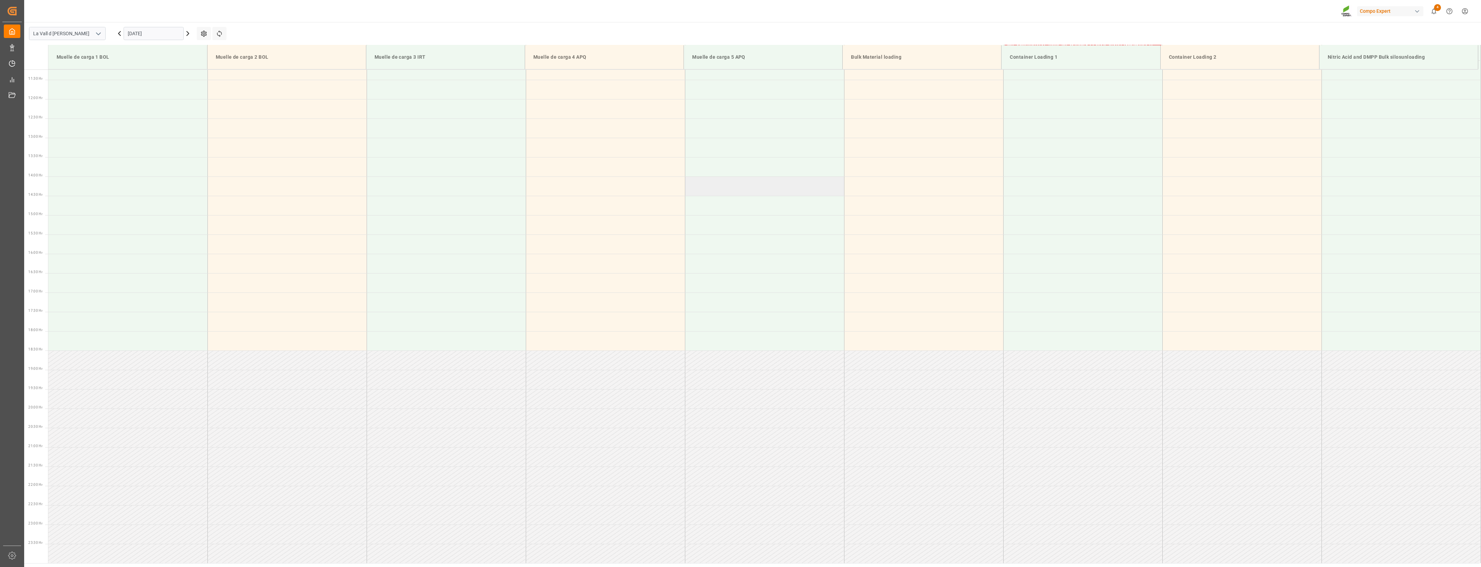
click at [691, 191] on td at bounding box center [764, 185] width 159 height 19
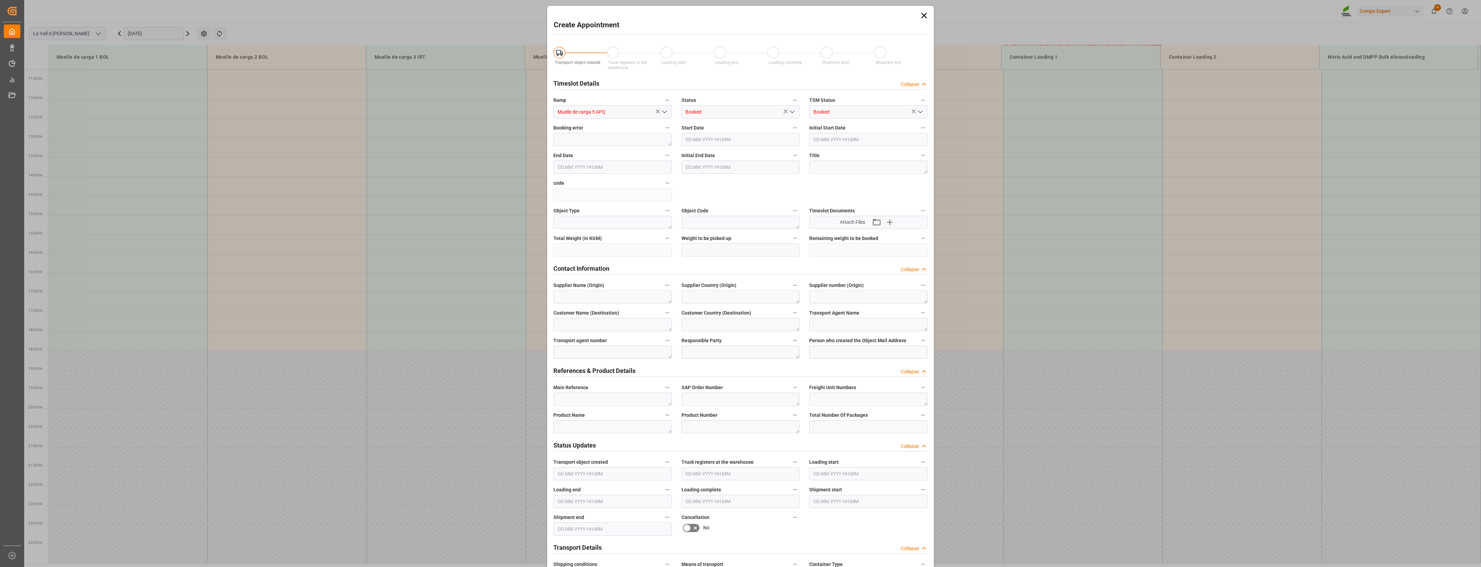
type input "[DATE] 14:00"
type input "[DATE] 14:30"
click at [922, 15] on icon at bounding box center [925, 16] width 10 height 10
